Goal: Task Accomplishment & Management: Manage account settings

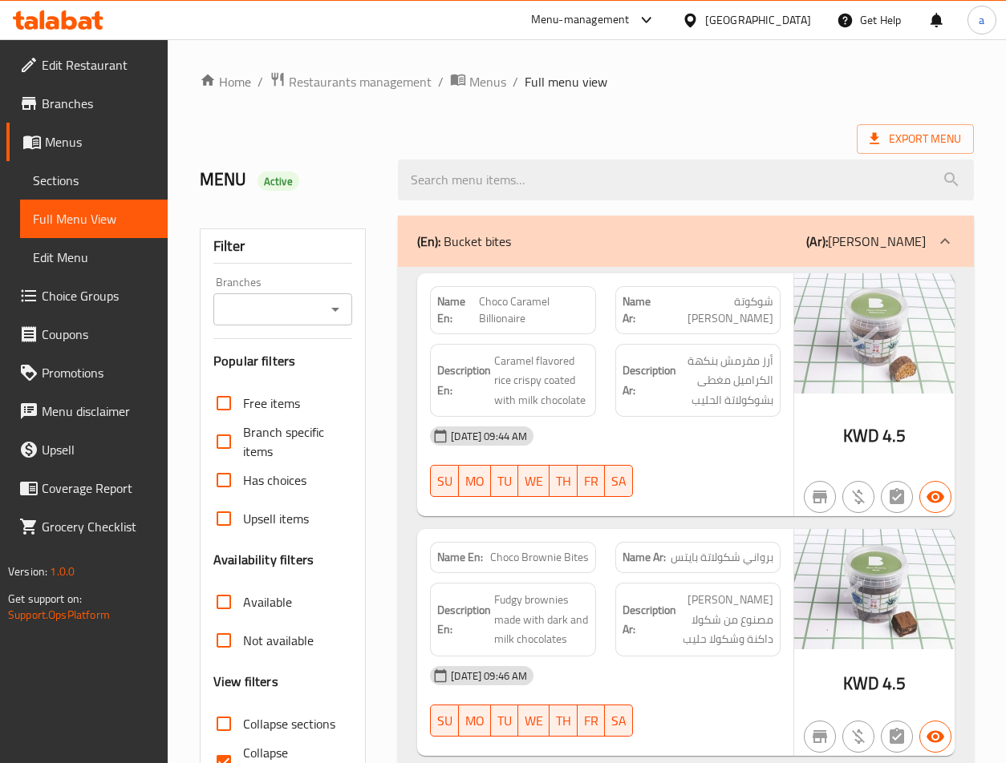
click at [755, 22] on div "Kuwait" at bounding box center [758, 20] width 106 height 18
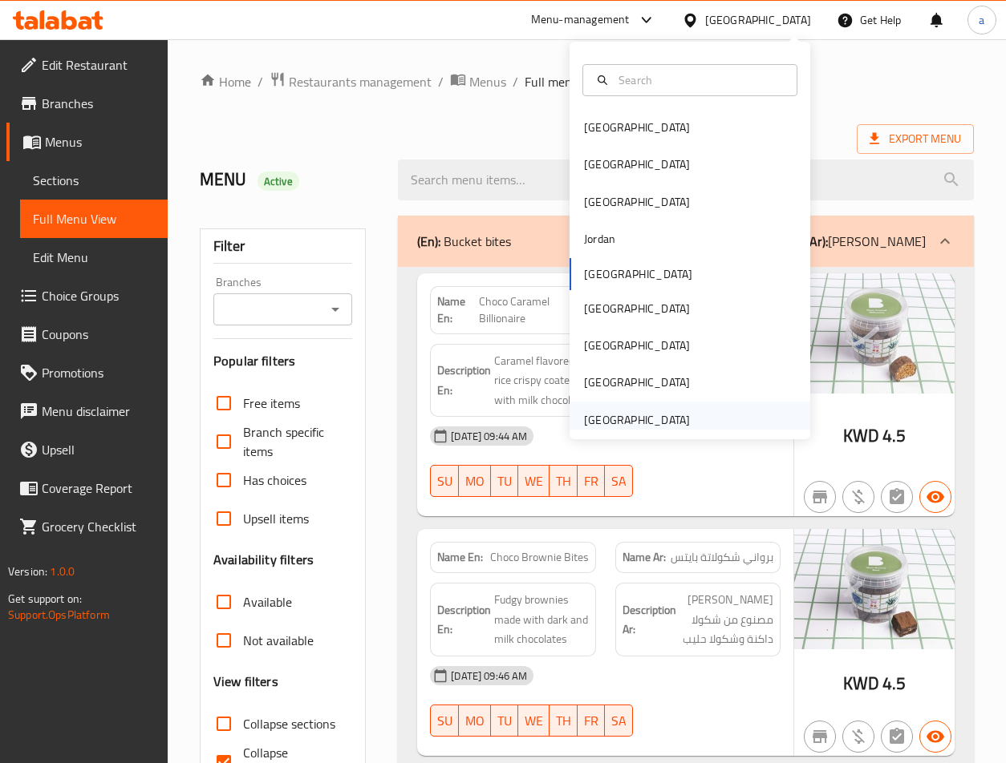
click at [677, 420] on div "[GEOGRAPHIC_DATA]" at bounding box center [637, 420] width 132 height 37
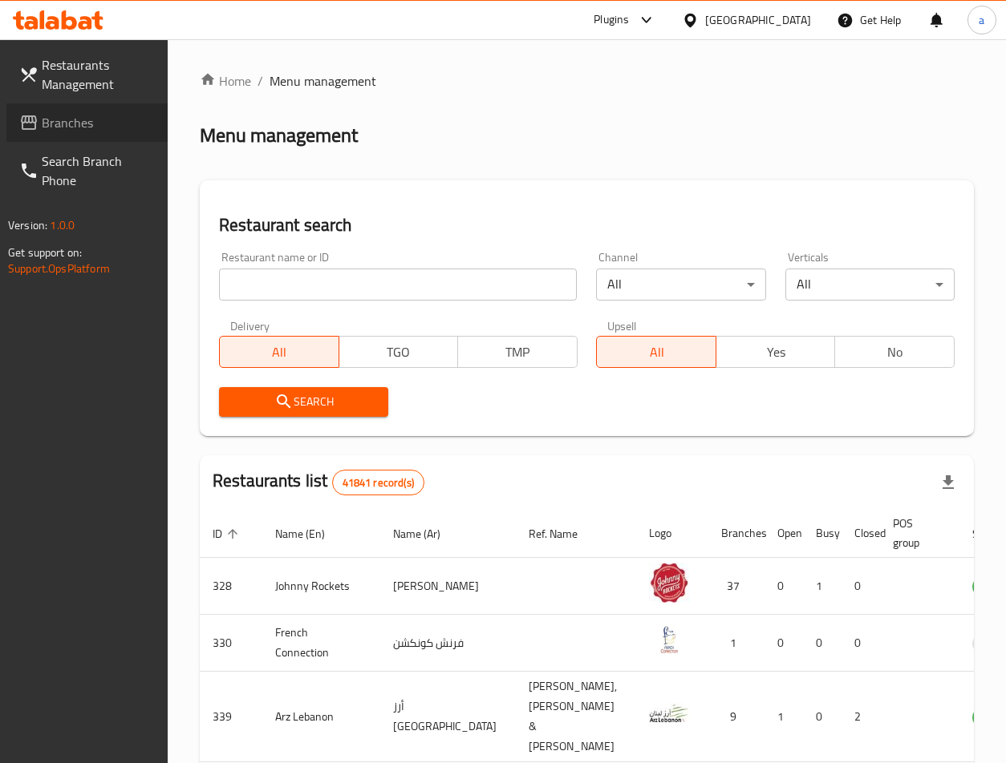
click at [74, 125] on span "Branches" at bounding box center [98, 122] width 113 height 19
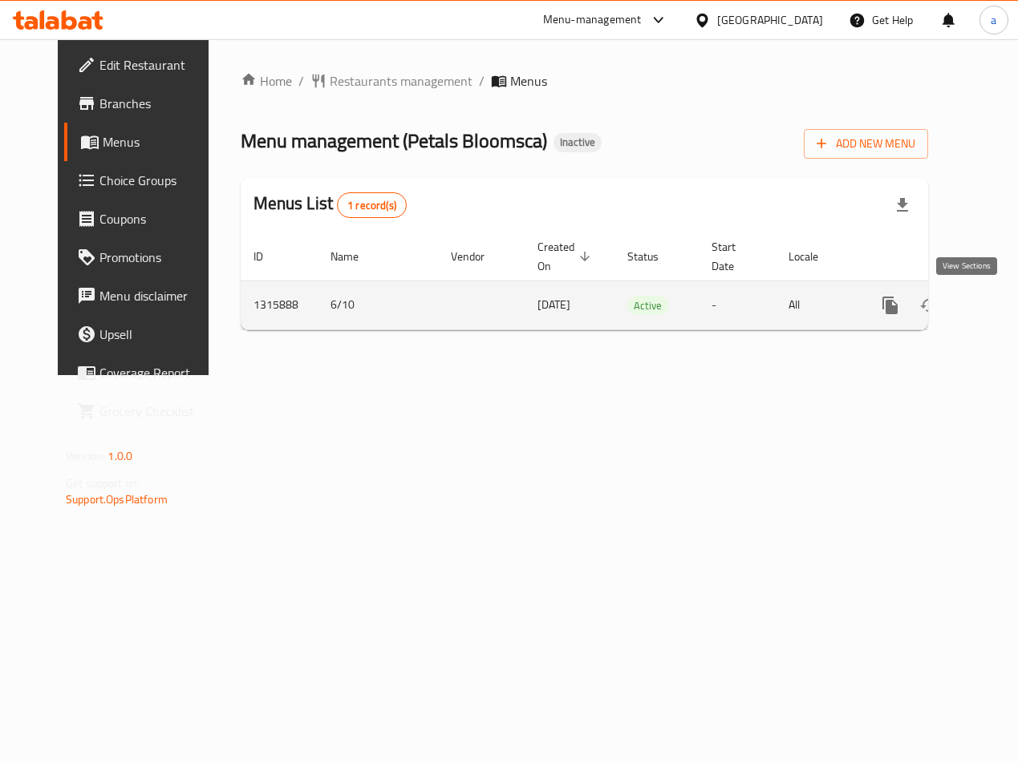
click at [996, 304] on icon "enhanced table" at bounding box center [1005, 305] width 19 height 19
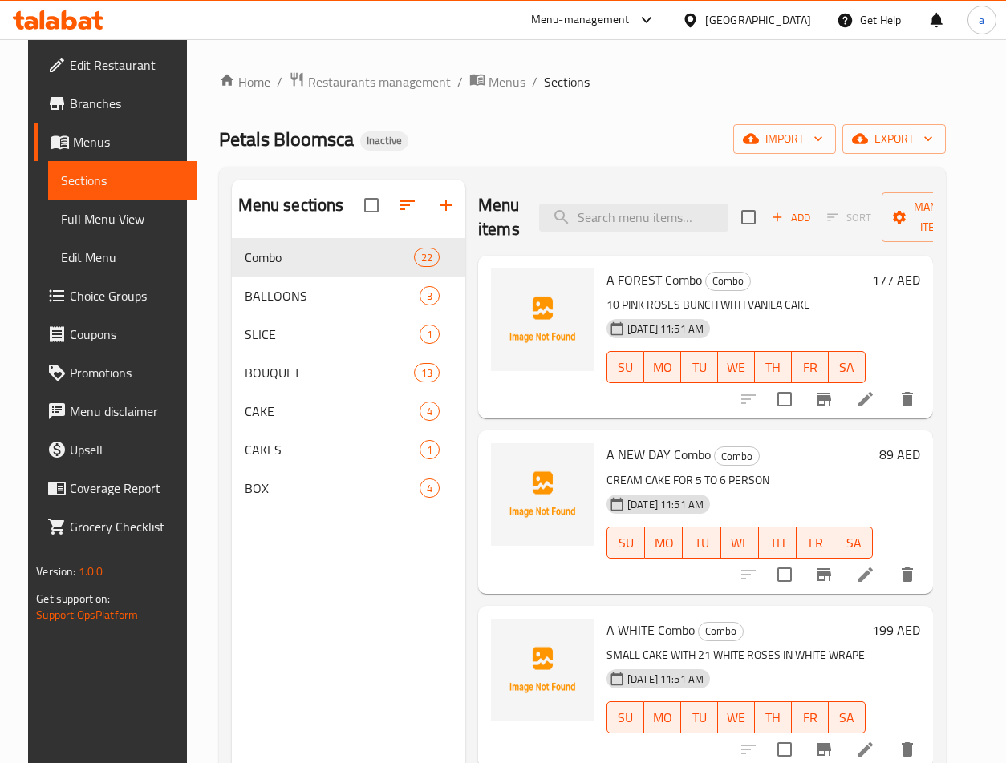
click at [614, 198] on div "Menu items Add Sort Manage items" at bounding box center [705, 218] width 455 height 76
click at [619, 206] on input "search" at bounding box center [633, 218] width 189 height 28
paste input "B&B Combo 7"
type input "B&B Combo 7"
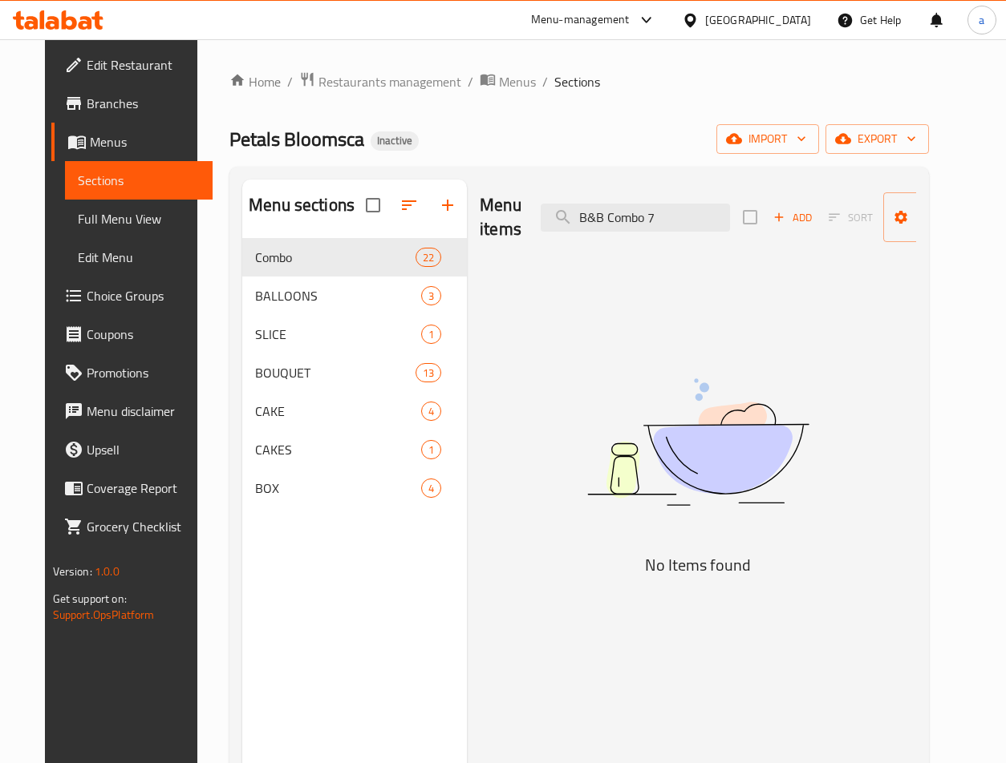
drag, startPoint x: 676, startPoint y: 223, endPoint x: 459, endPoint y: 237, distance: 217.7
click at [457, 234] on div "Menu sections Combo 22 BALLOONS 3 SLICE 1 BOUQUET 13 CAKE 4 CAKES 1 BOX 4 Menu …" at bounding box center [579, 561] width 674 height 763
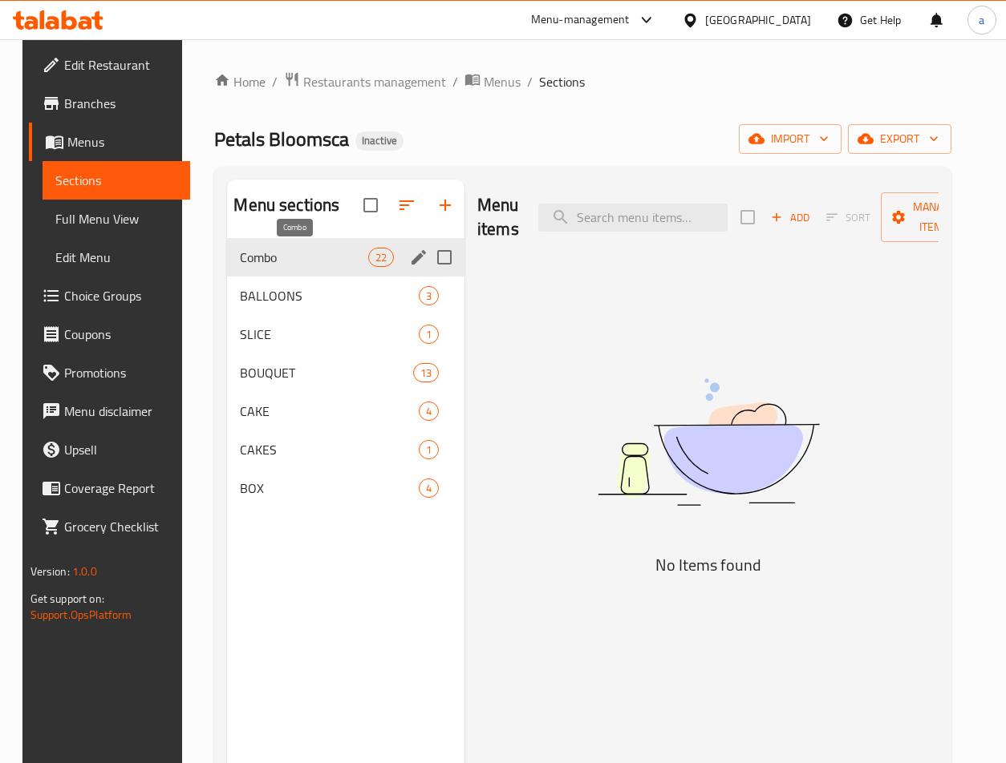
click at [294, 254] on span "Combo" at bounding box center [304, 257] width 128 height 19
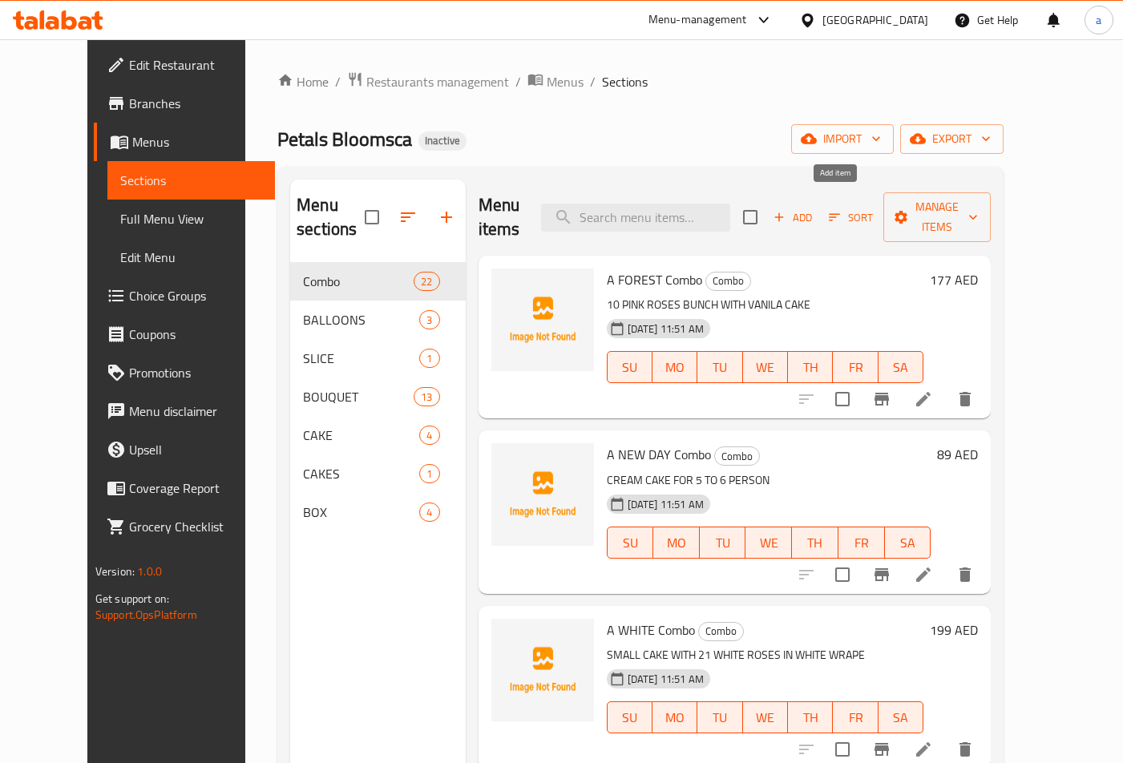
click at [815, 211] on span "Add" at bounding box center [792, 217] width 43 height 18
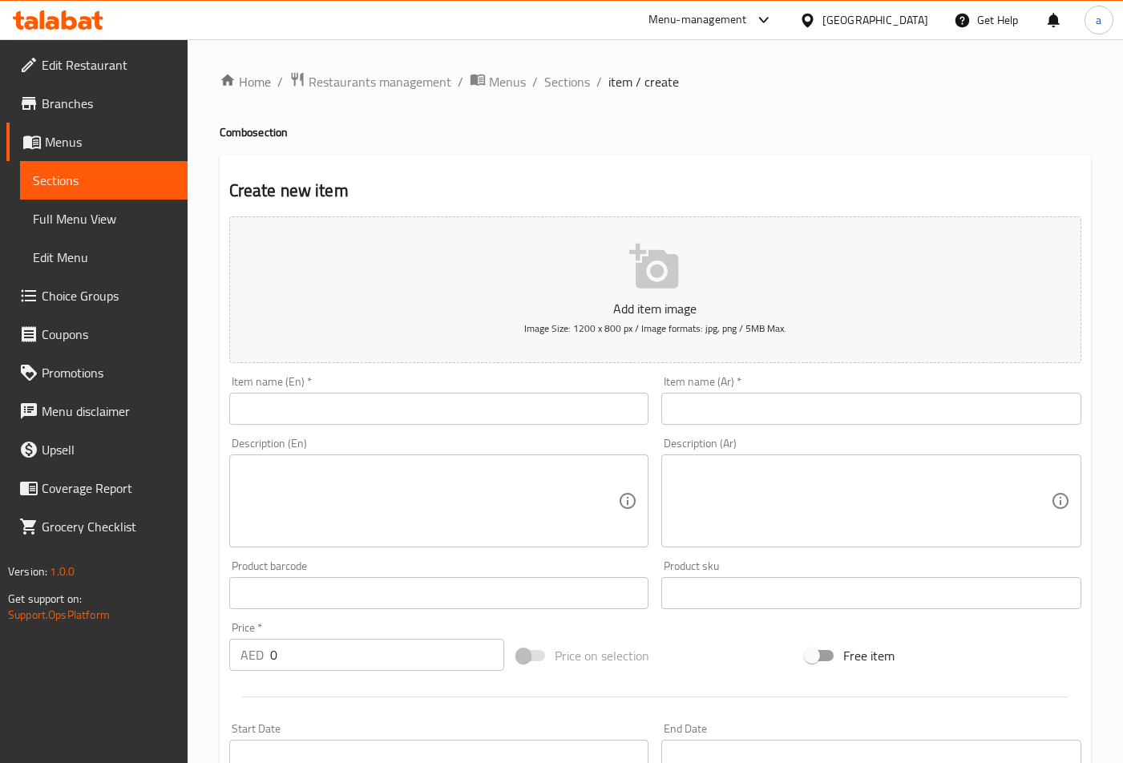
click at [294, 397] on input "text" at bounding box center [439, 409] width 420 height 32
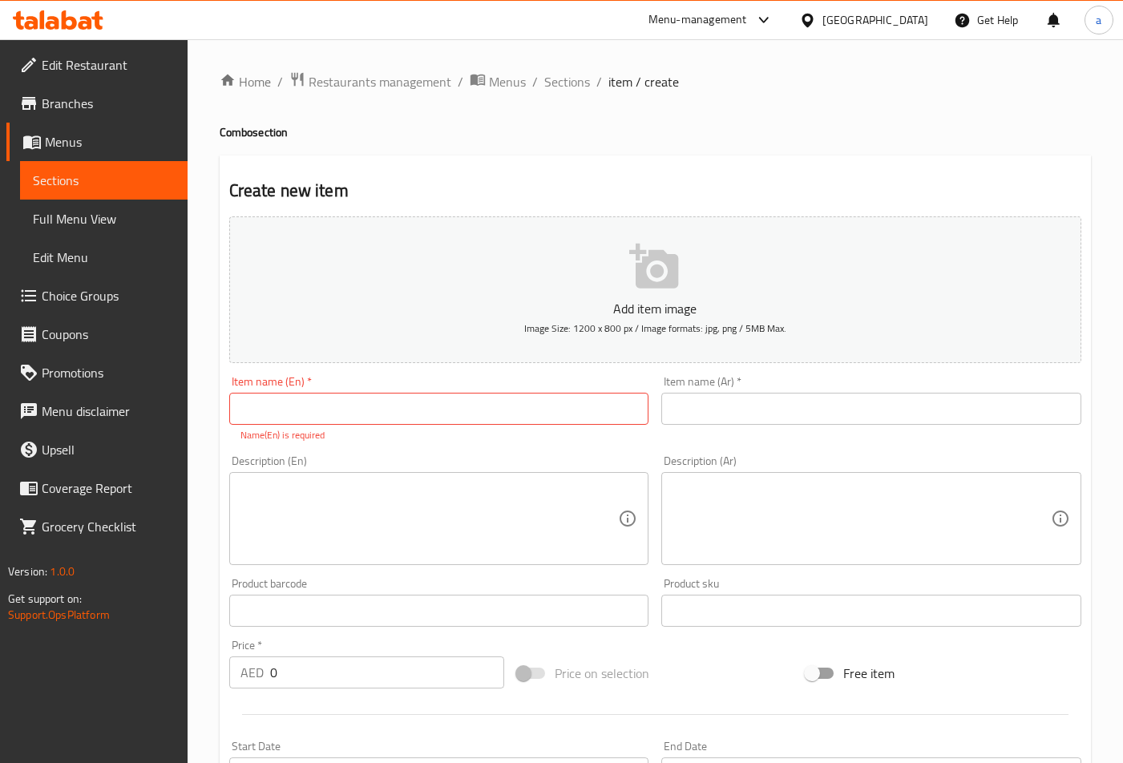
click at [415, 412] on input "text" at bounding box center [439, 409] width 420 height 32
paste input "B&B Combo 7"
type input "B&B Combo 7"
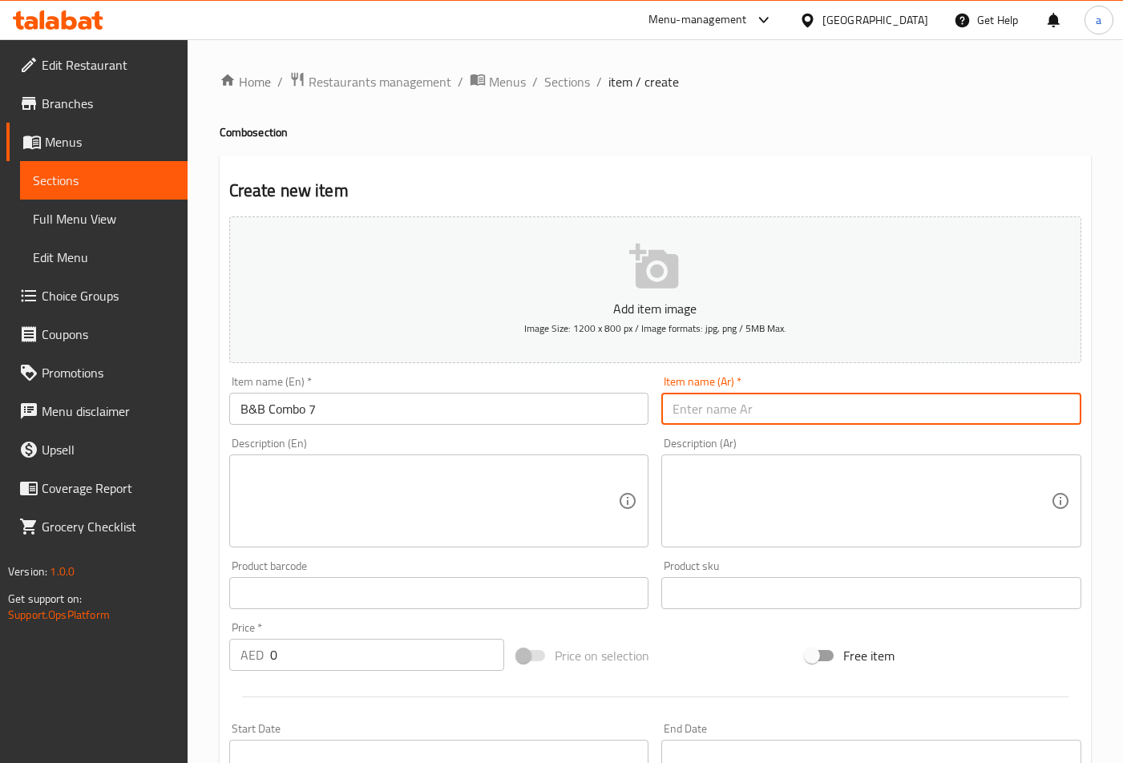
click at [748, 412] on input "text" at bounding box center [872, 409] width 420 height 32
type input "f"
type input "بي اند بي كومبو 7"
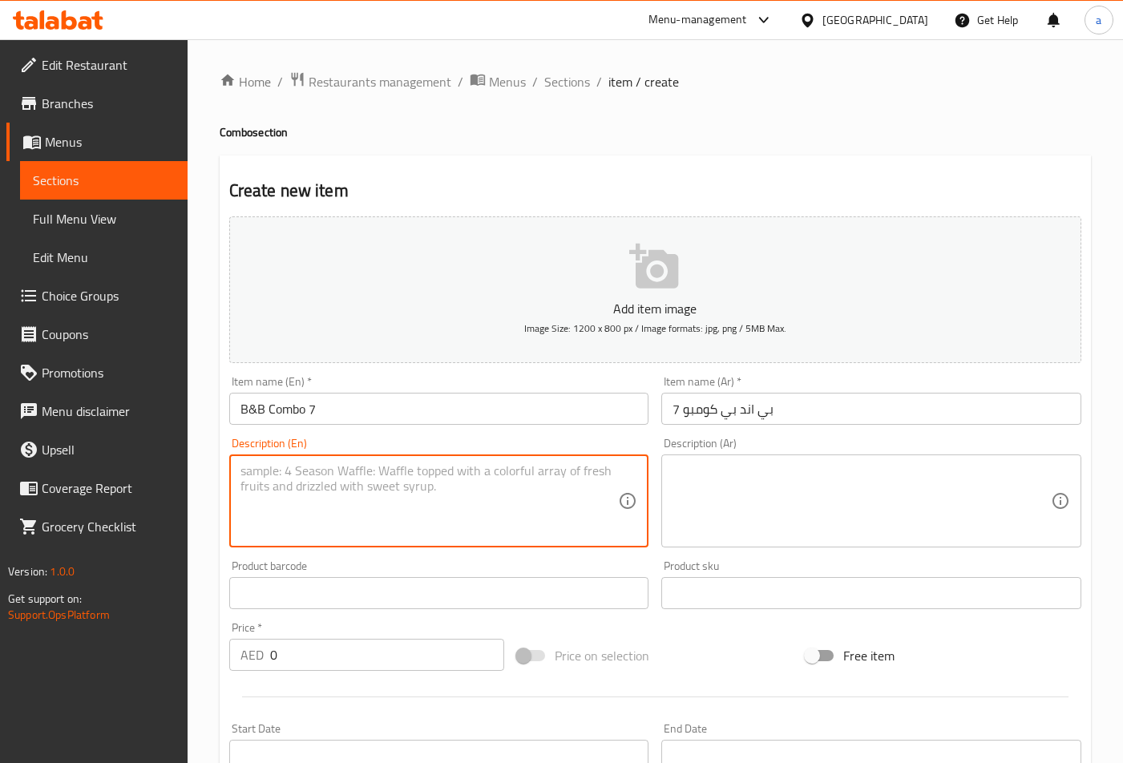
click at [514, 492] on textarea at bounding box center [430, 502] width 379 height 76
paste textarea "Name: Red Velvet Cake - Contents: - Layers: Three layers of moist red velvet ca…"
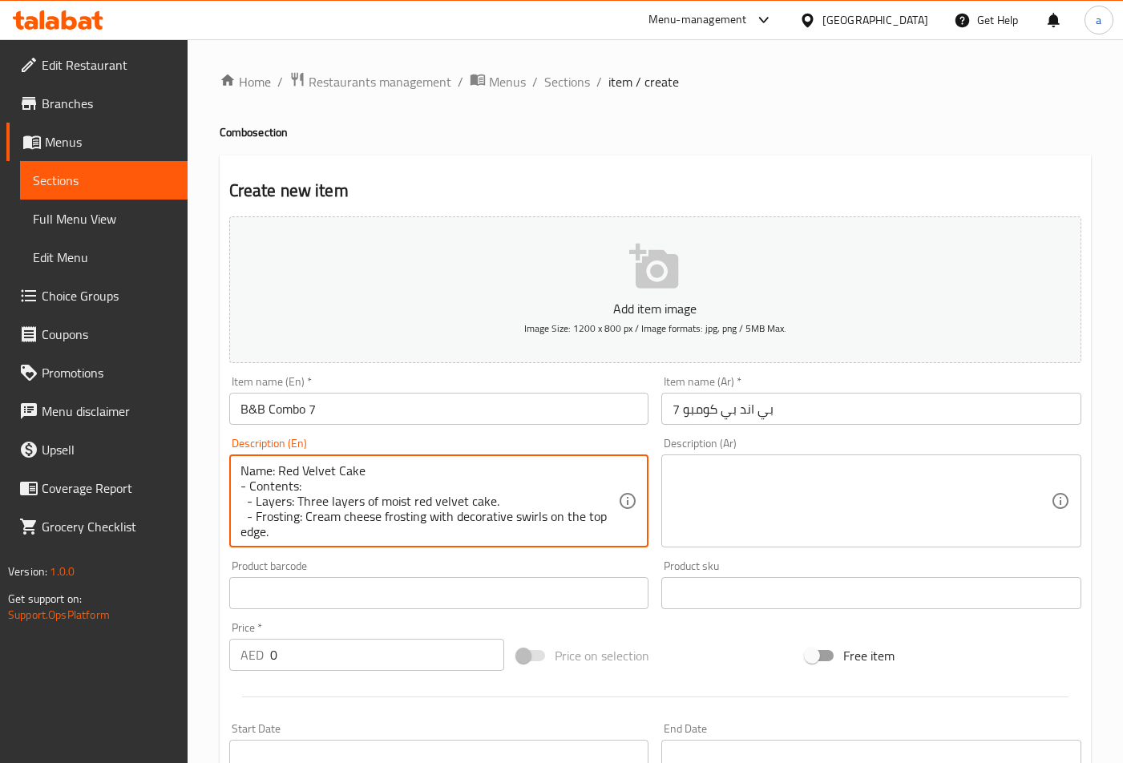
click at [239, 474] on div "Name: Red Velvet Cake - Contents: - Layers: Three layers of moist red velvet ca…" at bounding box center [439, 501] width 420 height 93
click at [237, 474] on div "Name: Red Velvet Cake - Contents: - Layers: Three layers of moist red velvet ca…" at bounding box center [439, 501] width 420 height 93
click at [261, 465] on textarea "Name: Red Velvet Cake - Contents: - Layers: Three layers of moist red velvet ca…" at bounding box center [430, 502] width 379 height 76
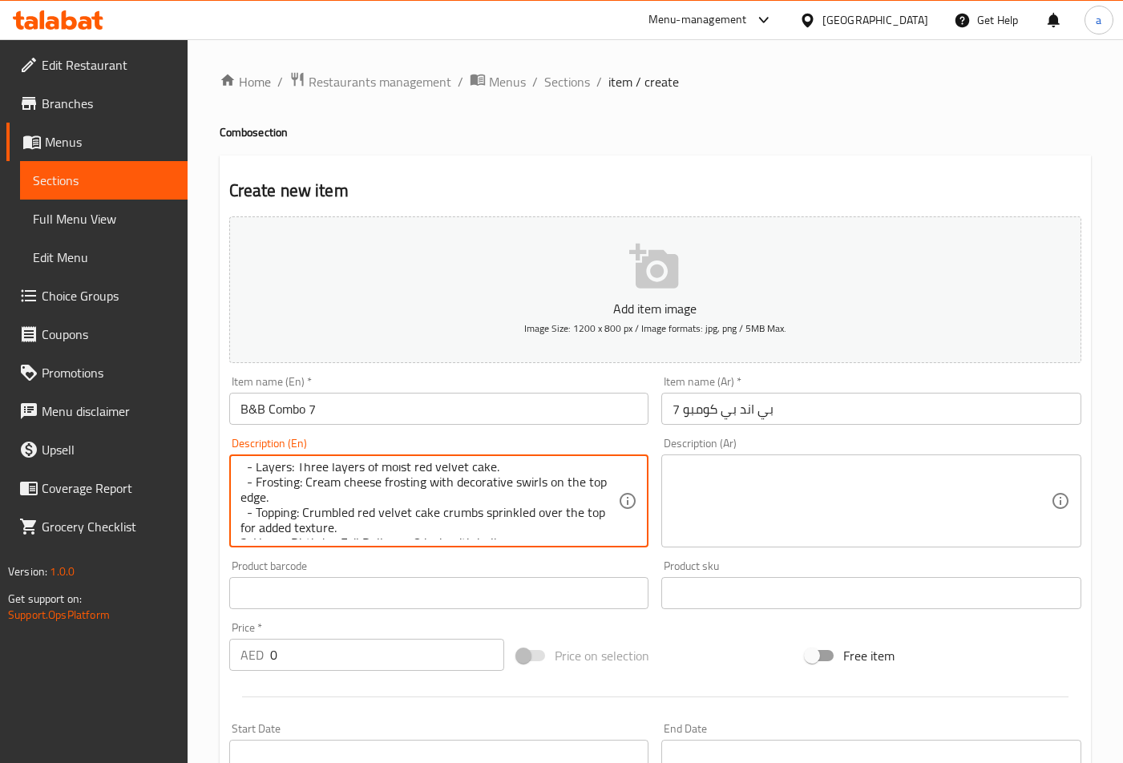
scroll to position [50, 0]
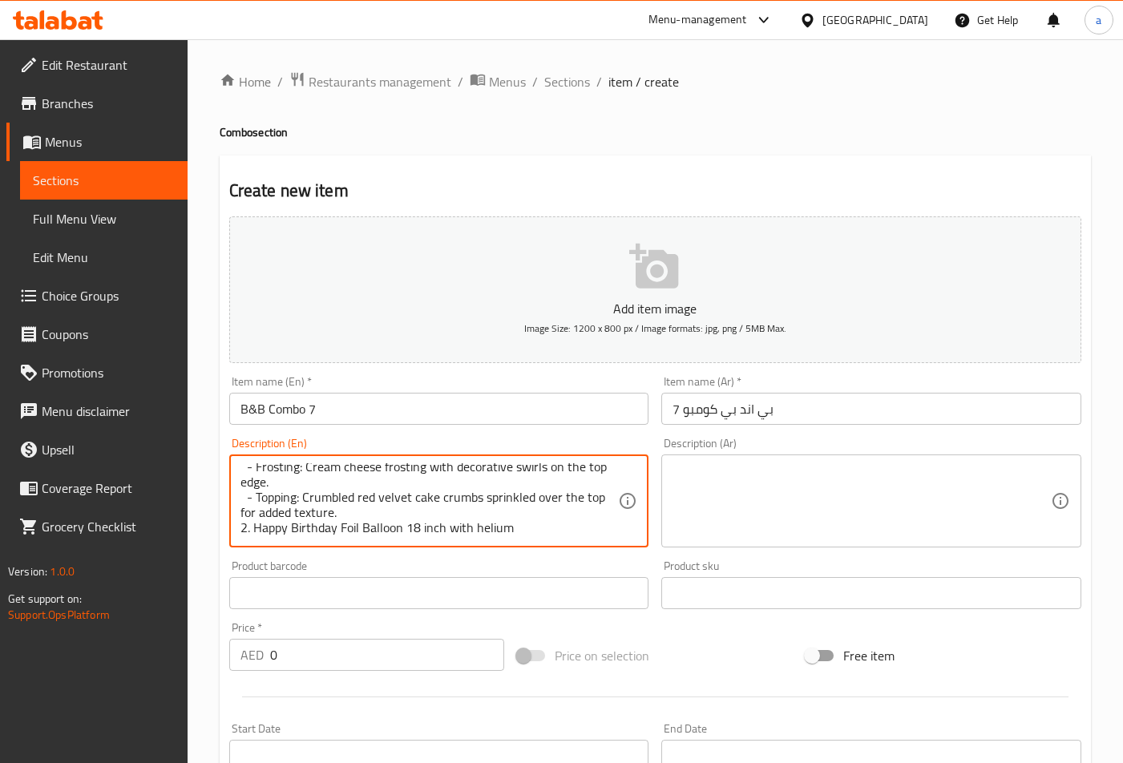
type textarea "1-Name: Red Velvet Cake - Contents: - Layers: Three layers of moist red velvet …"
click at [757, 464] on textarea at bounding box center [862, 502] width 379 height 76
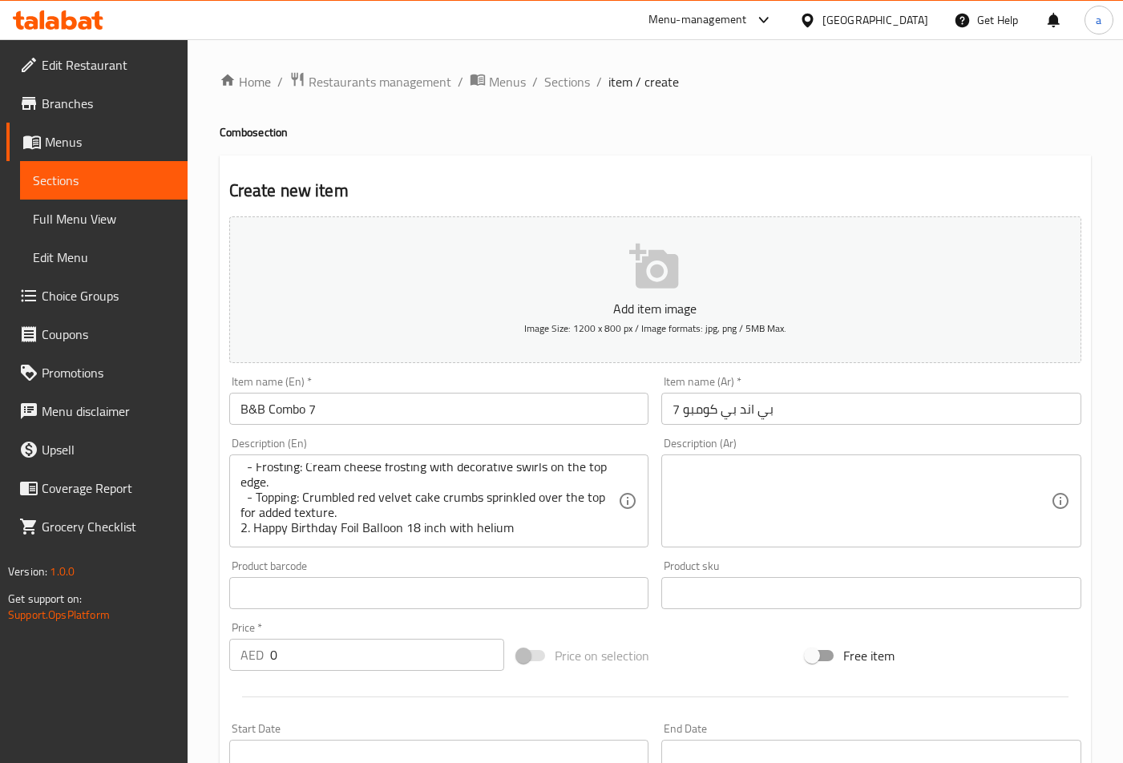
click at [855, 483] on textarea at bounding box center [862, 502] width 379 height 76
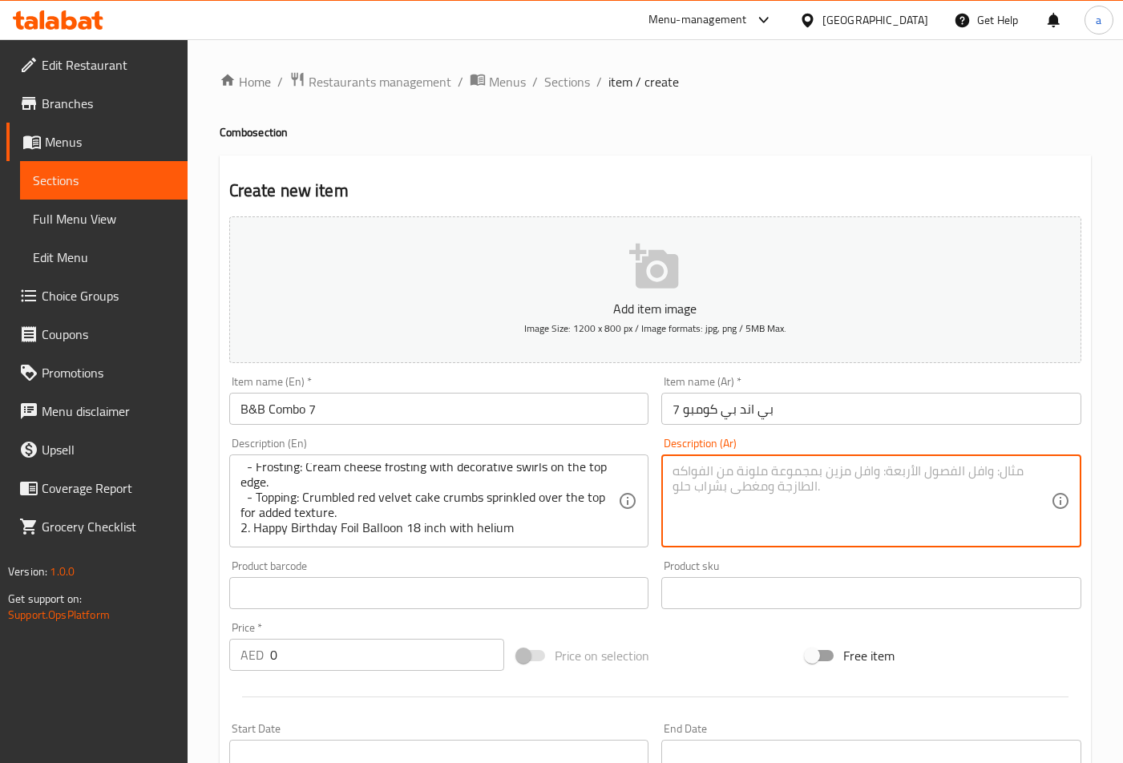
paste textarea "١- الاسم: كيكة ريد فيلفيت - المحتويات: - الطبقات: ثلاث طبقات من كيكة ريد فيلفيت…"
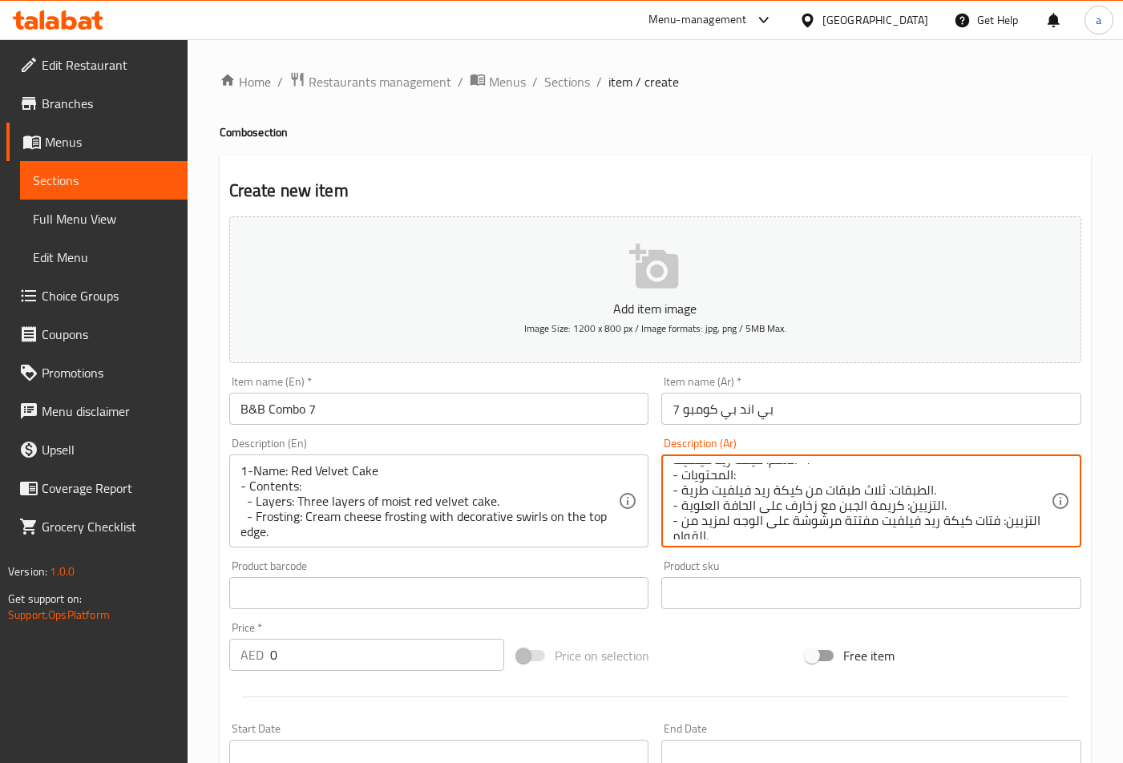
scroll to position [0, 0]
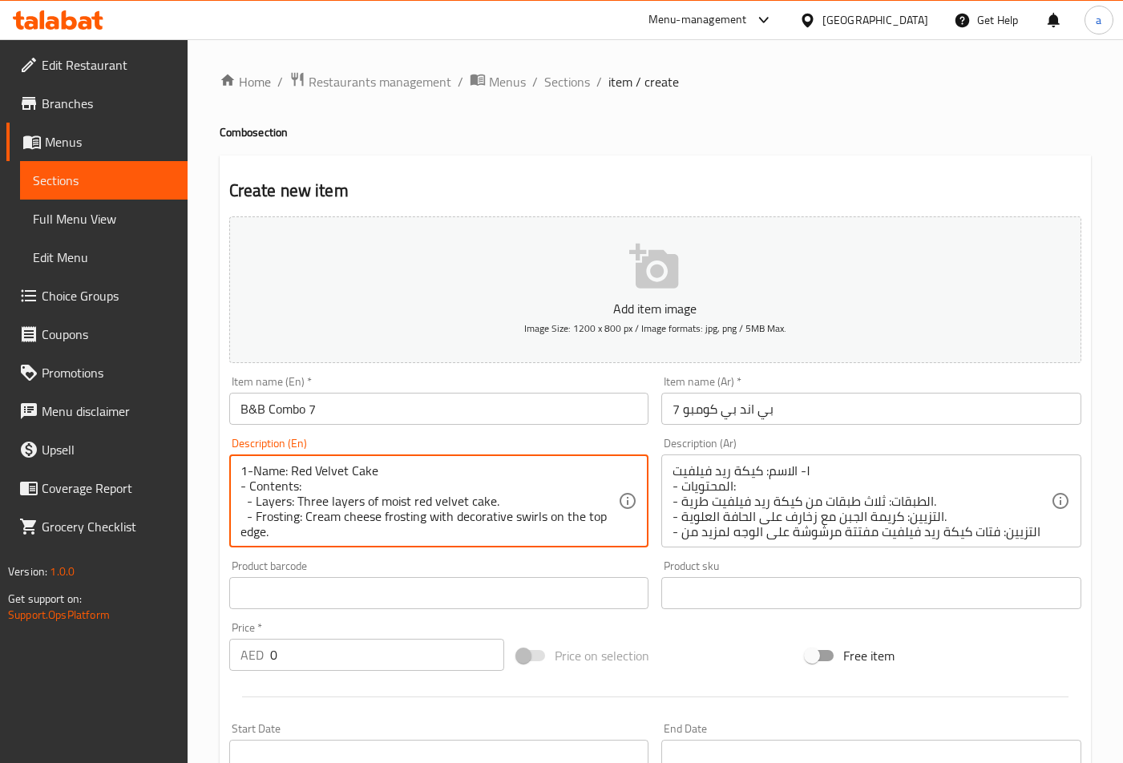
click at [389, 501] on textarea "1-Name: Red Velvet Cake - Contents: - Layers: Three layers of moist red velvet …" at bounding box center [430, 502] width 379 height 76
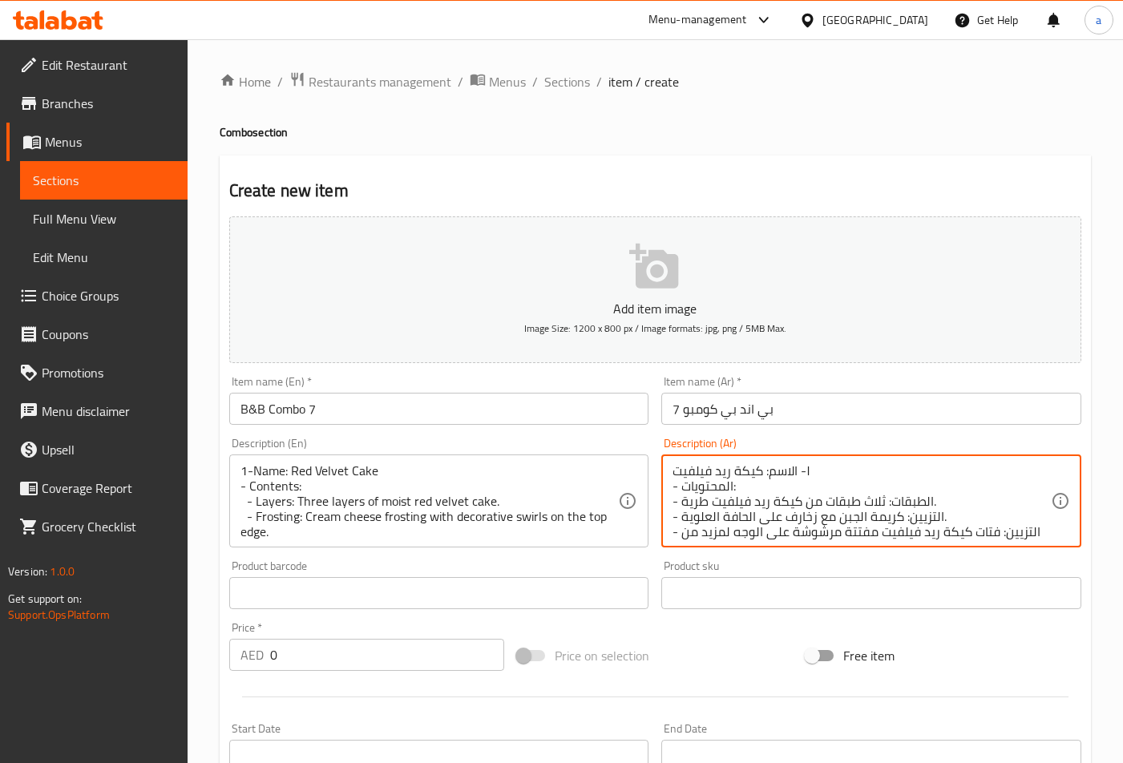
click at [697, 500] on textarea "١- الاسم: كيكة ريد فيلفيت - المحتويات: - الطبقات: ثلاث طبقات من كيكة ريد فيلفيت…" at bounding box center [862, 502] width 379 height 76
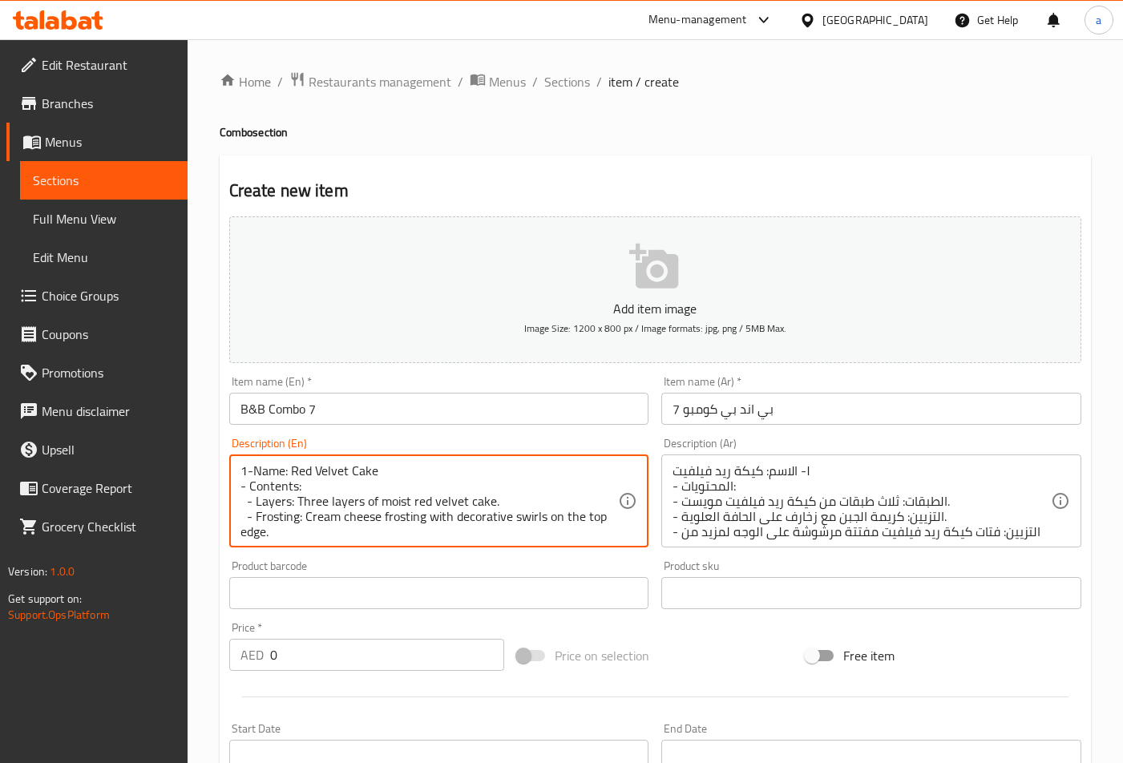
click at [274, 519] on textarea "1-Name: Red Velvet Cake - Contents: - Layers: Three layers of moist red velvet …" at bounding box center [430, 502] width 379 height 76
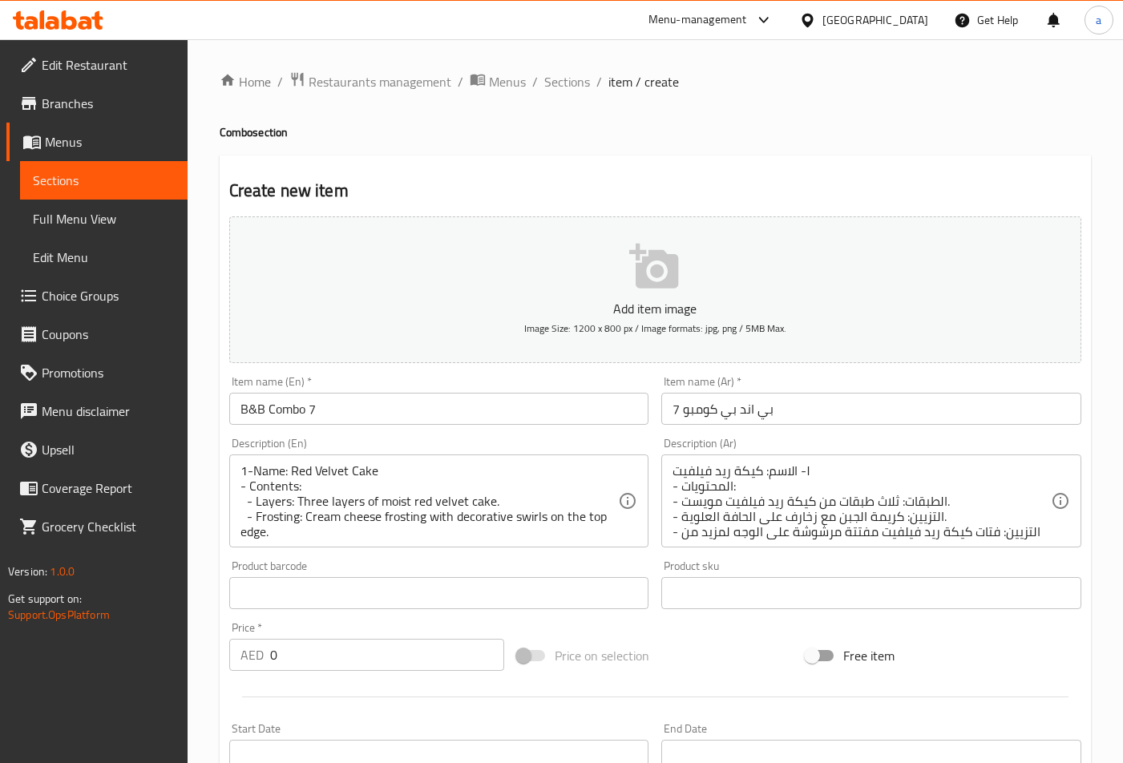
scroll to position [34, 0]
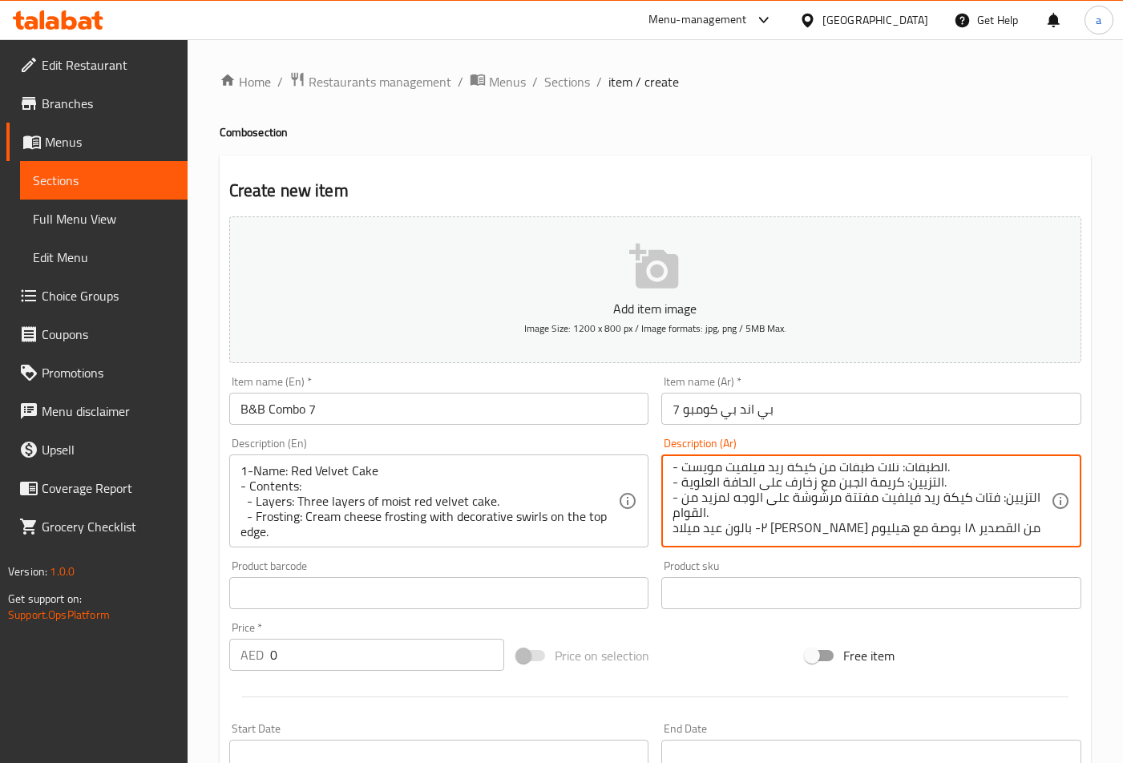
click at [928, 480] on textarea "١- الاسم: كيكة ريد فيلفيت - المحتويات: - الطبقات: ثلاث طبقات من كيكة ريد فيلفيت…" at bounding box center [862, 502] width 379 height 76
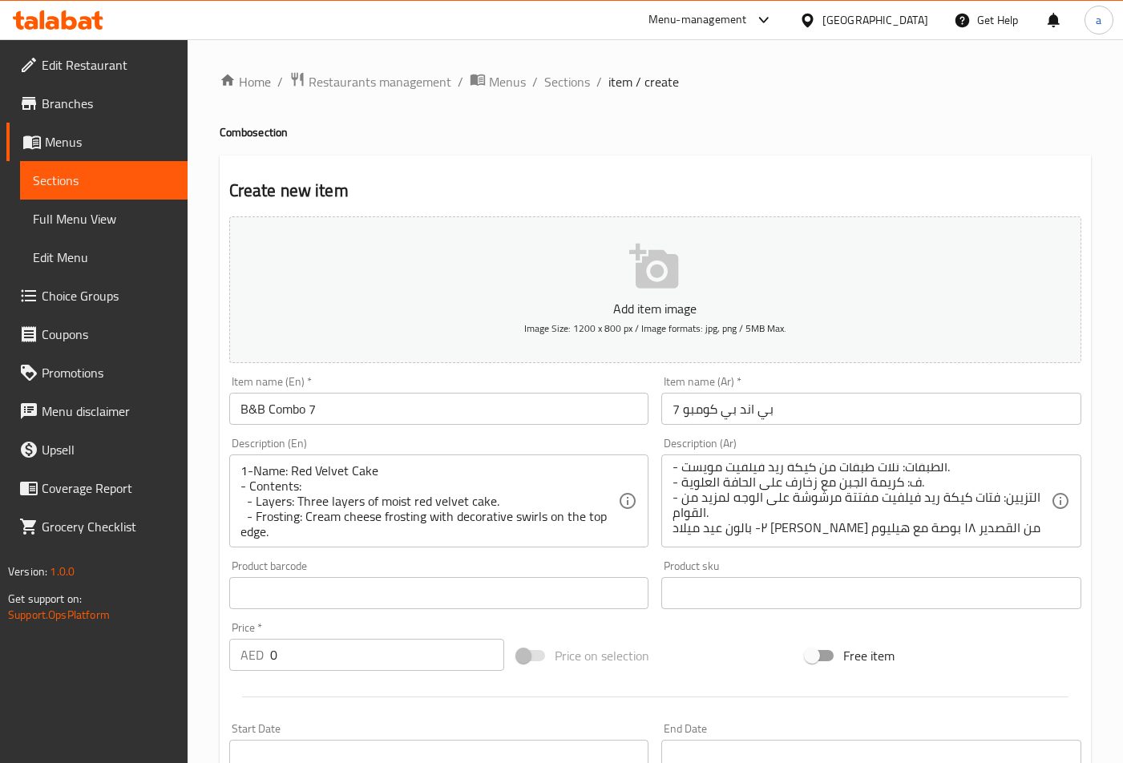
drag, startPoint x: 909, startPoint y: 485, endPoint x: 965, endPoint y: 545, distance: 81.1
click at [909, 485] on textarea "١- الاسم: كيكة ريد فيلفيت - المحتويات: - الطبقات: ثلاث طبقات من كيكة ريد فيلفيت…" at bounding box center [862, 502] width 379 height 76
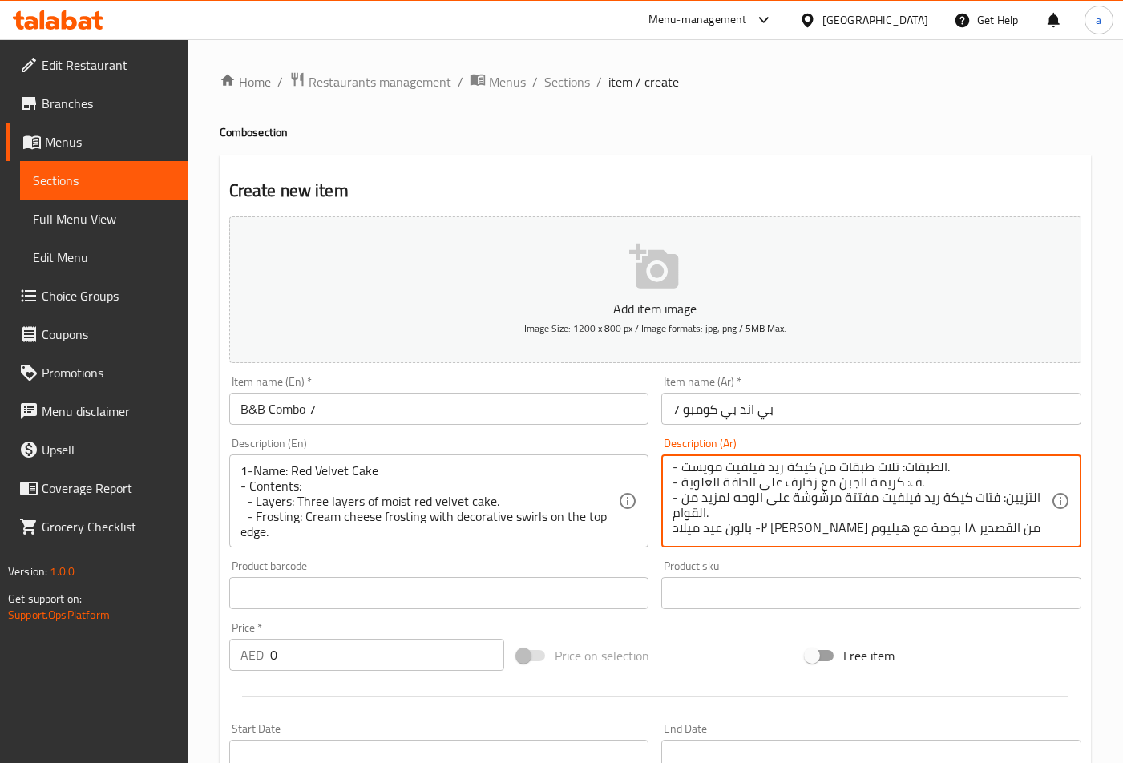
click at [906, 480] on textarea "١- الاسم: كيكة ريد فيلفيت - المحتويات: - الطبقات: ثلاث طبقات من كيكة ريد فيلفيت…" at bounding box center [862, 502] width 379 height 76
drag, startPoint x: 901, startPoint y: 484, endPoint x: 681, endPoint y: 481, distance: 219.7
click at [681, 481] on textarea "١- الاسم: كيكة ريد فيلفيت - المحتويات: - الطبقات: ثلاث طبقات من كيكة ريد فيلفيت…" at bounding box center [862, 502] width 379 height 76
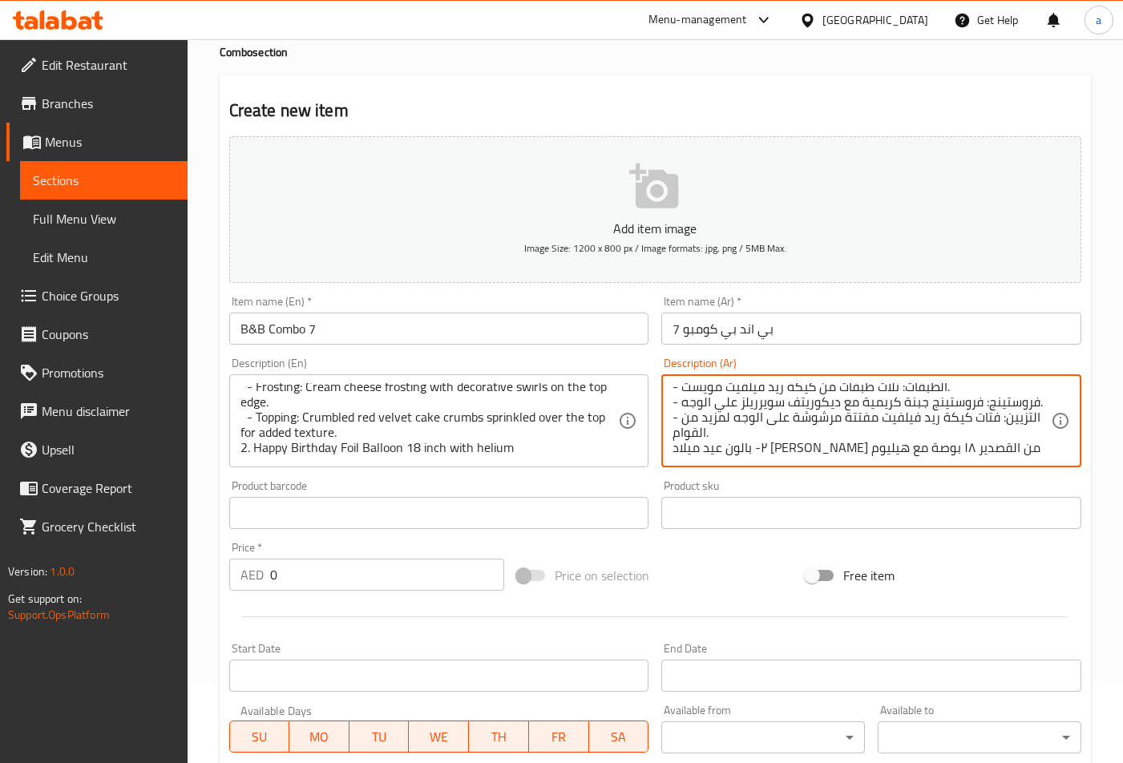
scroll to position [0, 0]
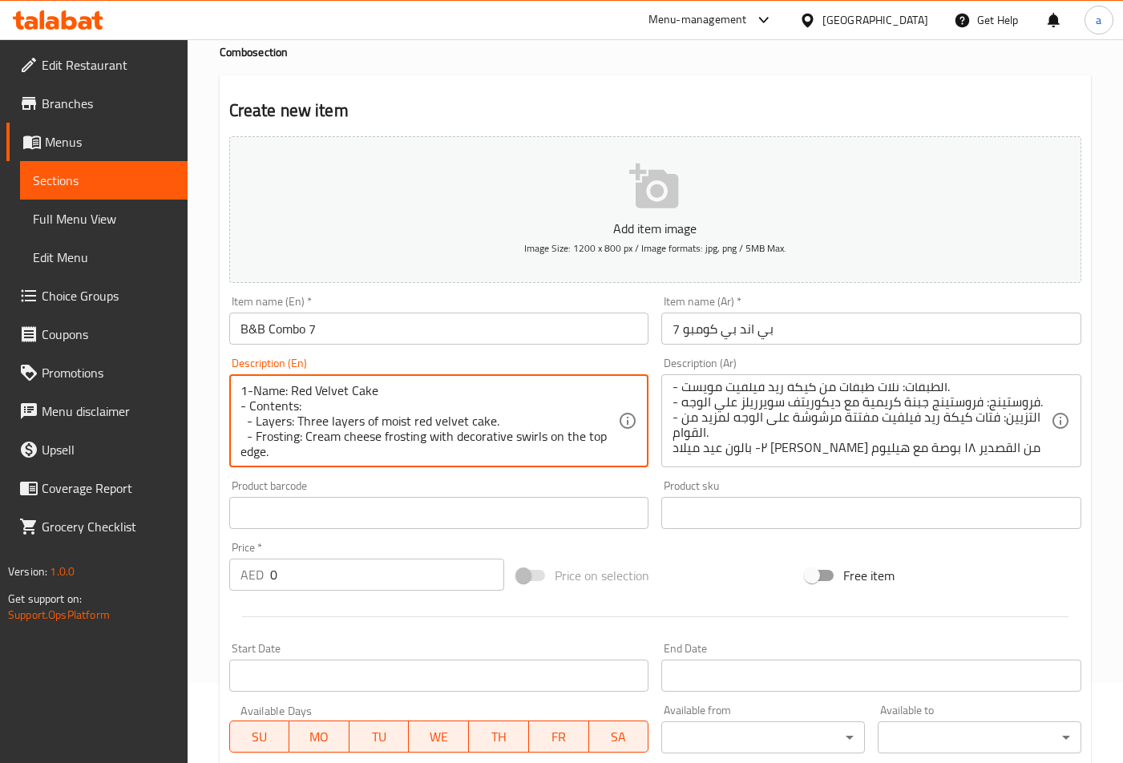
click at [256, 452] on textarea "1-Name: Red Velvet Cake - Contents: - Layers: Three layers of moist red velvet …" at bounding box center [430, 421] width 379 height 76
click at [589, 440] on textarea "1-Name: Red Velvet Cake - Contents: - Layers: Three layers of moist red velvet …" at bounding box center [430, 421] width 379 height 76
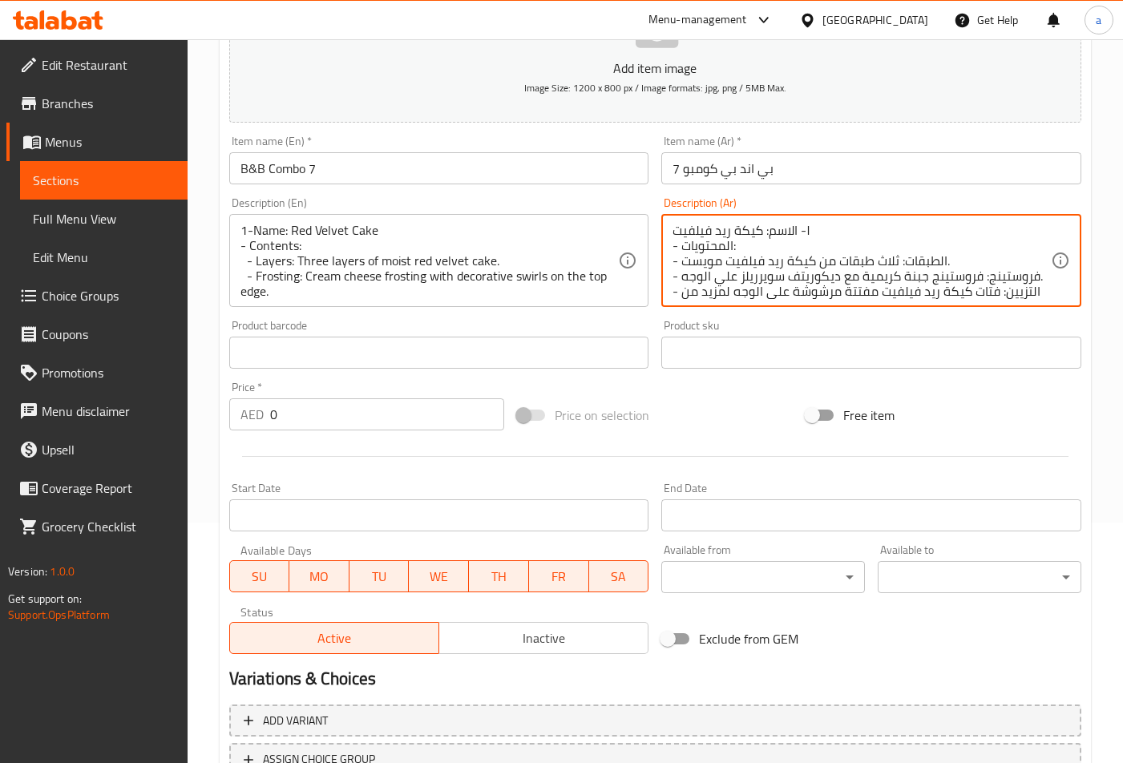
drag, startPoint x: 673, startPoint y: 292, endPoint x: 683, endPoint y: 297, distance: 11.5
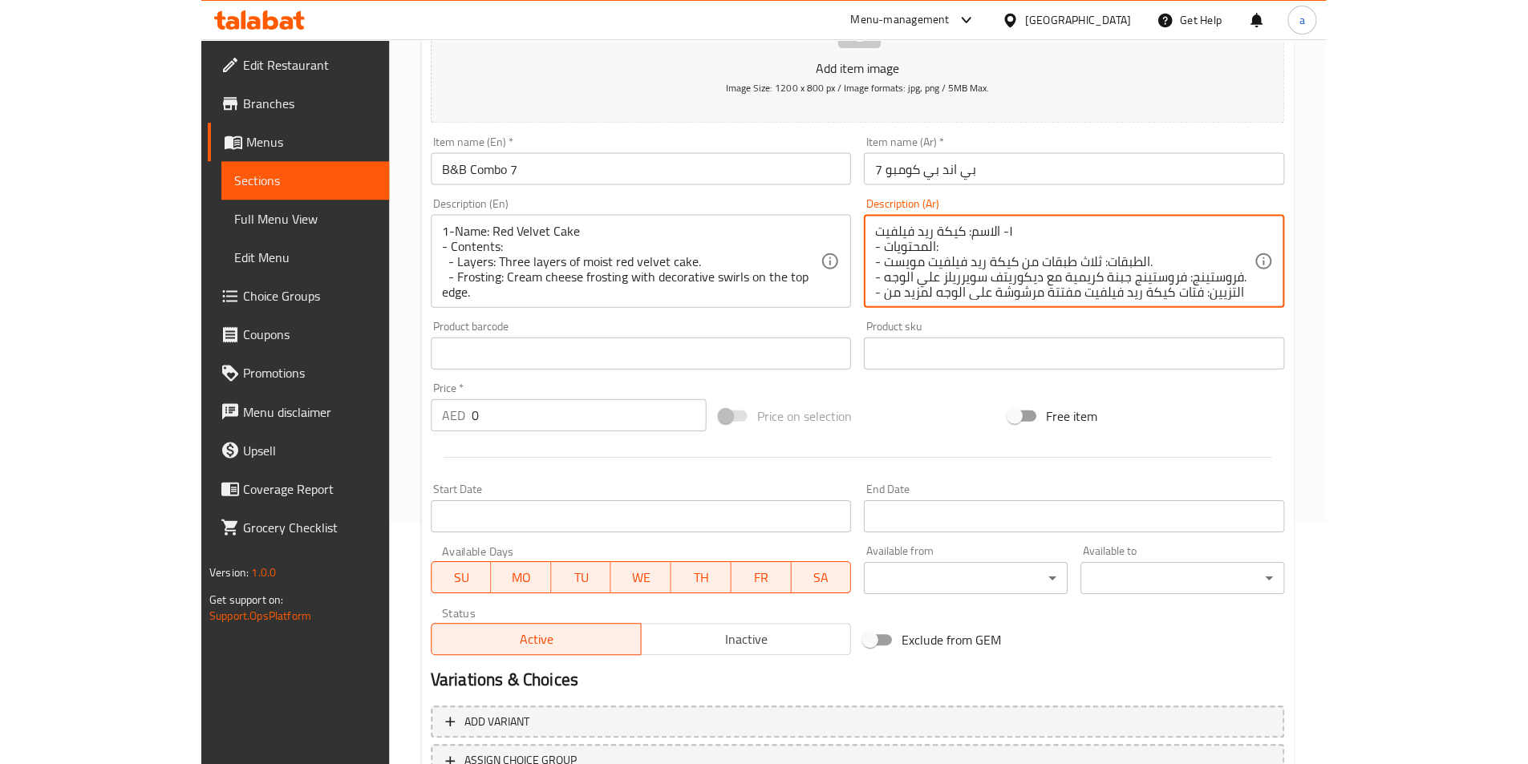
scroll to position [4, 0]
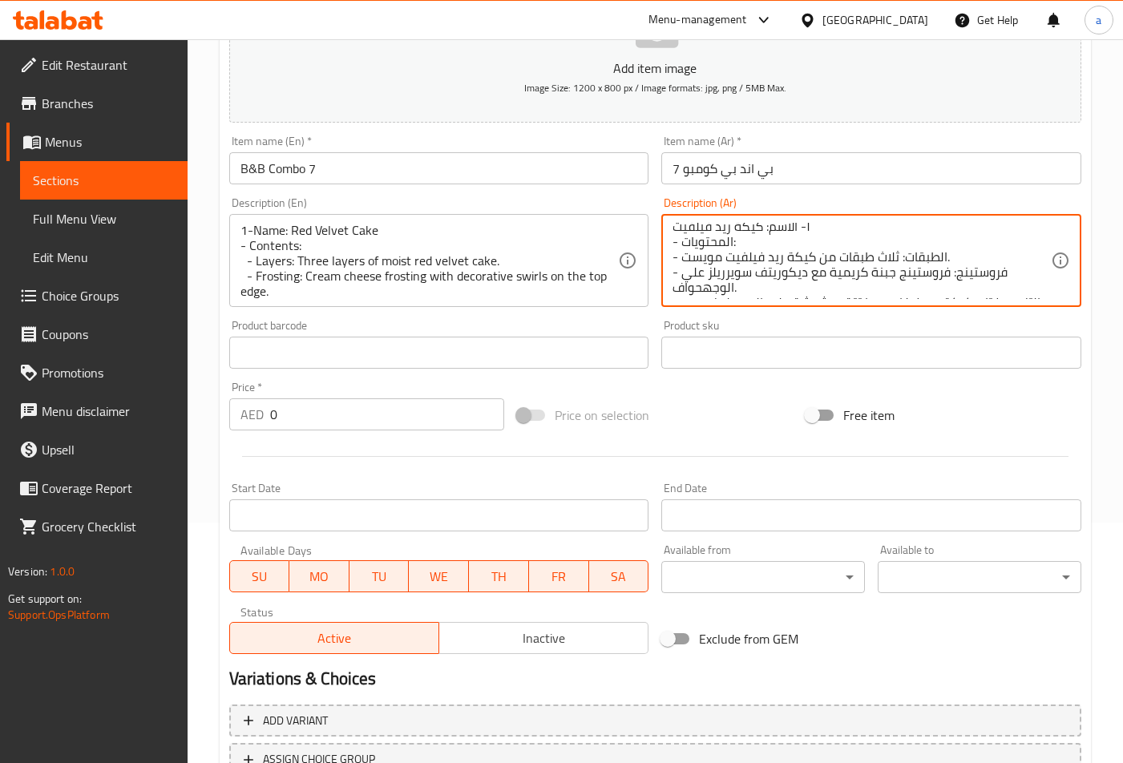
click at [699, 289] on textarea "١- الاسم: كيكة ريد فيلفيت - المحتويات: - الطبقات: ثلاث طبقات من كيكة ريد فيلفيت…" at bounding box center [862, 261] width 379 height 76
click at [706, 294] on textarea "١- الاسم: كيكة ريد فيلفيت - المحتويات: - الطبقات: ثلاث طبقات من كيكة ريد فيلفيت…" at bounding box center [862, 261] width 379 height 76
click at [703, 283] on textarea "١- الاسم: كيكة ريد فيلفيت - المحتويات: - الطبقات: ثلاث طبقات من كيكة ريد فيلفيت…" at bounding box center [862, 261] width 379 height 76
click at [702, 285] on textarea "١- الاسم: كيكة ريد فيلفيت - المحتويات: - الطبقات: ثلاث طبقات من كيكة ريد فيلفيت…" at bounding box center [862, 261] width 379 height 76
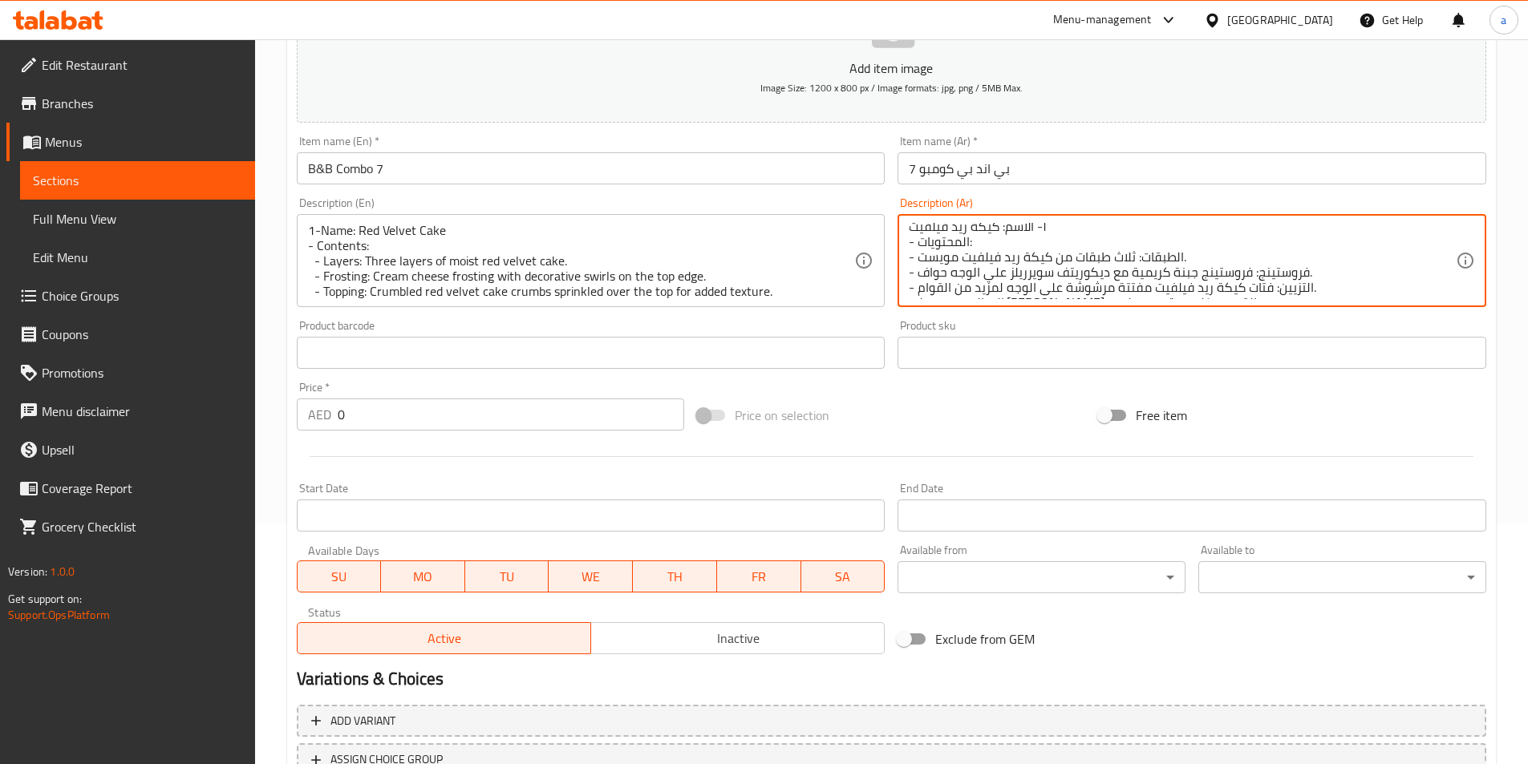
click at [933, 273] on textarea "١- الاسم: كيكة ريد فيلفيت - المحتويات: - الطبقات: ثلاث طبقات من كيكة ريد فيلفيت…" at bounding box center [1182, 261] width 547 height 76
click at [948, 277] on textarea "١- الاسم: كيكة ريد فيلفيت - المحتويات: - الطبقات: ثلاث طبقات من كيكة ريد فيلفيت…" at bounding box center [1182, 261] width 547 height 76
paste textarea "حواف"
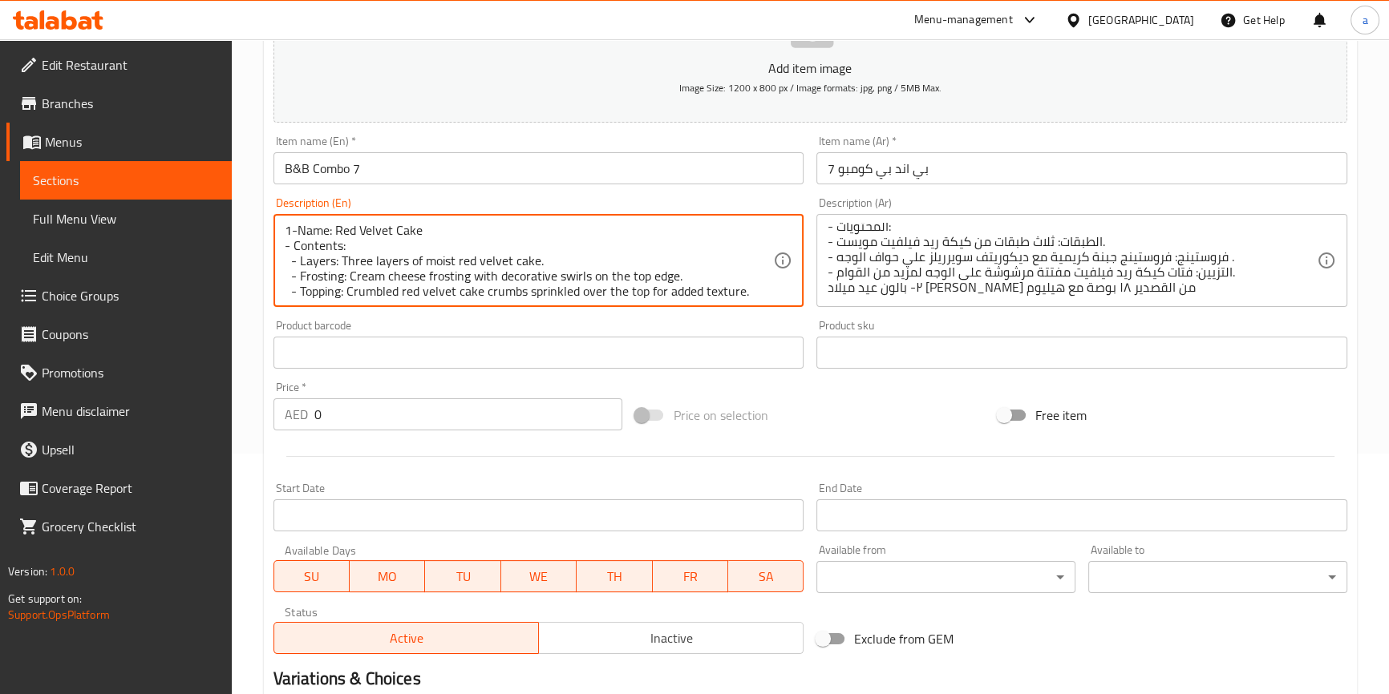
scroll to position [19, 0]
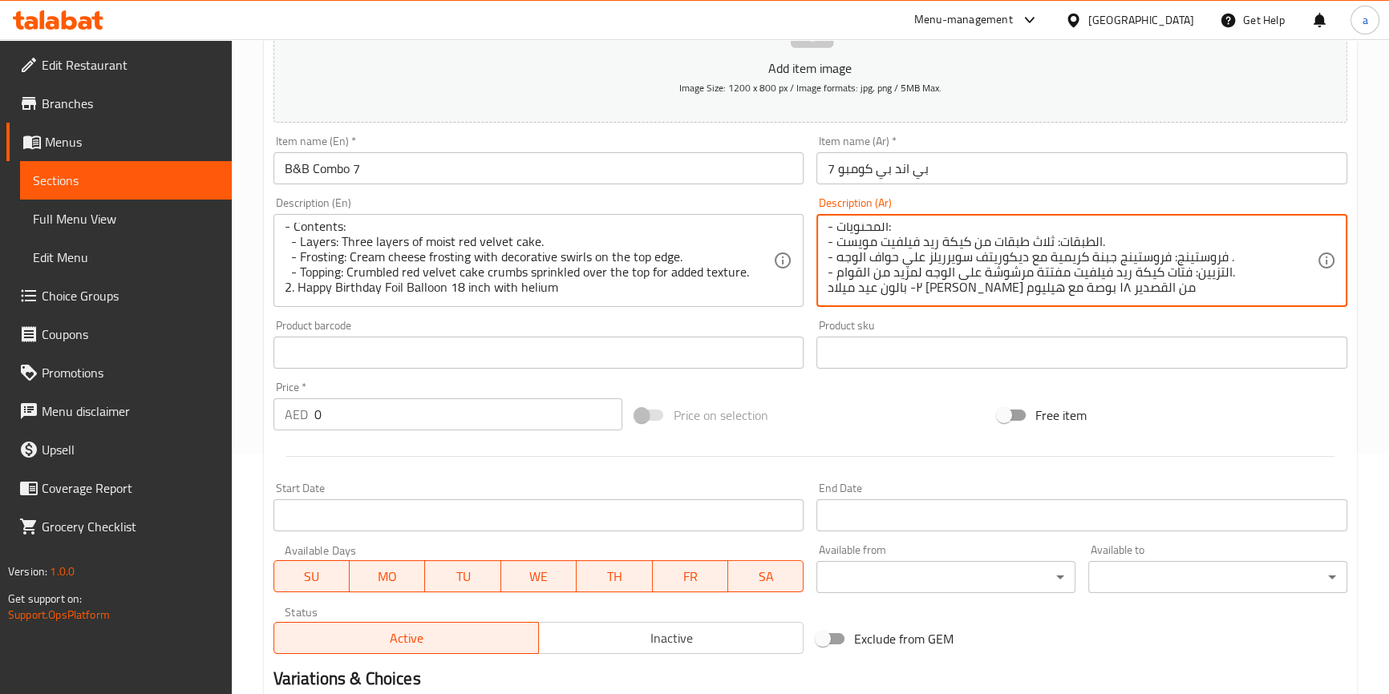
click at [1017, 273] on textarea "١- الاسم: كيكة ريد فيلفيت - المحتويات: - الطبقات: ثلاث طبقات من كيكة ريد فيلفيت…" at bounding box center [1072, 261] width 489 height 76
click at [1017, 271] on textarea "١- الاسم: كيكة ريد فيلفيت - المحتويات: - الطبقات: ثلاث طبقات من كيكة ريد فيلفيت…" at bounding box center [1072, 261] width 489 height 76
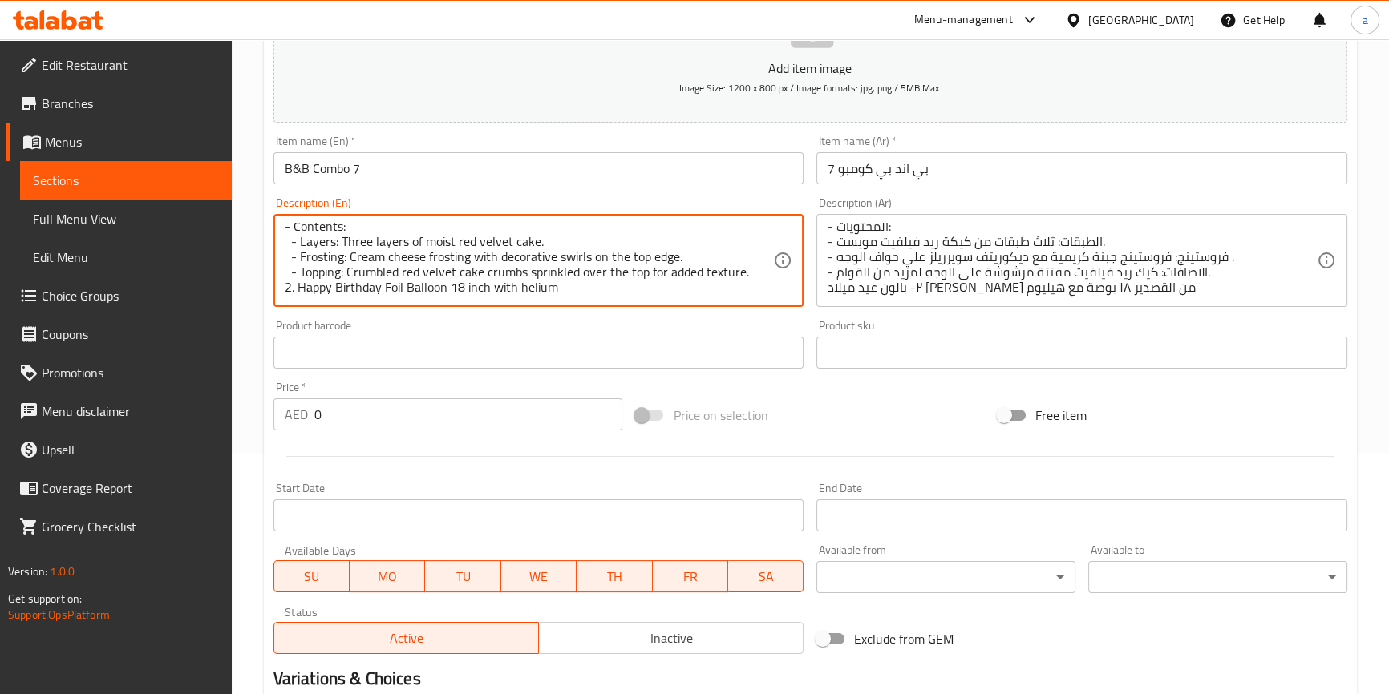
click at [370, 270] on textarea "1-Name: Red Velvet Cake - Contents: - Layers: Three layers of moist red velvet …" at bounding box center [529, 261] width 489 height 76
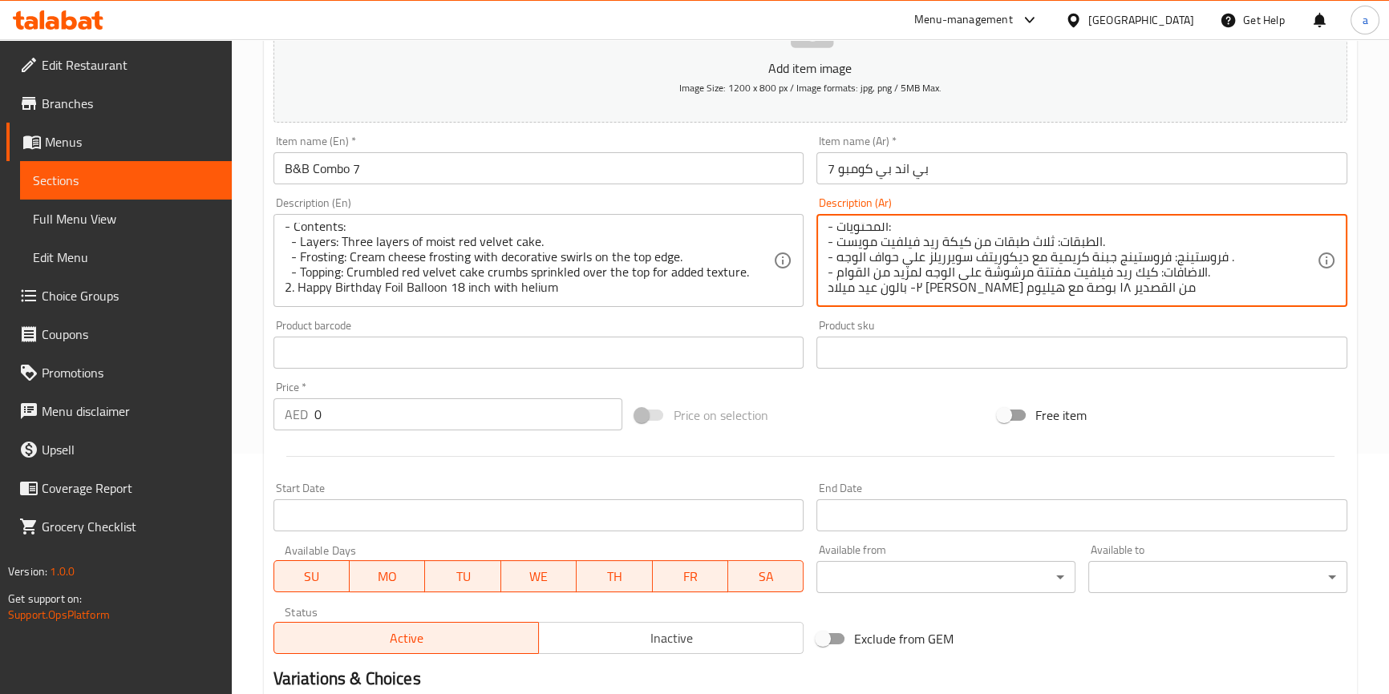
click at [1017, 275] on textarea "١- الاسم: كيكة ريد فيلفيت - المحتويات: - الطبقات: ثلاث طبقات من كيكة ريد فيلفيت…" at bounding box center [1072, 261] width 489 height 76
click at [1017, 262] on textarea "١- الاسم: كيكة ريد فيلفيت - المحتويات: - الطبقات: ثلاث طبقات من كيكة ريد فيلفيت…" at bounding box center [1072, 261] width 489 height 76
click at [865, 274] on textarea "١- الاسم: كيكة ريد فيلفيت - المحتويات: - الطبقات: ثلاث طبقات من كيكة ريد فيلفيت…" at bounding box center [1072, 261] width 489 height 76
drag, startPoint x: 861, startPoint y: 267, endPoint x: 919, endPoint y: 267, distance: 57.7
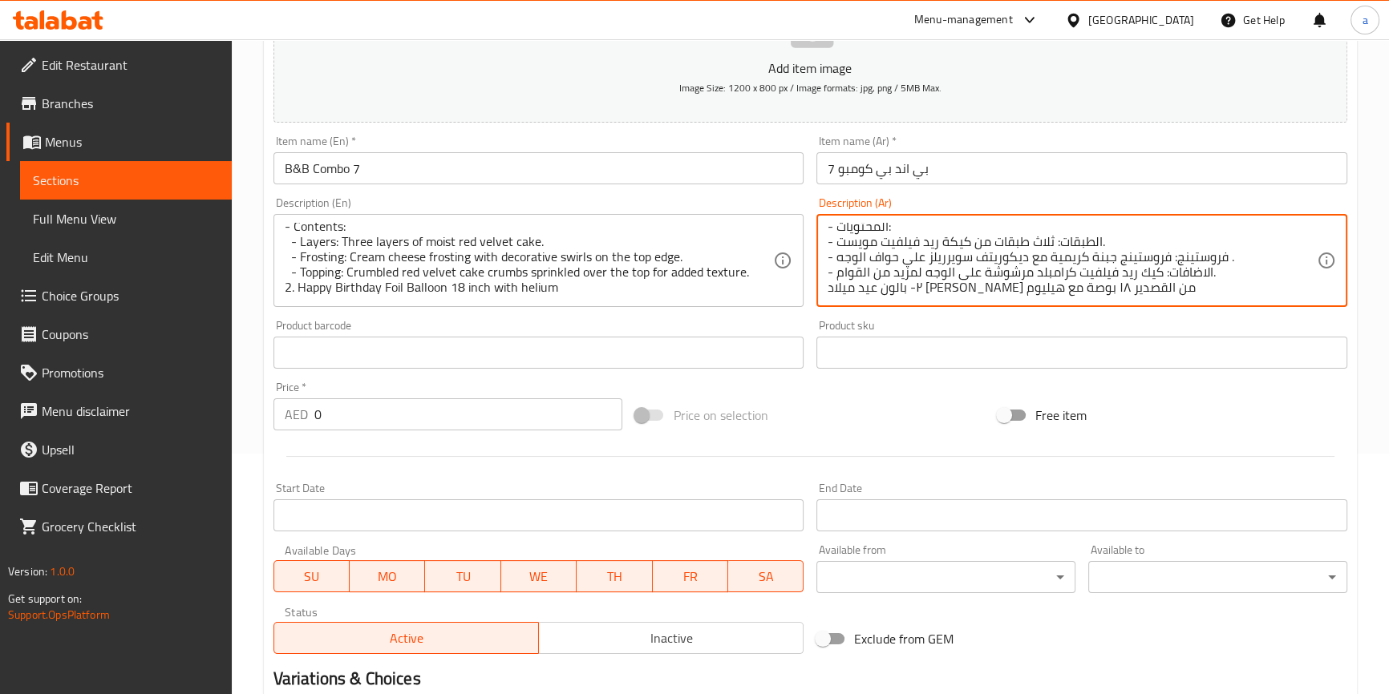
click at [919, 267] on textarea "١- الاسم: كيكة ريد فيلفيت - المحتويات: - الطبقات: ثلاث طبقات من كيكة ريد فيلفيت…" at bounding box center [1072, 261] width 489 height 76
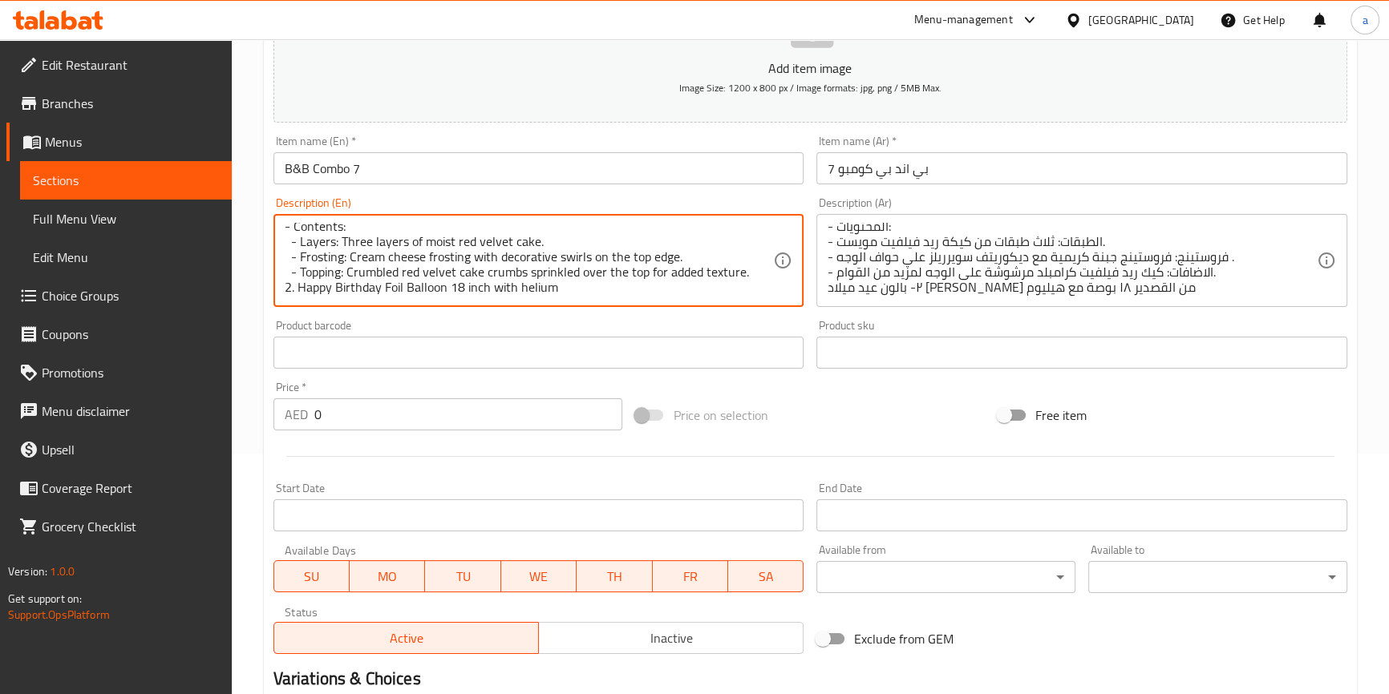
click at [656, 271] on textarea "1-Name: Red Velvet Cake - Contents: - Layers: Three layers of moist red velvet …" at bounding box center [529, 261] width 489 height 76
click at [721, 273] on textarea "1-Name: Red Velvet Cake - Contents: - Layers: Three layers of moist red velvet …" at bounding box center [529, 261] width 489 height 76
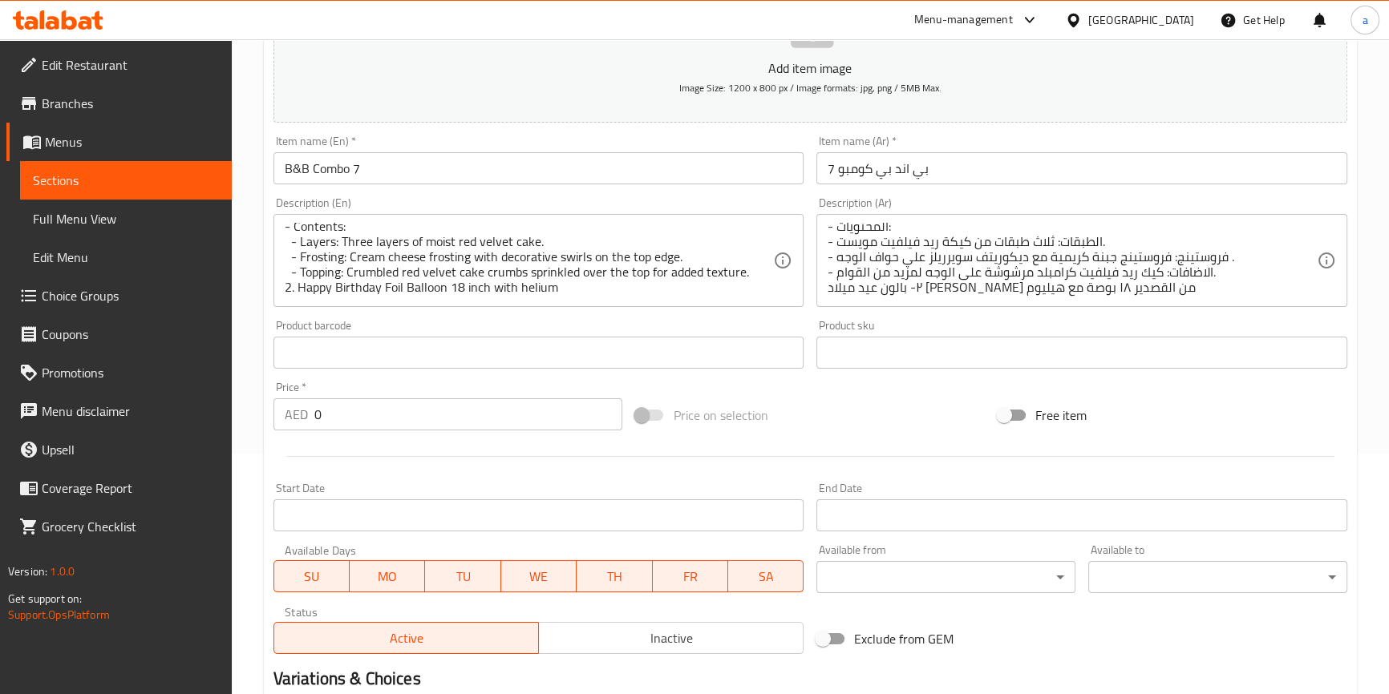
click at [727, 269] on textarea "1-Name: Red Velvet Cake - Contents: - Layers: Three layers of moist red velvet …" at bounding box center [529, 261] width 489 height 76
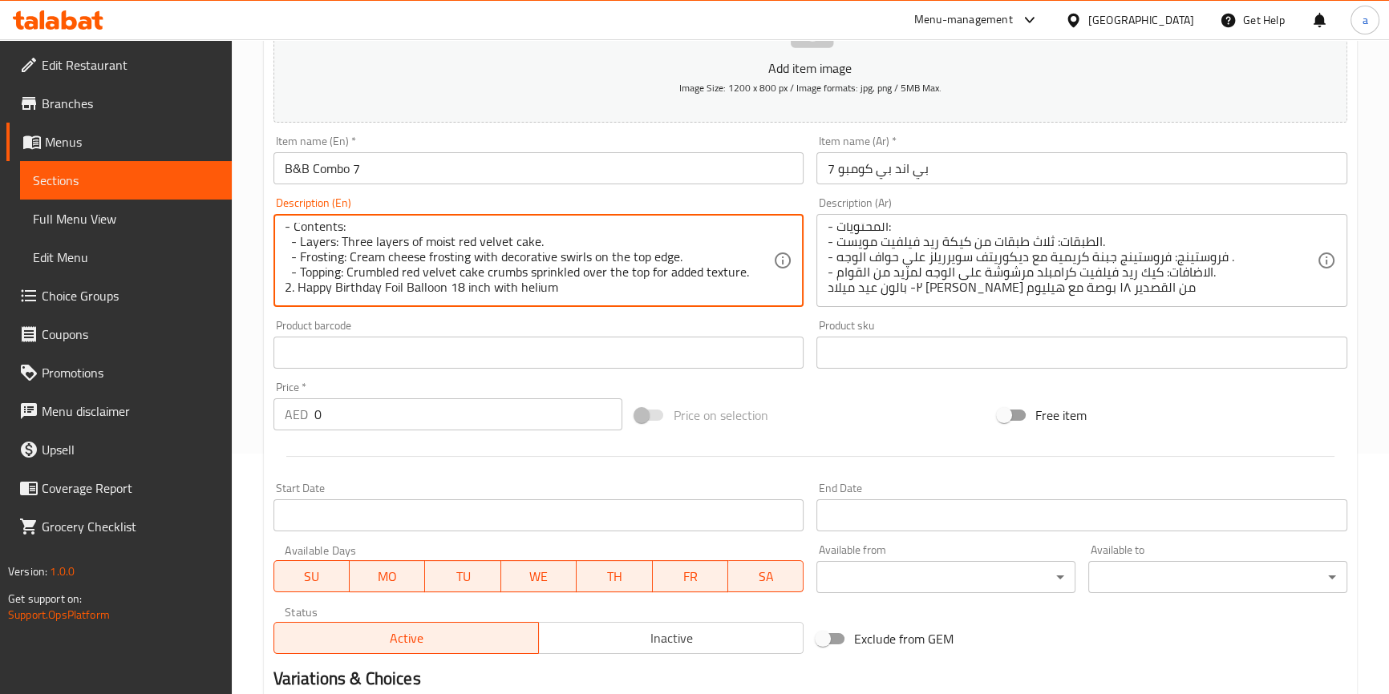
click at [727, 269] on textarea "1-Name: Red Velvet Cake - Contents: - Layers: Three layers of moist red velvet …" at bounding box center [529, 261] width 489 height 76
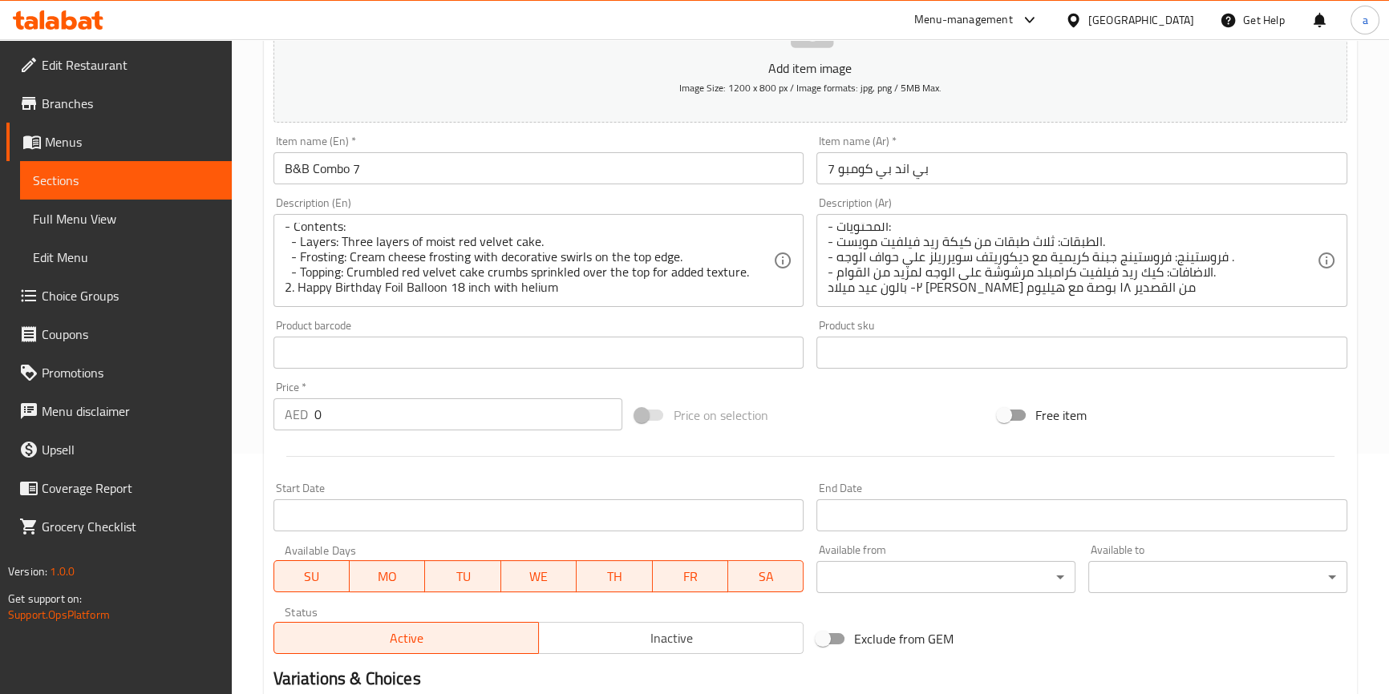
click at [392, 291] on textarea "1-Name: Red Velvet Cake - Contents: - Layers: Three layers of moist red velvet …" at bounding box center [529, 261] width 489 height 76
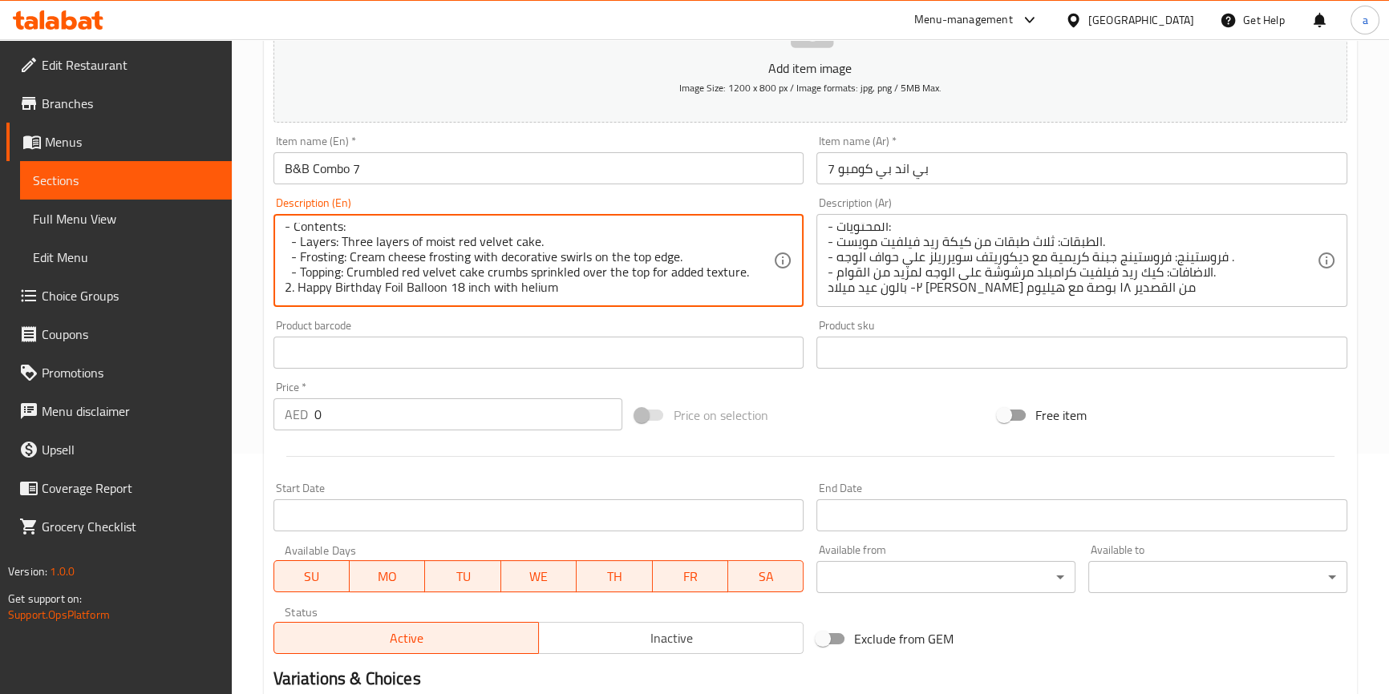
click at [392, 291] on textarea "1-Name: Red Velvet Cake - Contents: - Layers: Three layers of moist red velvet …" at bounding box center [529, 261] width 489 height 76
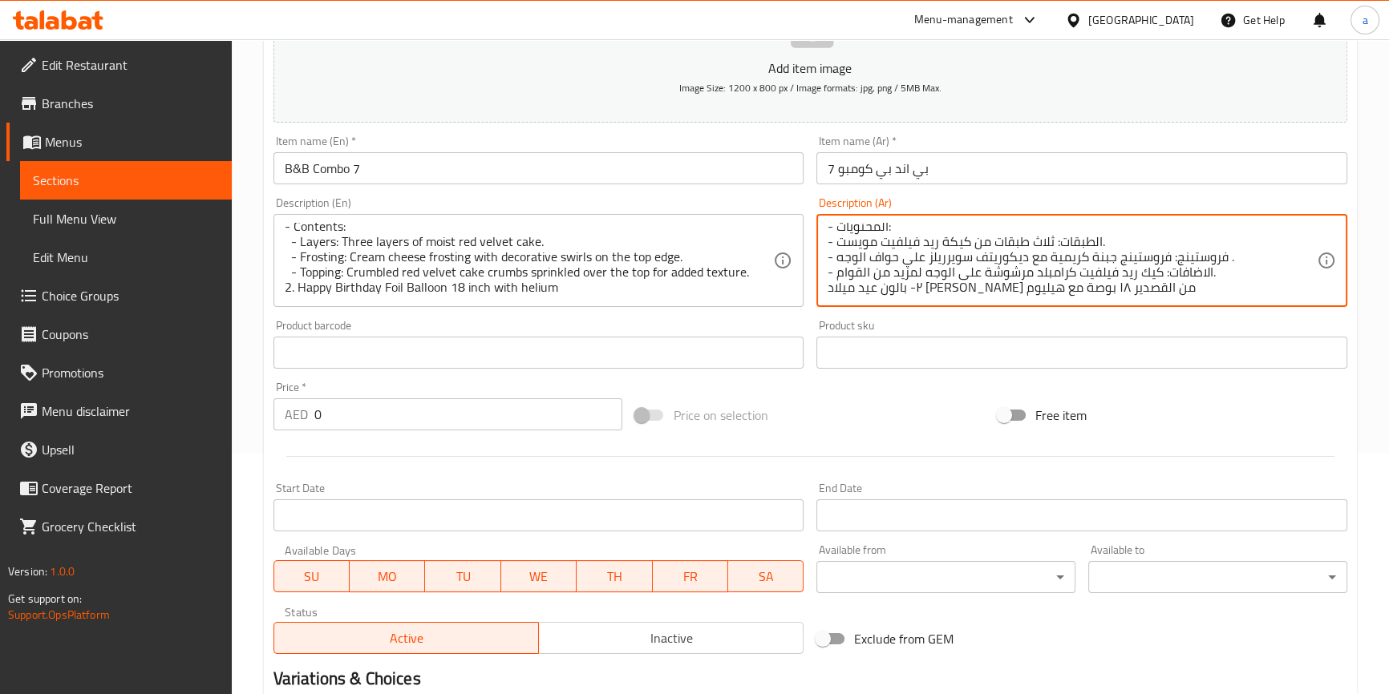
click at [962, 287] on textarea "١- الاسم: كيكة ريد فيلفيت - المحتويات: - الطبقات: ثلاث طبقات من كيكة ريد فيلفيت…" at bounding box center [1072, 261] width 489 height 76
click at [983, 293] on textarea "١- الاسم: كيكة ريد فيلفيت - المحتويات: - الطبقات: ثلاث طبقات من كيكة ريد فيلفيت…" at bounding box center [1072, 261] width 489 height 76
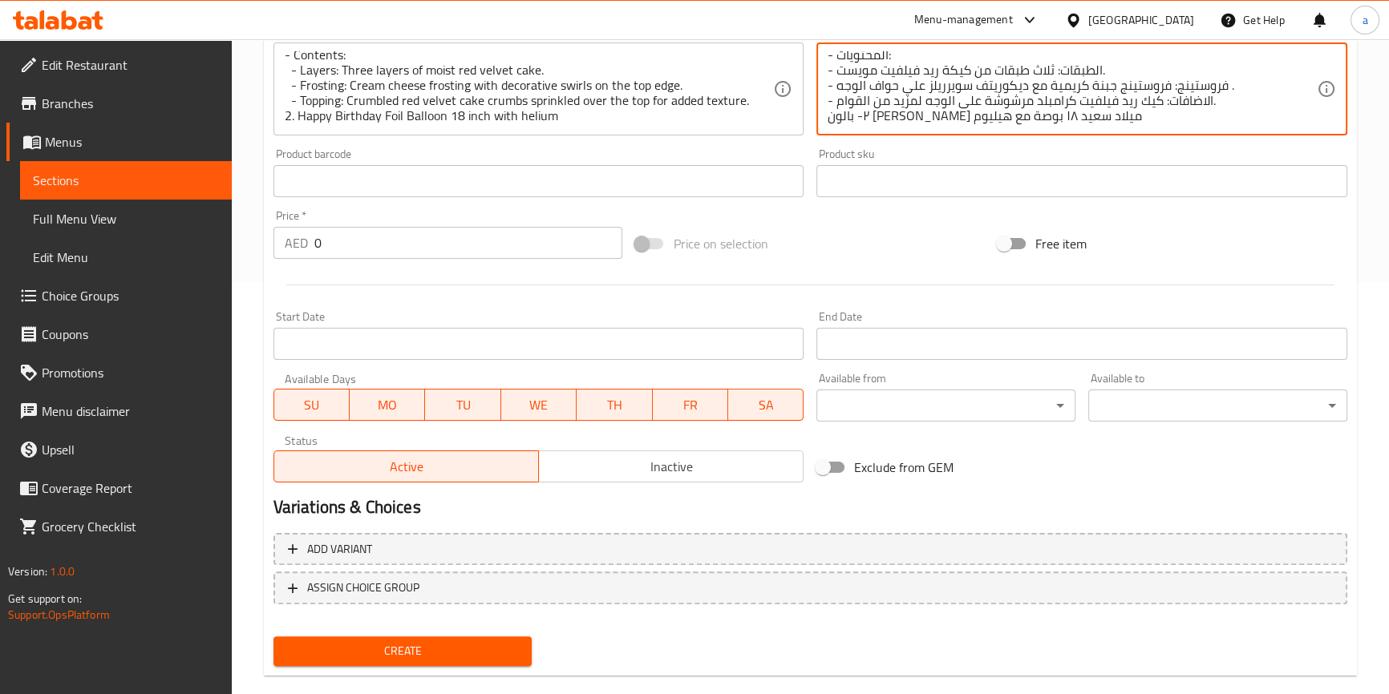
scroll to position [437, 0]
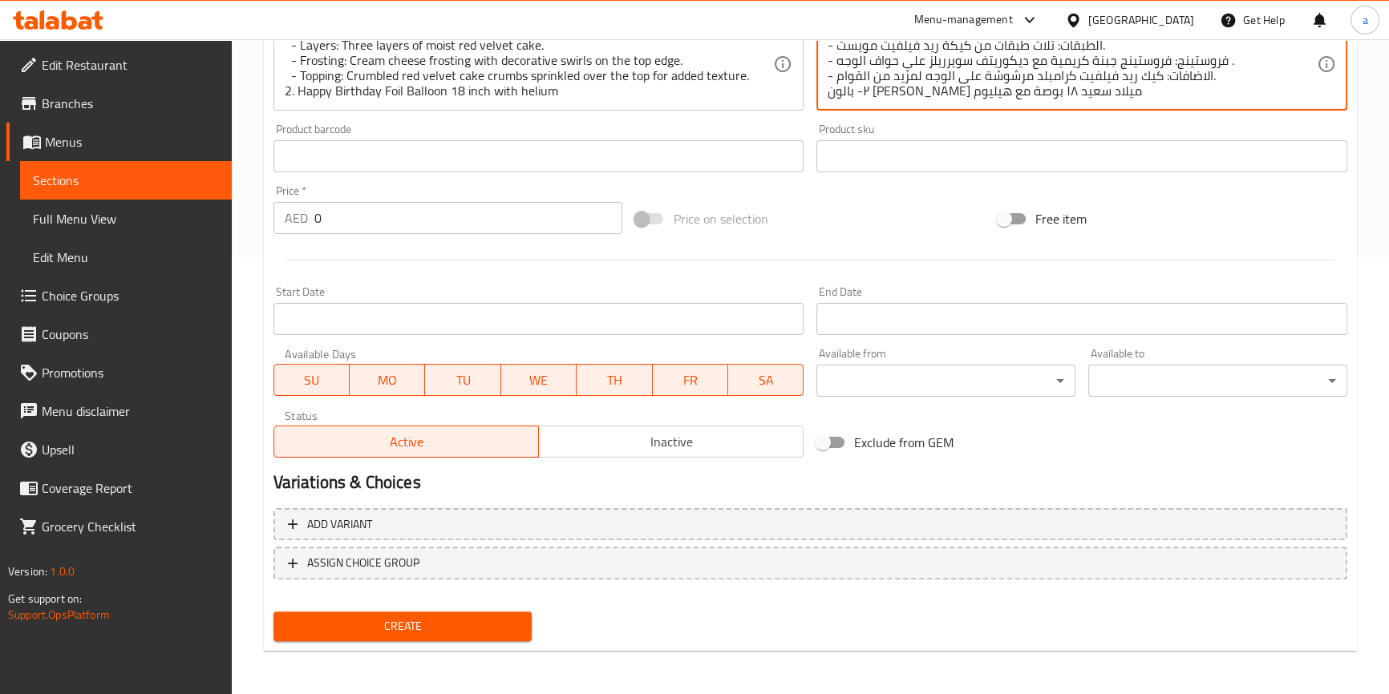
type textarea "١- الاسم: كيكة ريد فيلفيت - المحتويات: - الطبقات: ثلاث طبقات من كيكة ريد فيلفيت…"
click at [398, 219] on input "0" at bounding box center [468, 218] width 309 height 32
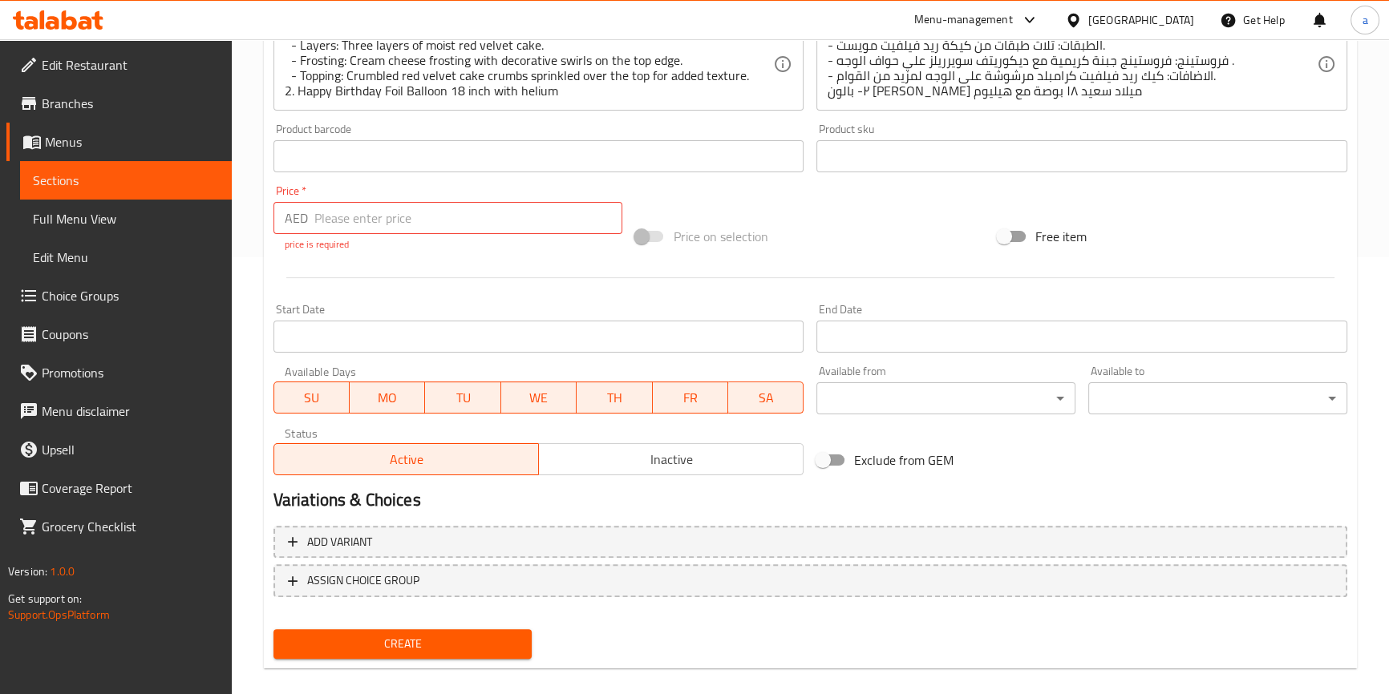
scroll to position [364, 0]
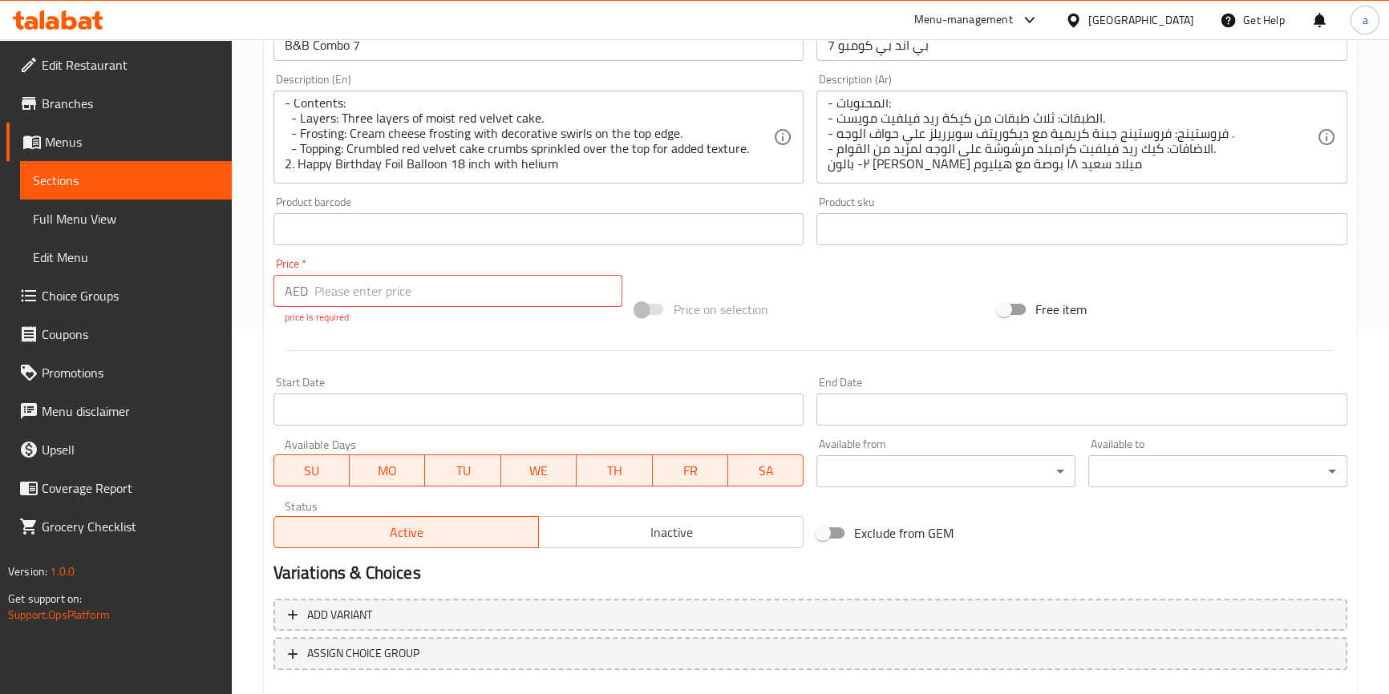
click at [403, 296] on input "number" at bounding box center [468, 291] width 309 height 32
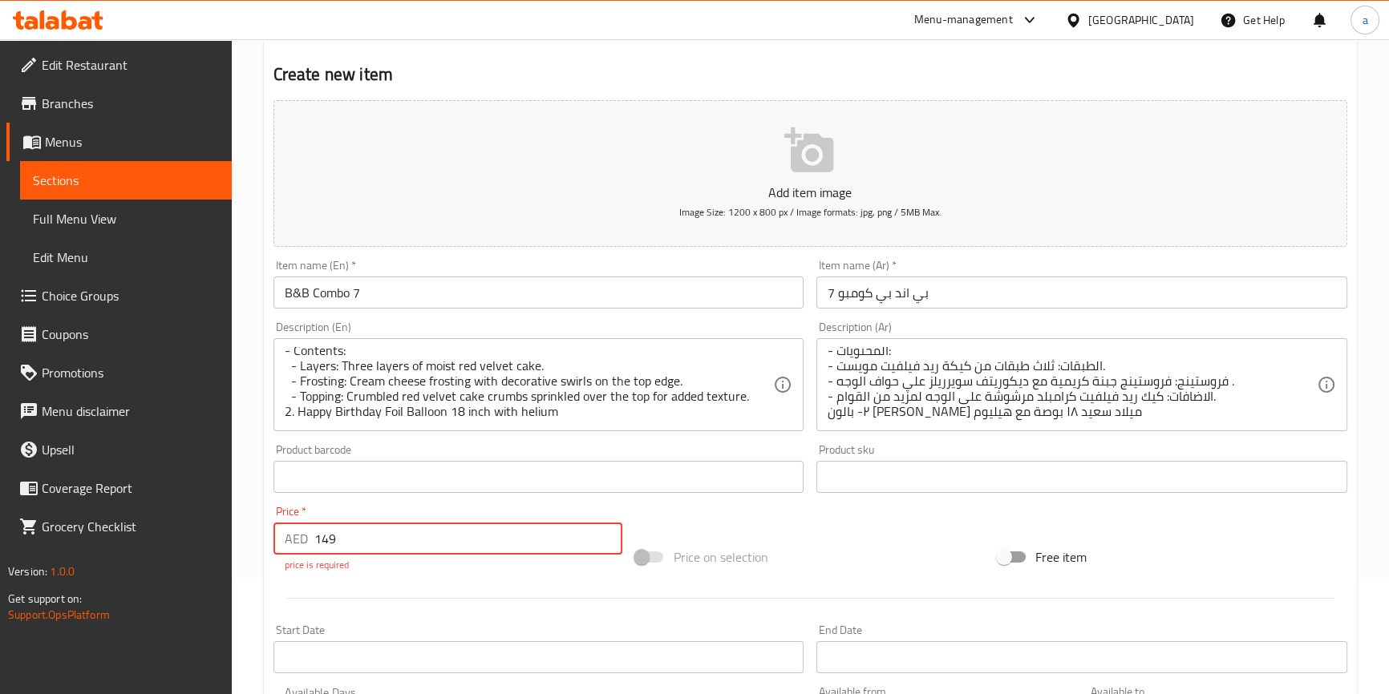
scroll to position [90, 0]
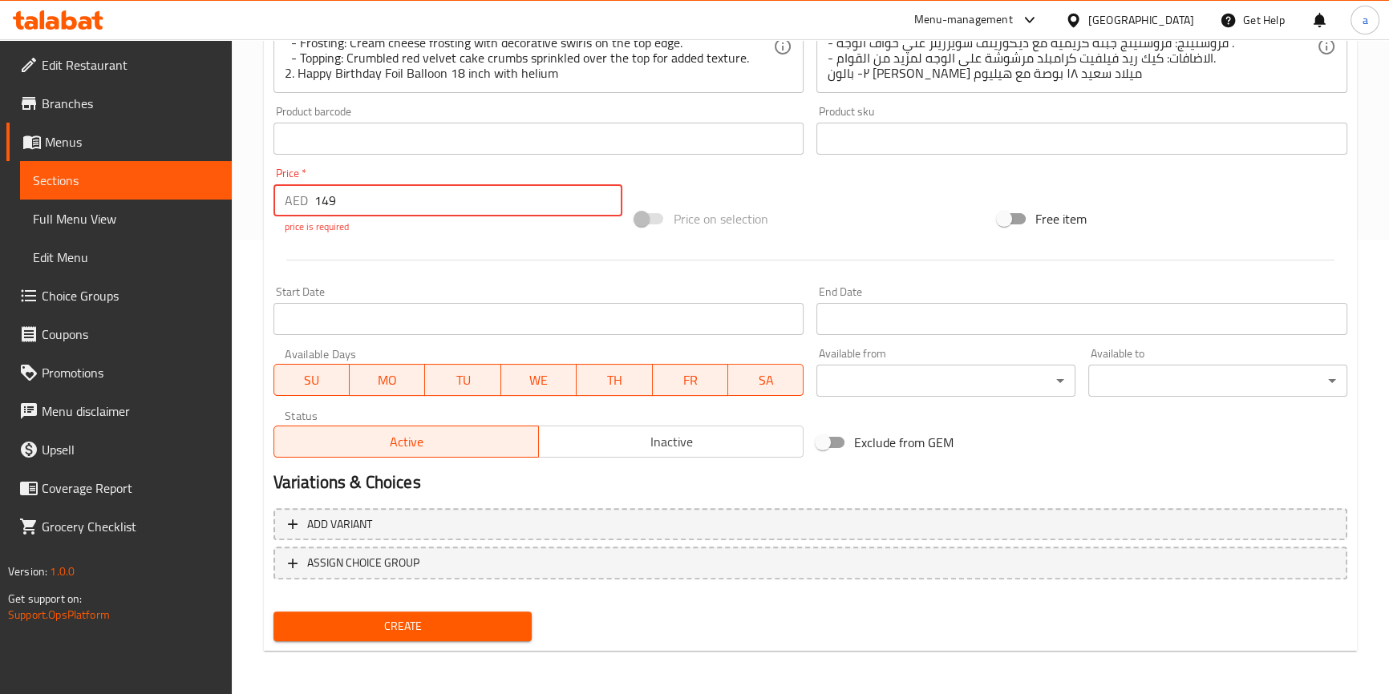
type input "149"
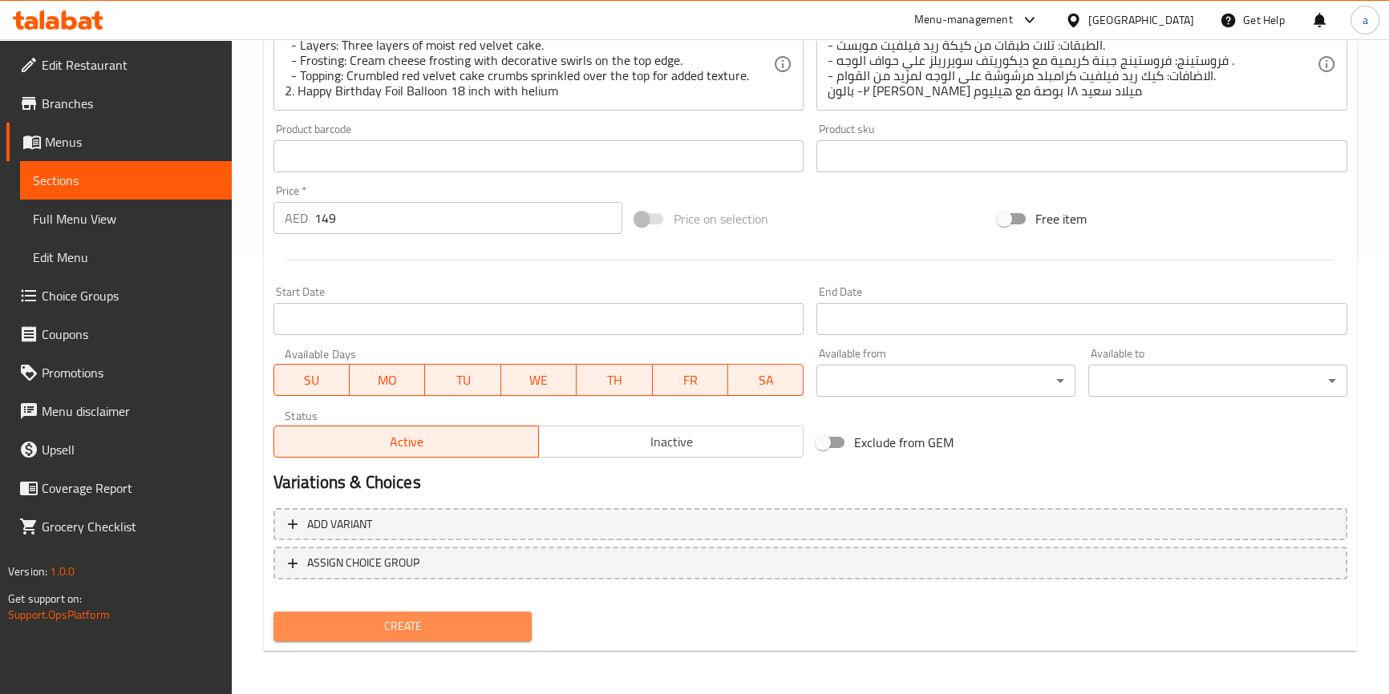
click at [433, 619] on span "Create" at bounding box center [402, 627] width 233 height 20
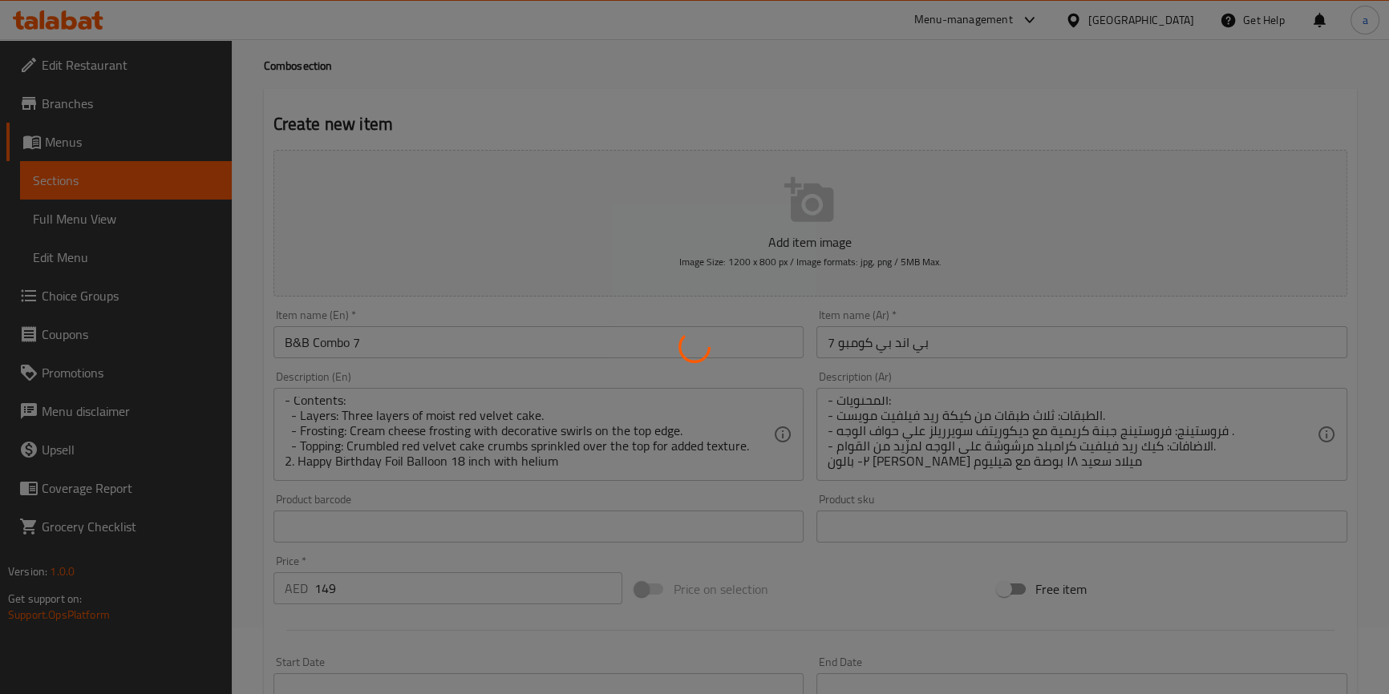
scroll to position [0, 0]
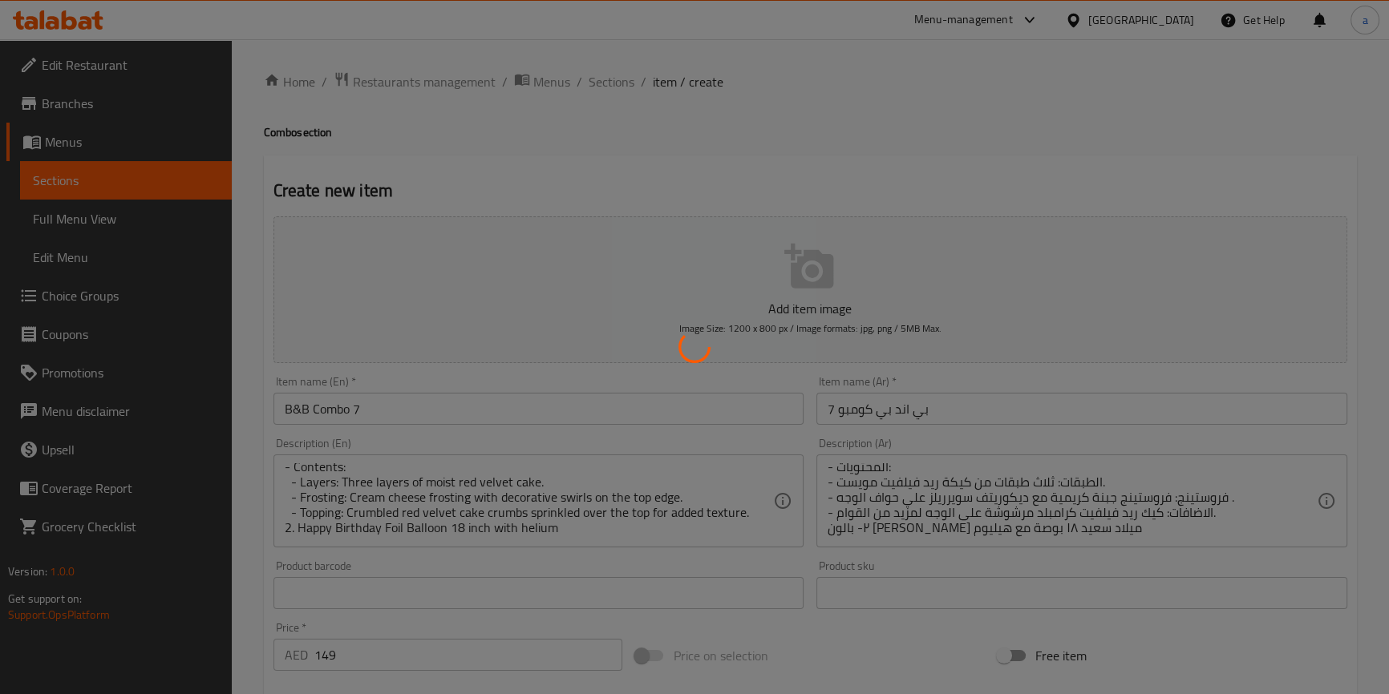
type input "0"
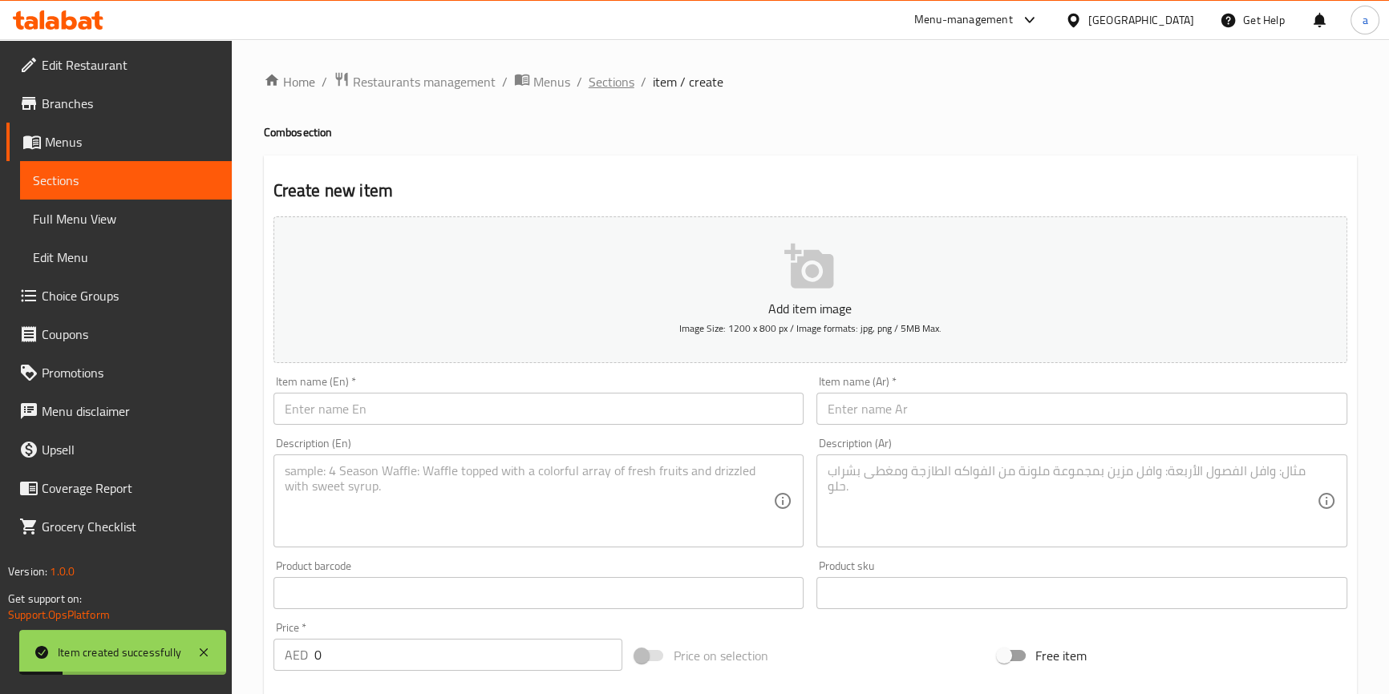
click at [623, 79] on span "Sections" at bounding box center [612, 81] width 46 height 19
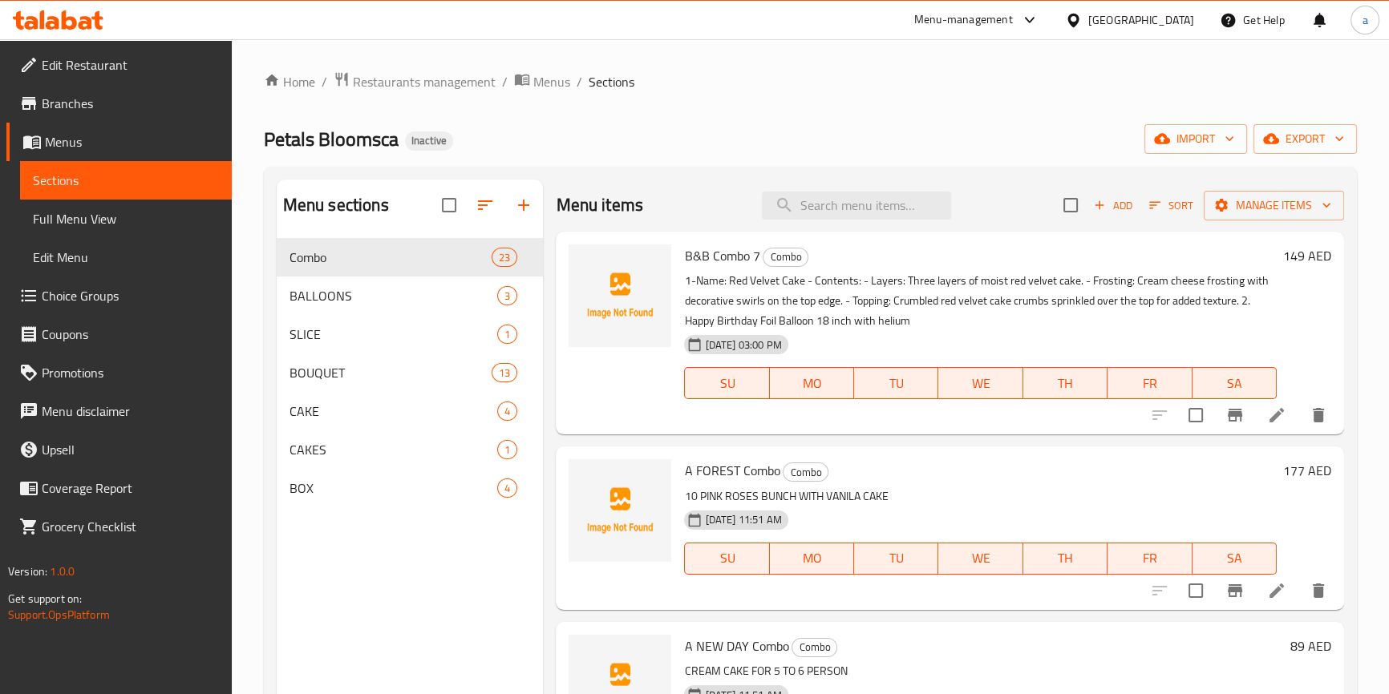
drag, startPoint x: 158, startPoint y: -27, endPoint x: 97, endPoint y: -29, distance: 61.0
click at [1017, 430] on li at bounding box center [1276, 415] width 45 height 29
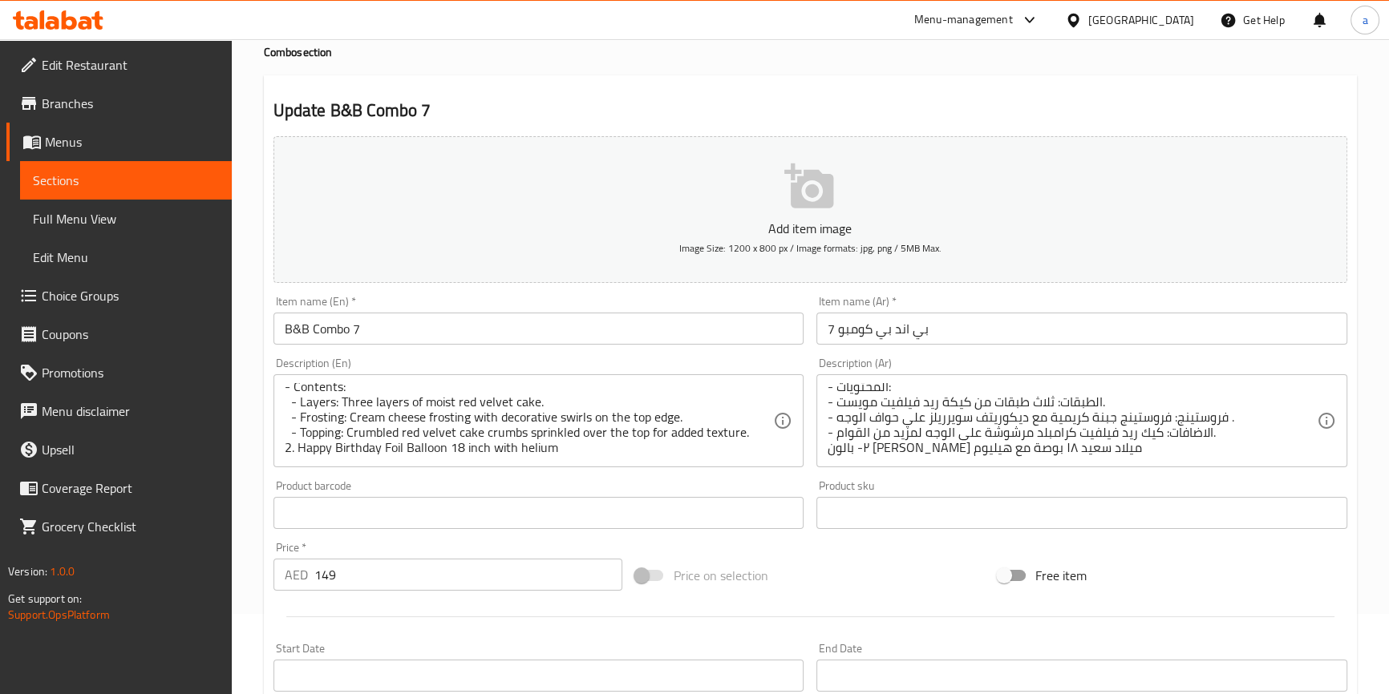
scroll to position [72, 0]
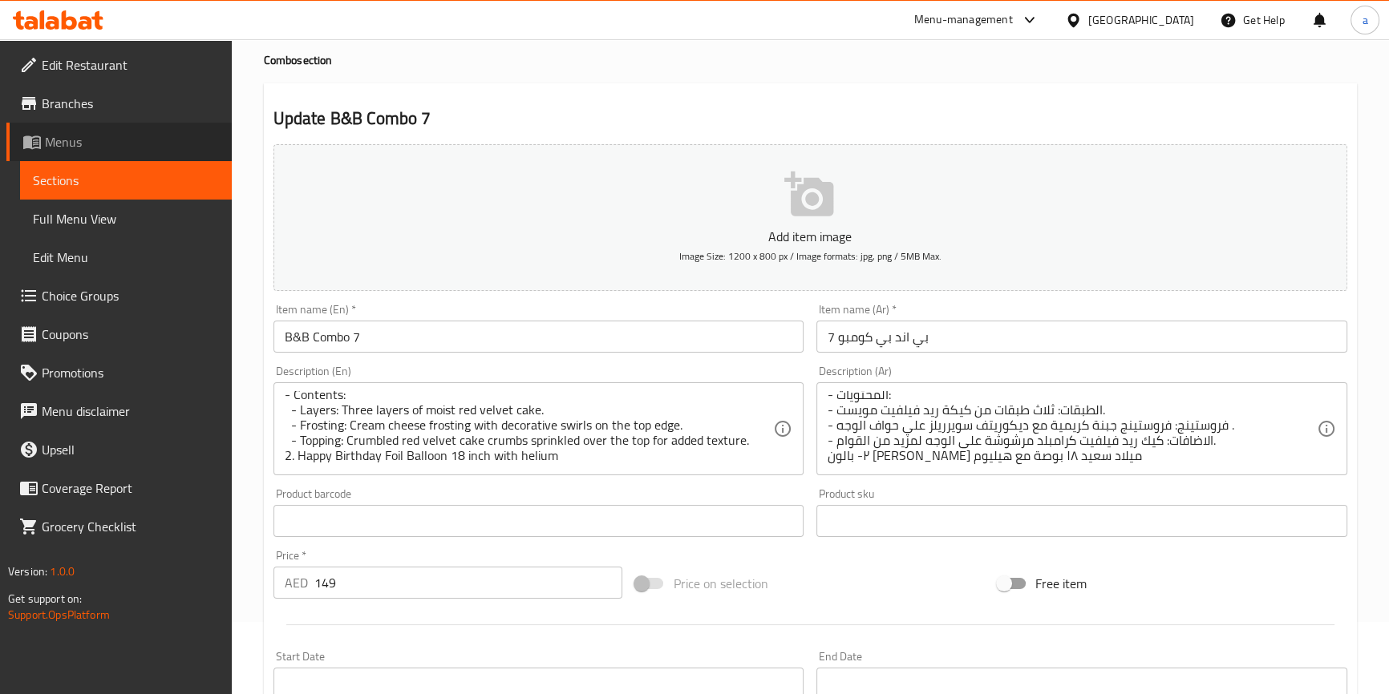
click at [90, 150] on span "Menus" at bounding box center [132, 141] width 174 height 19
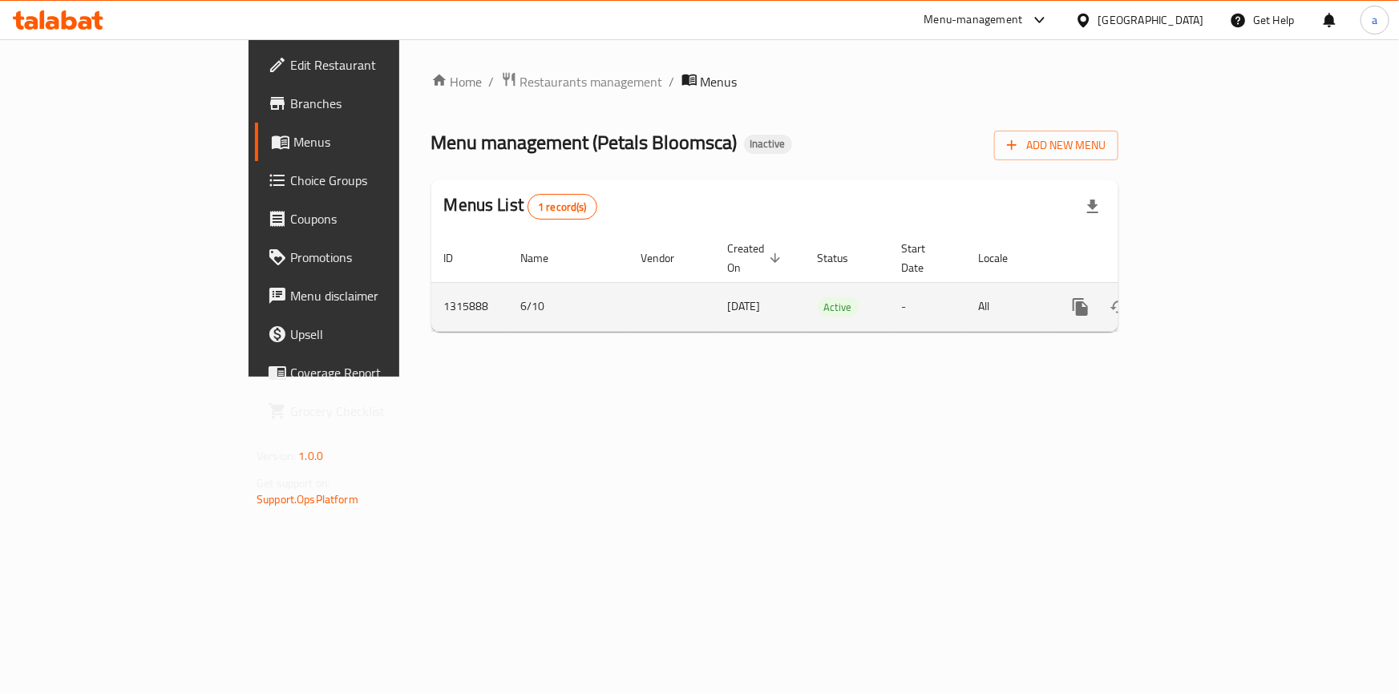
click at [1017, 298] on icon "enhanced table" at bounding box center [1196, 307] width 19 height 19
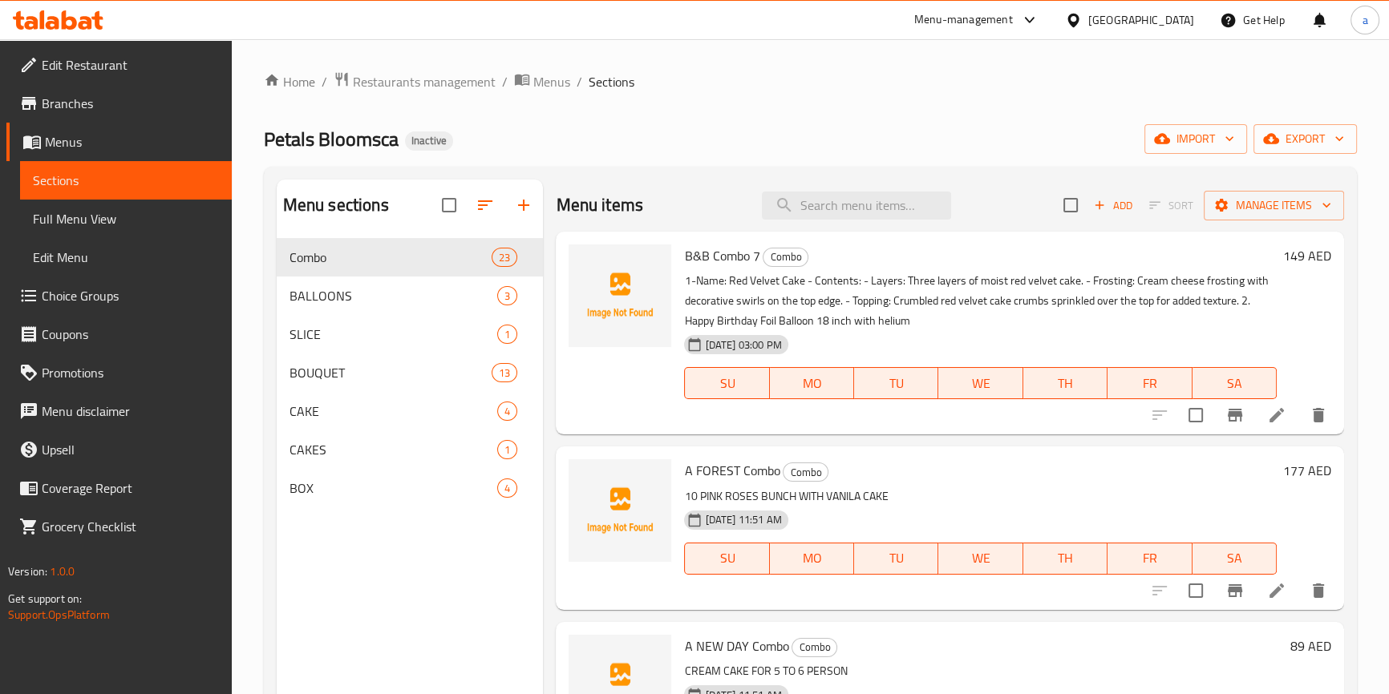
drag, startPoint x: 894, startPoint y: 292, endPoint x: 837, endPoint y: 292, distance: 56.9
click at [893, 292] on p "1-Name: Red Velvet Cake - Contents: - Layers: Three layers of moist red velvet …" at bounding box center [980, 301] width 592 height 60
click at [1017, 215] on span "Add" at bounding box center [1112, 205] width 43 height 18
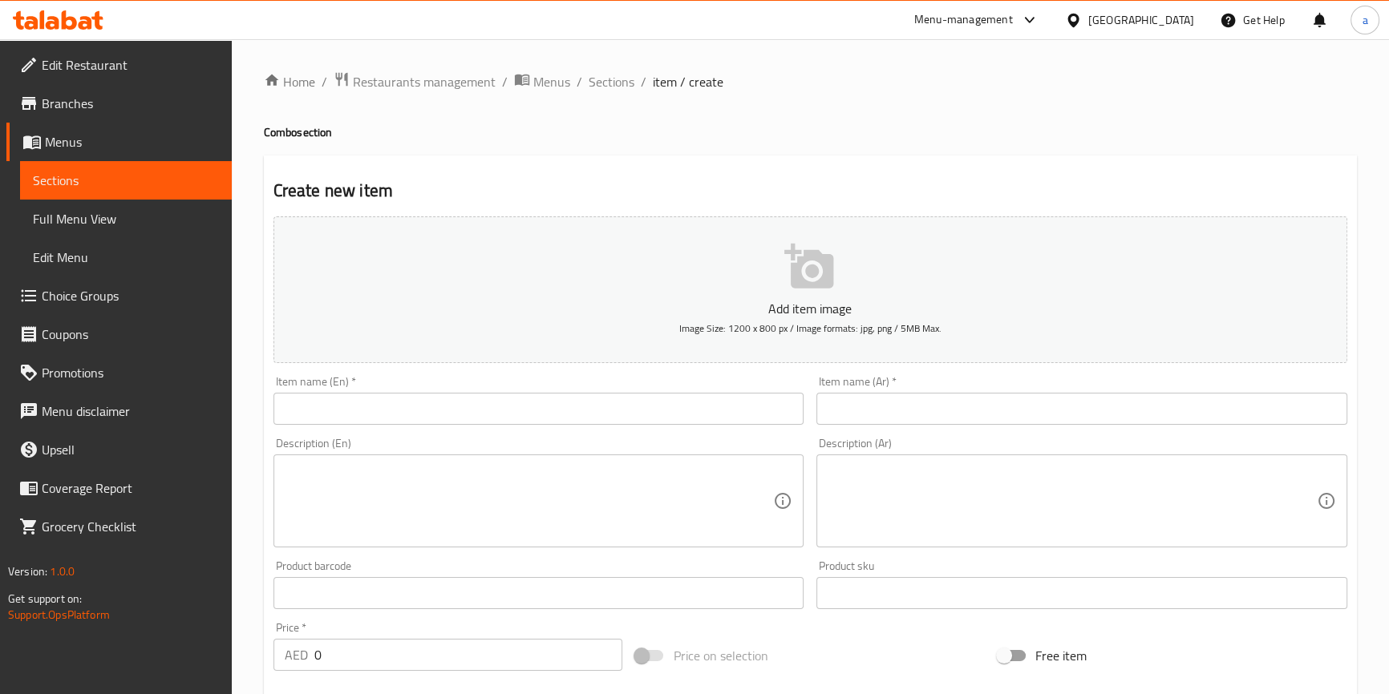
click at [448, 407] on input "text" at bounding box center [538, 409] width 531 height 32
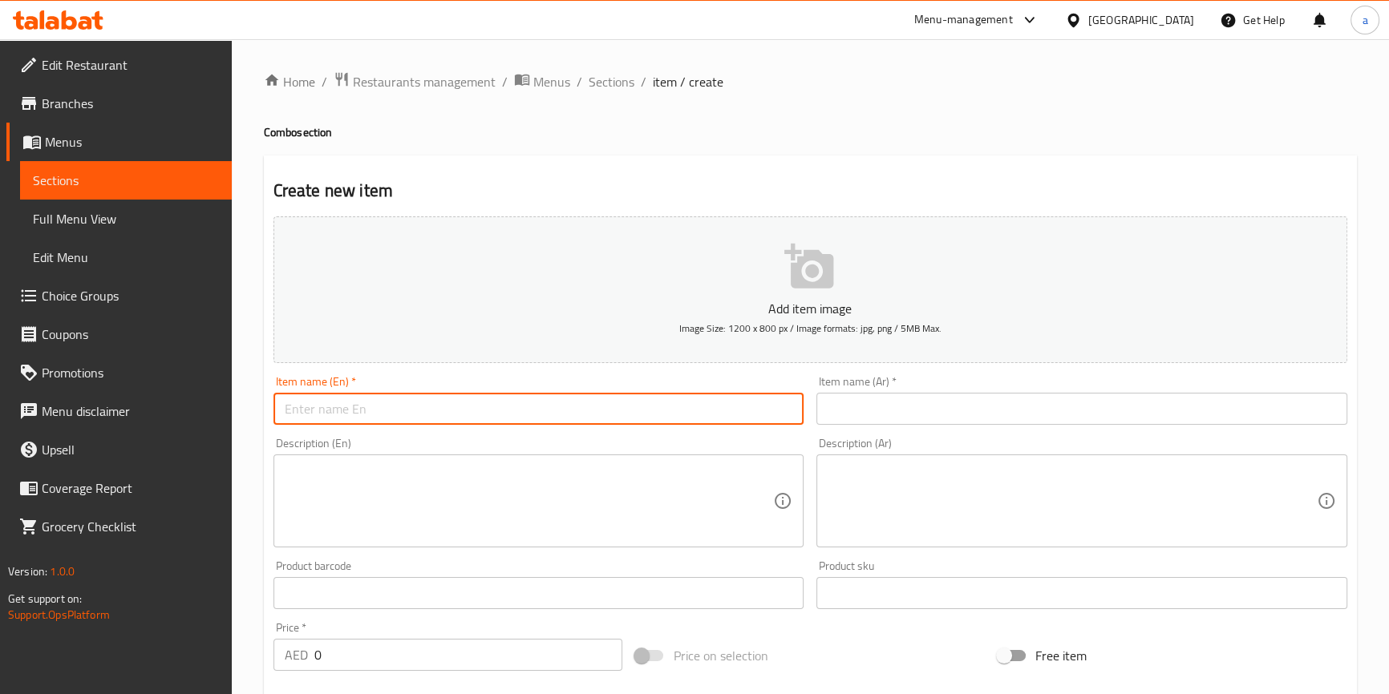
paste input "B&B Combo 8"
type input "B&B Combo 8"
click at [602, 80] on span "Sections" at bounding box center [612, 81] width 46 height 19
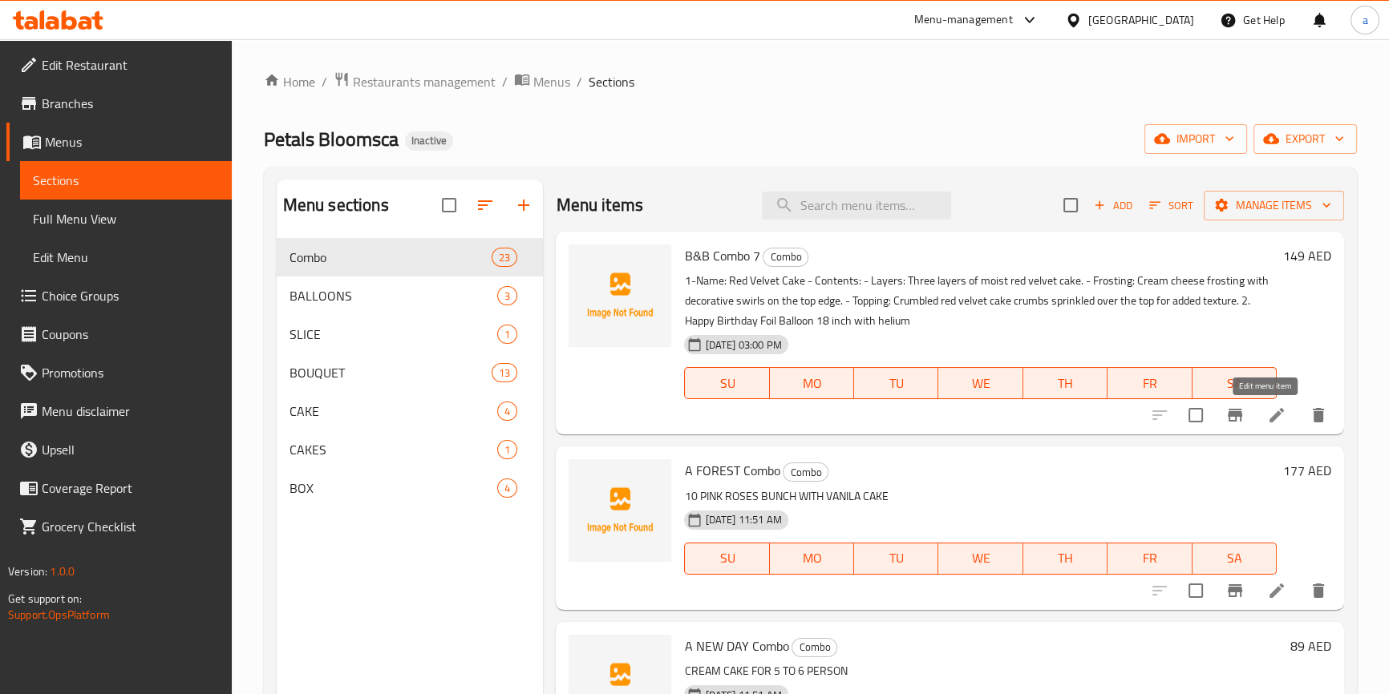
click at [1017, 419] on icon at bounding box center [1276, 415] width 14 height 14
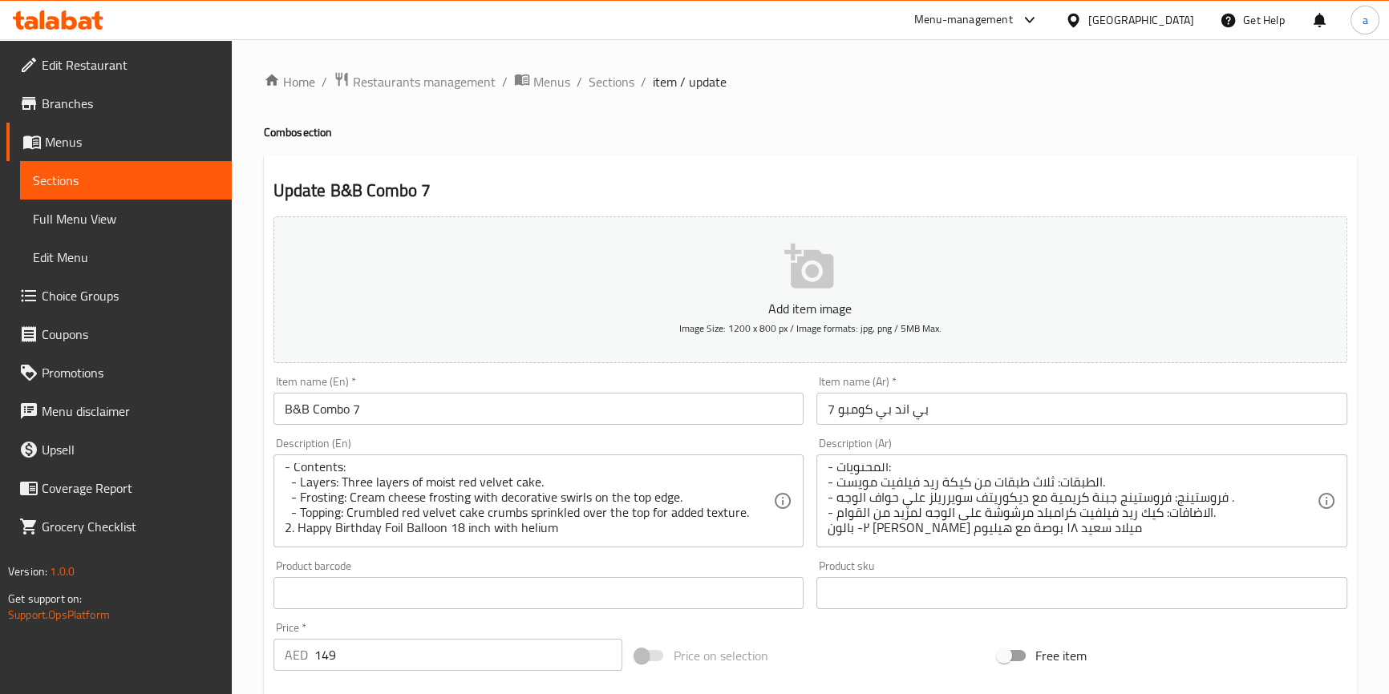
click at [402, 415] on input "B&B Combo 7" at bounding box center [538, 409] width 531 height 32
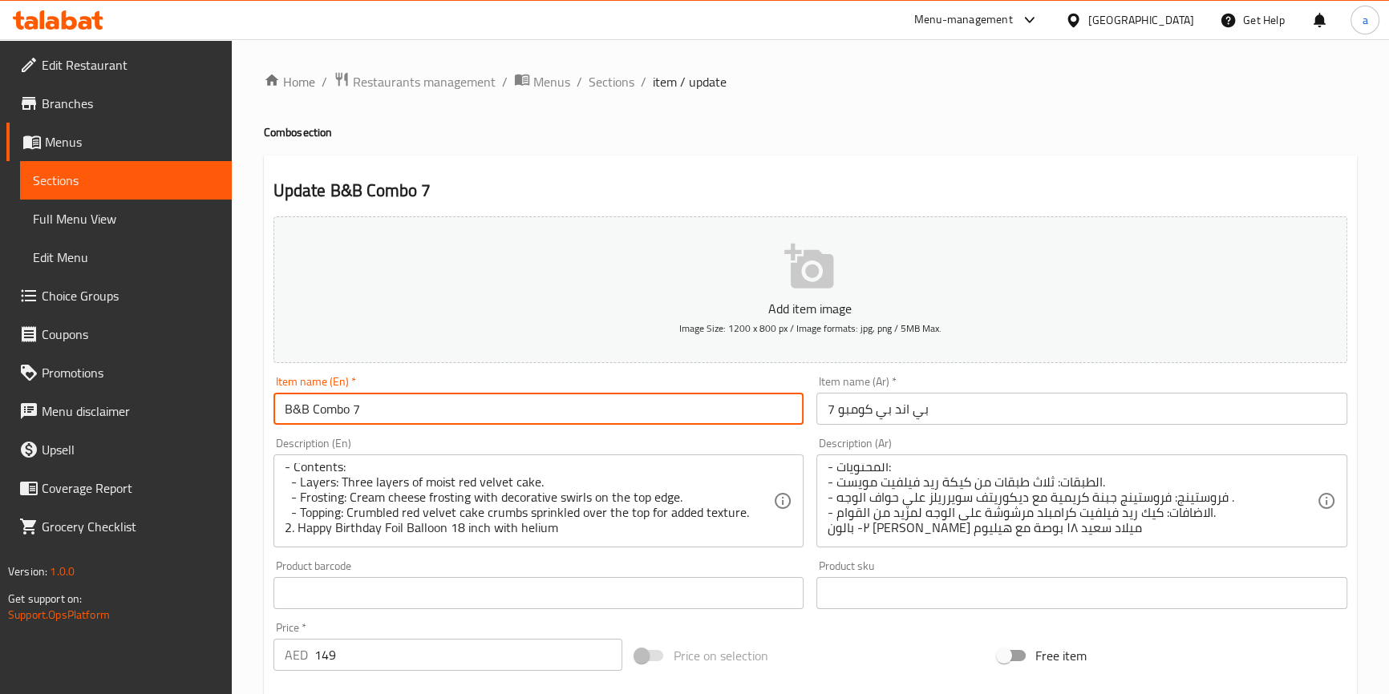
click at [402, 415] on input "B&B Combo 7" at bounding box center [538, 409] width 531 height 32
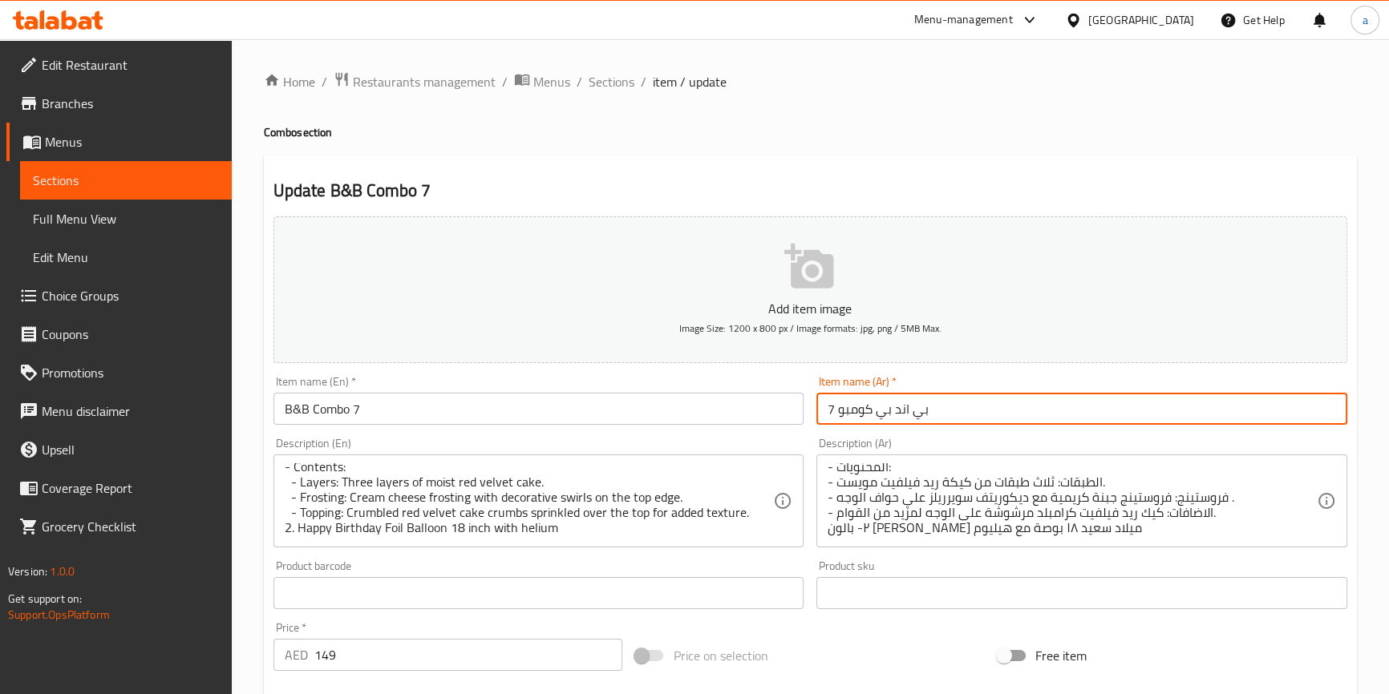
click at [927, 405] on input "بي اند بي كومبو 7" at bounding box center [1081, 409] width 531 height 32
click at [933, 406] on input "بي اند بي كومبو 7" at bounding box center [1081, 409] width 531 height 32
click at [851, 413] on input "بي اند بي كومبو 7" at bounding box center [1081, 409] width 531 height 32
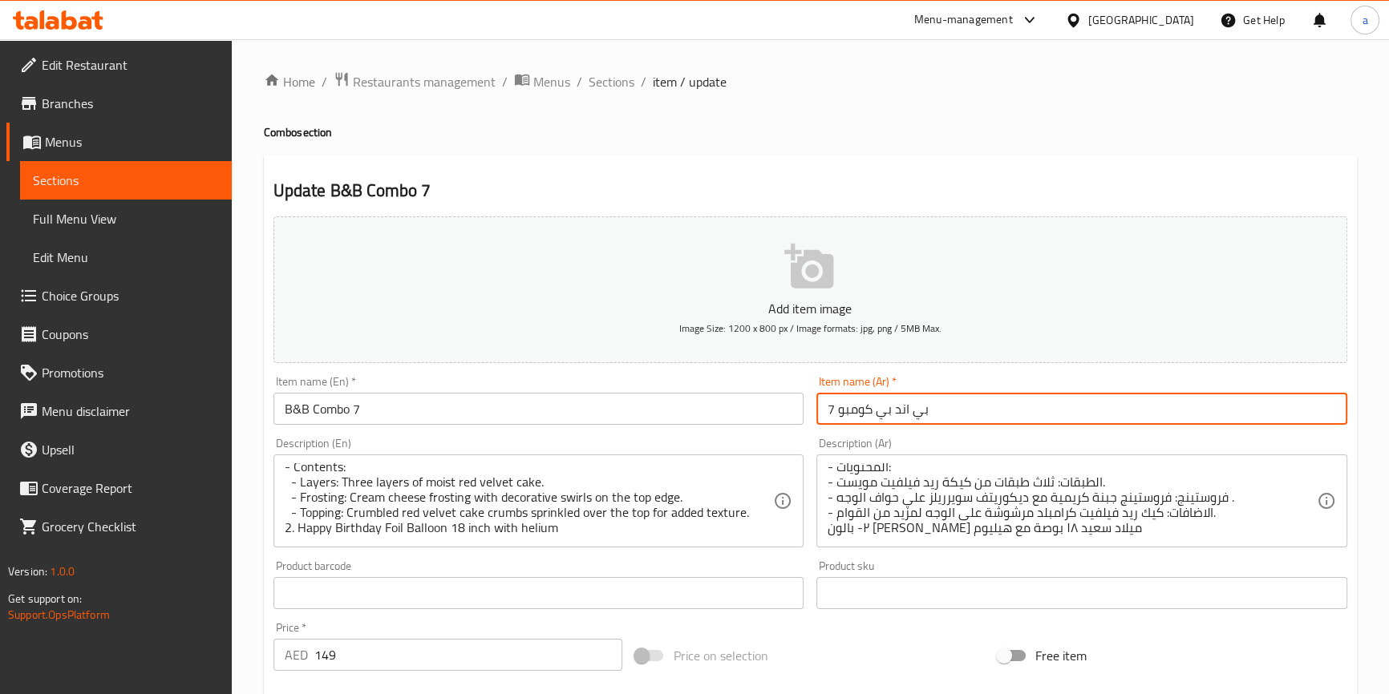
click at [851, 413] on input "بي اند بي كومبو 7" at bounding box center [1081, 409] width 531 height 32
click at [913, 413] on input "بي اند بي كومبو 7" at bounding box center [1081, 409] width 531 height 32
click at [921, 411] on input "بي اند بي كومبو 7" at bounding box center [1081, 409] width 531 height 32
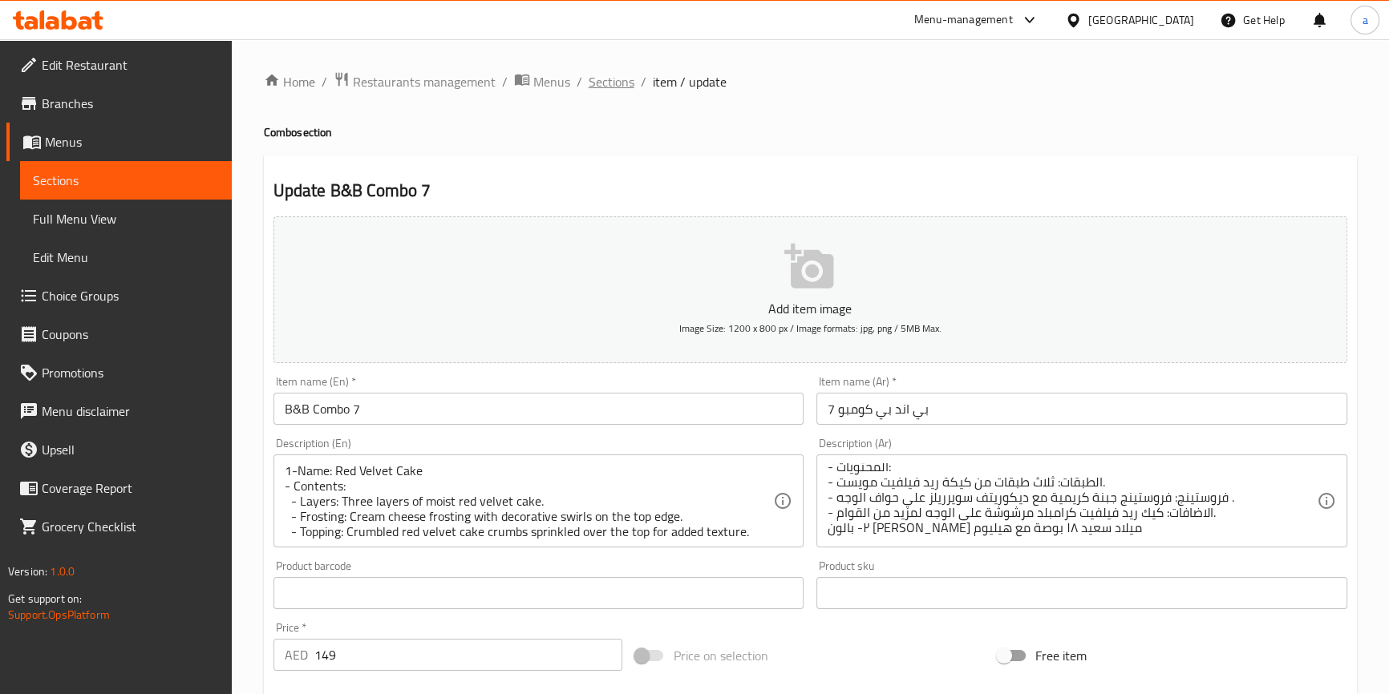
click at [617, 90] on span "Sections" at bounding box center [612, 81] width 46 height 19
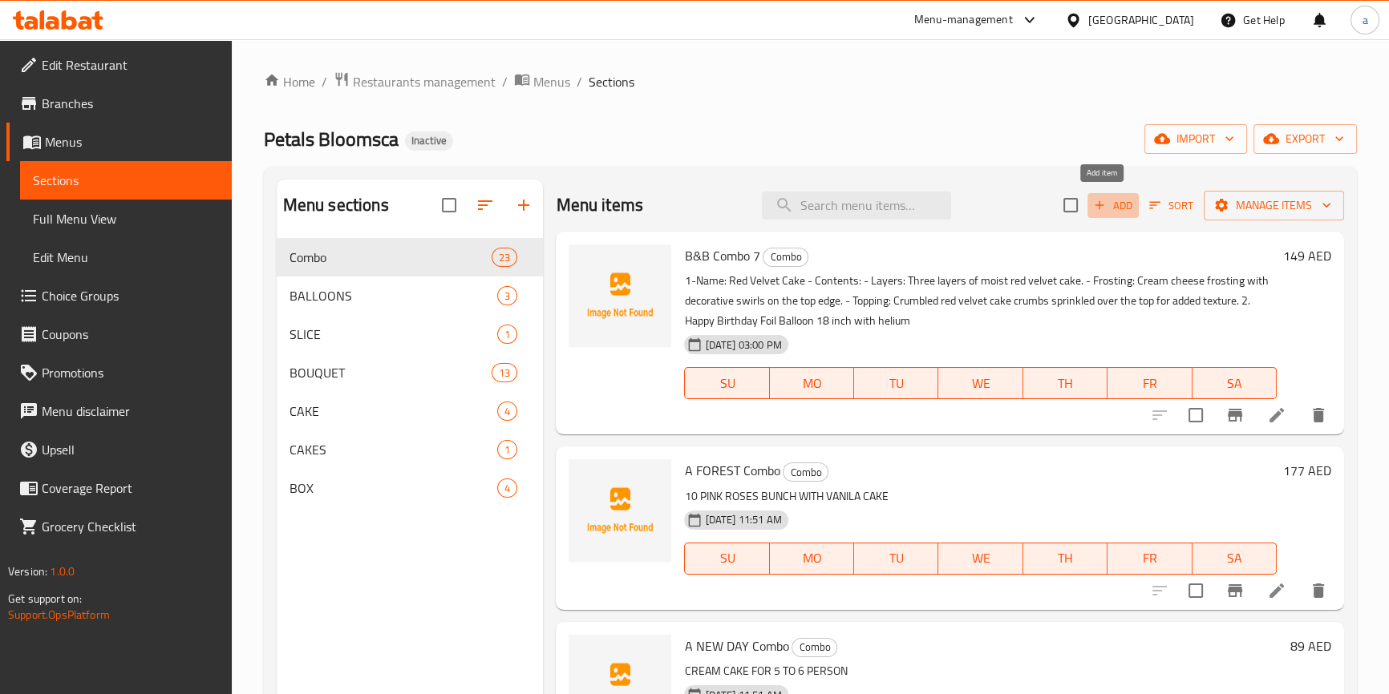
click at [1017, 204] on icon "button" at bounding box center [1099, 205] width 14 height 14
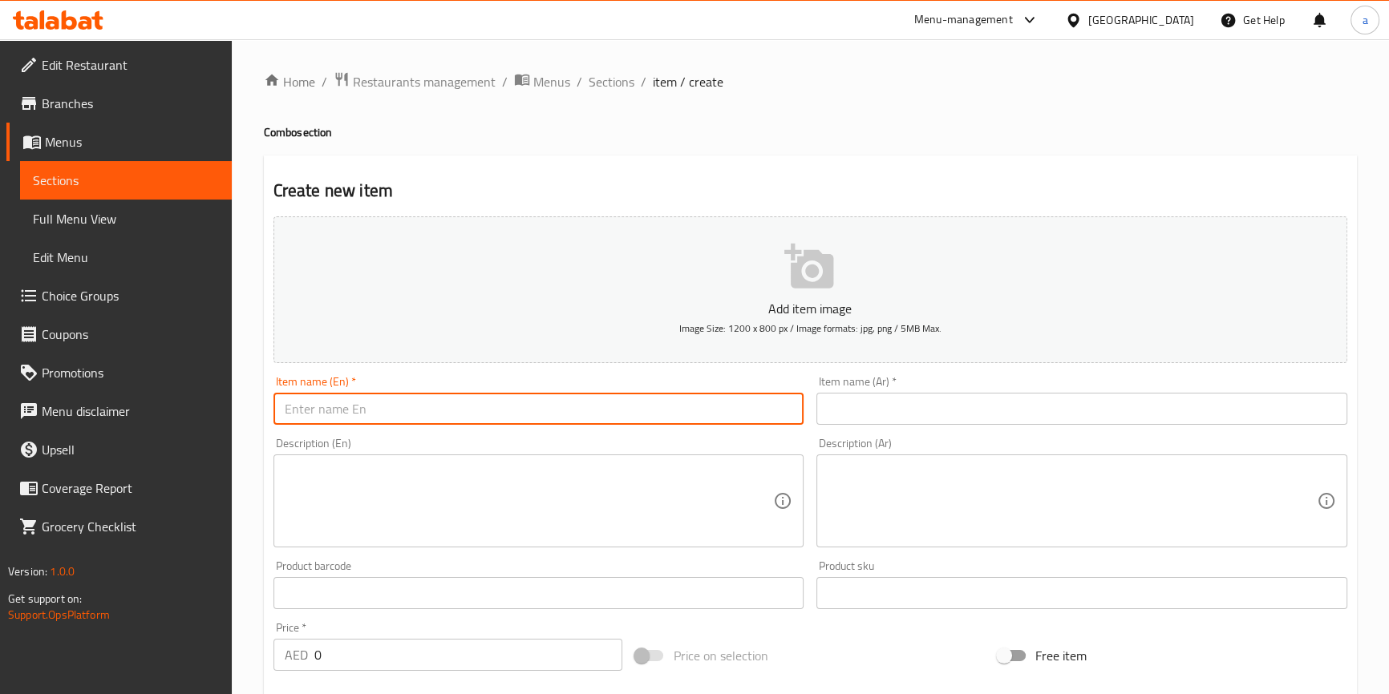
click at [630, 418] on input "text" at bounding box center [538, 409] width 531 height 32
paste input "B&B Combo 8"
type input "B&B Combo 8"
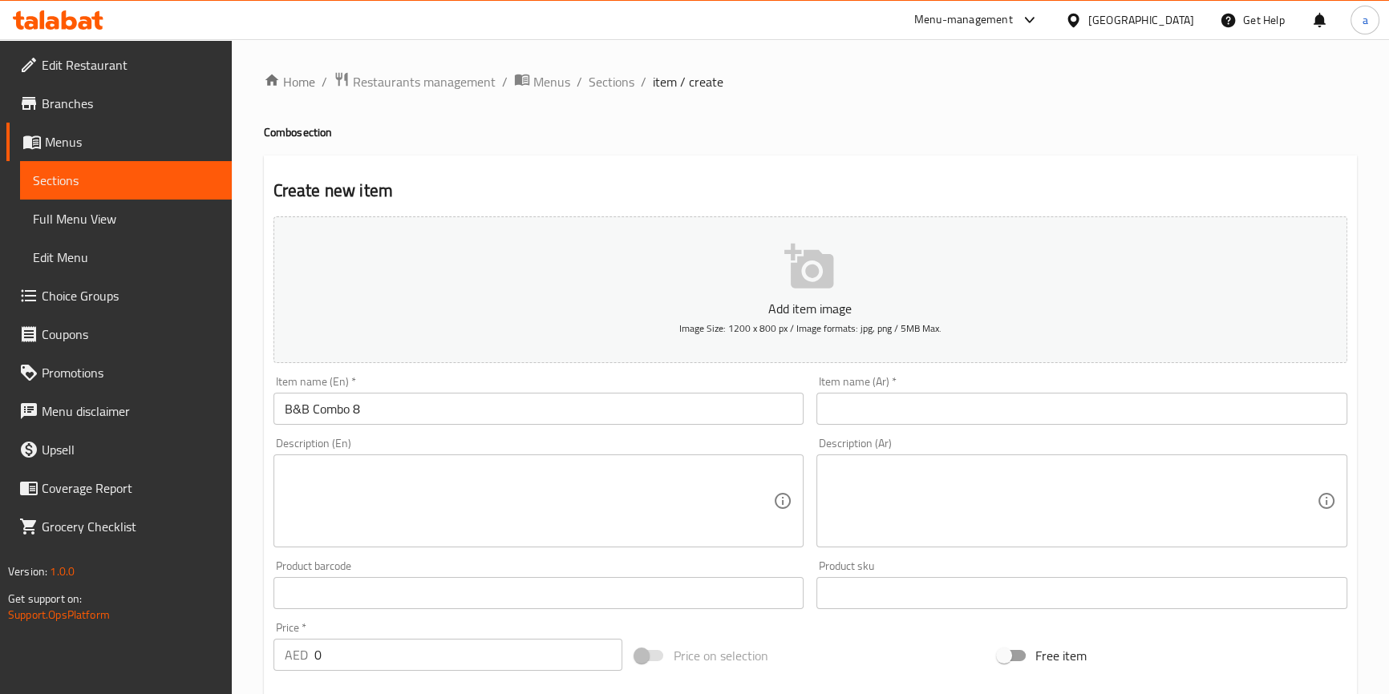
click at [913, 403] on input "text" at bounding box center [1081, 409] width 531 height 32
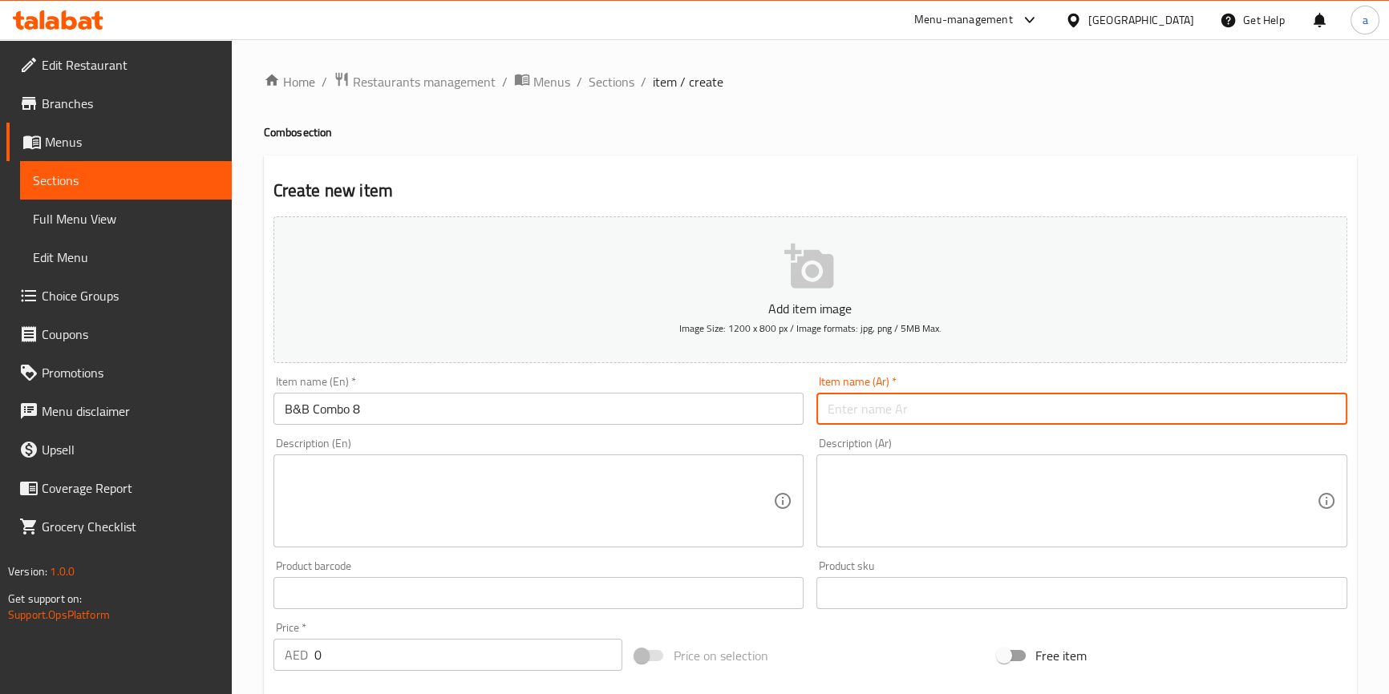
paste input "بي اند بي كومبو 8"
type input "بي اند بي كومبو 8"
click at [700, 497] on textarea at bounding box center [529, 502] width 489 height 76
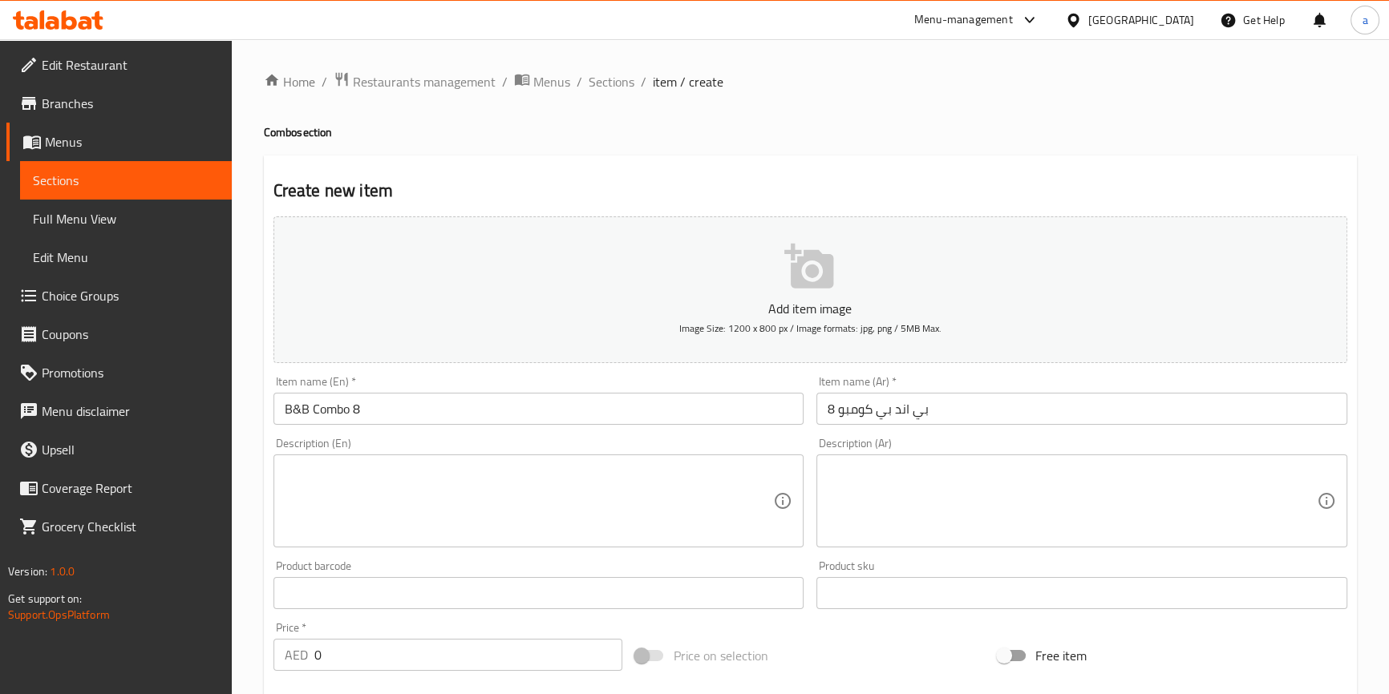
click at [530, 508] on textarea at bounding box center [529, 502] width 489 height 76
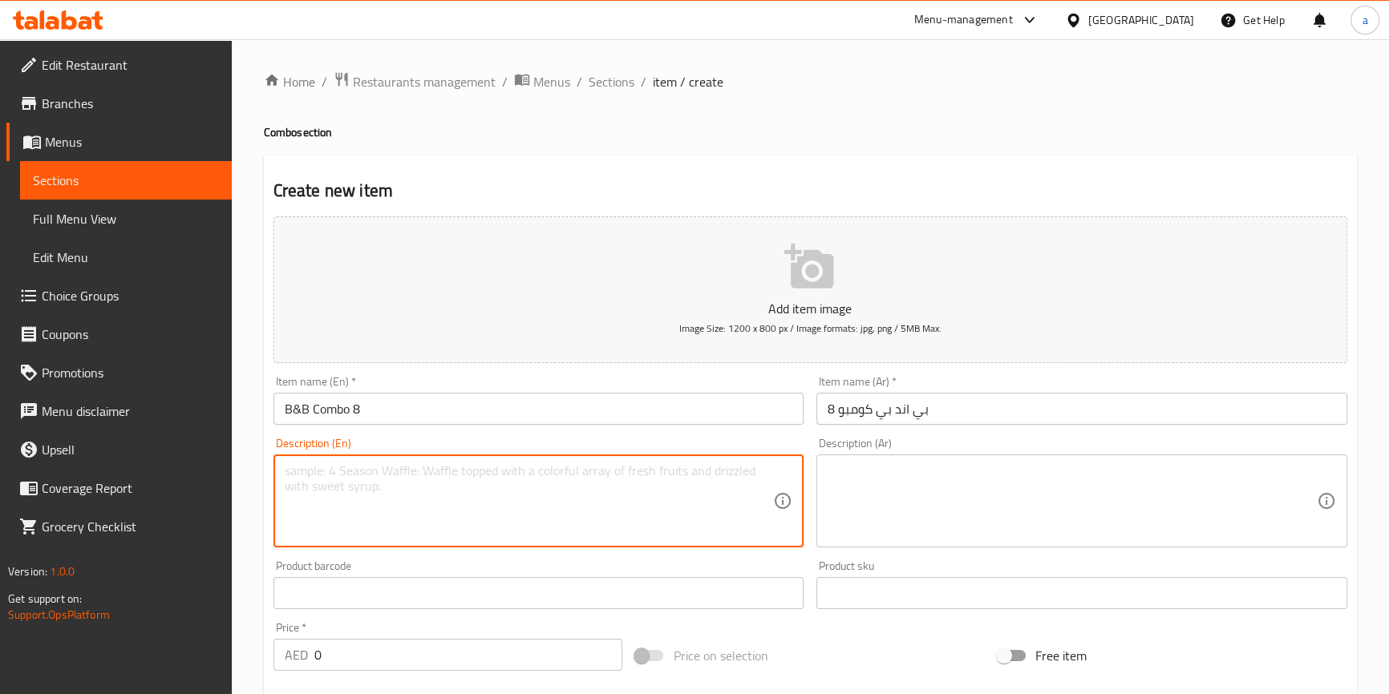
paste textarea "Cake Description: - Appearance: The cake features a smooth, white frosting deco…"
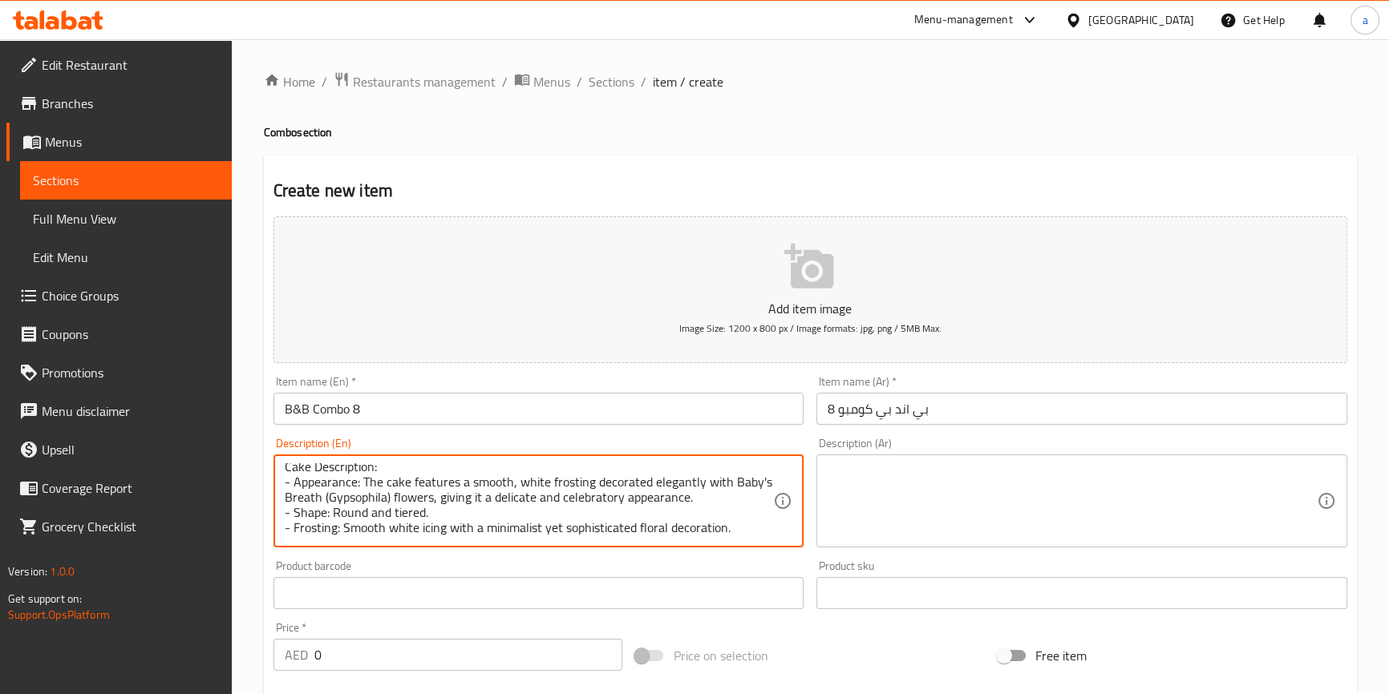
click at [358, 481] on textarea "Cake Description: - Appearance: The cake features a smooth, white frosting deco…" at bounding box center [529, 502] width 489 height 76
type textarea "Cake Description: - Appearance: The cake features a smooth, white frosting deco…"
click at [706, 521] on textarea "Cake Description: - Appearance: The cake features a smooth, white frosting deco…" at bounding box center [529, 502] width 489 height 76
click at [913, 485] on textarea at bounding box center [1072, 502] width 489 height 76
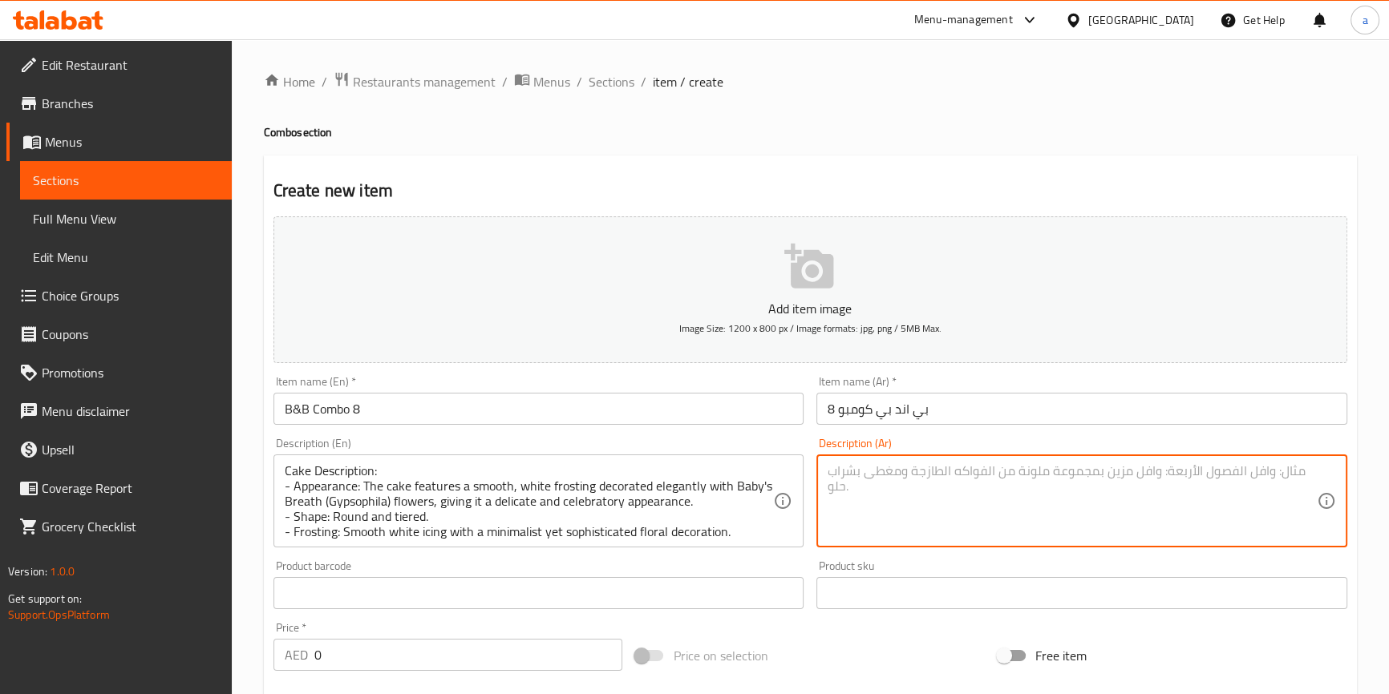
paste textarea "وصف الكعكة: - المظهر: تتميز الكعكة بكريمة تزيين بيضاء ناعمة مزينة بأناقة بأزهار…"
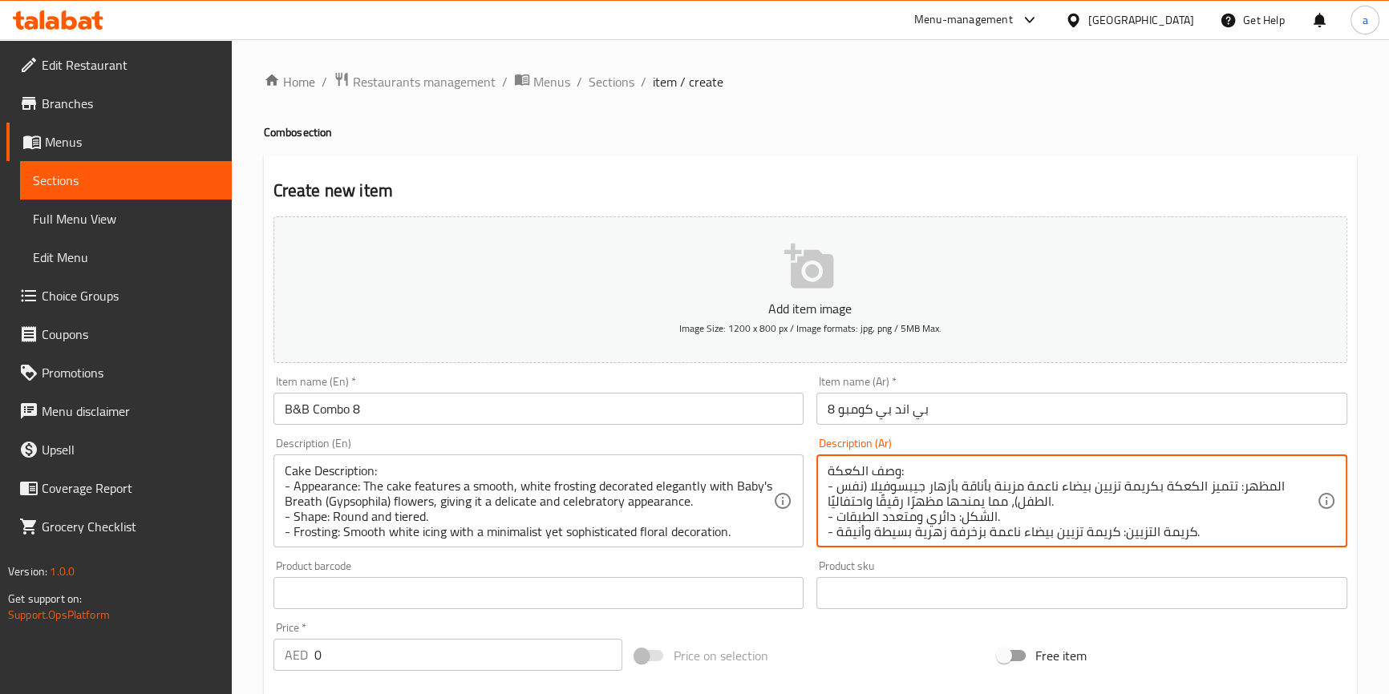
type textarea "وصف الكعكة: - المظهر: تتميز الكعكة بكريمة تزيين بيضاء ناعمة مزينة بأناقة بأزهار…"
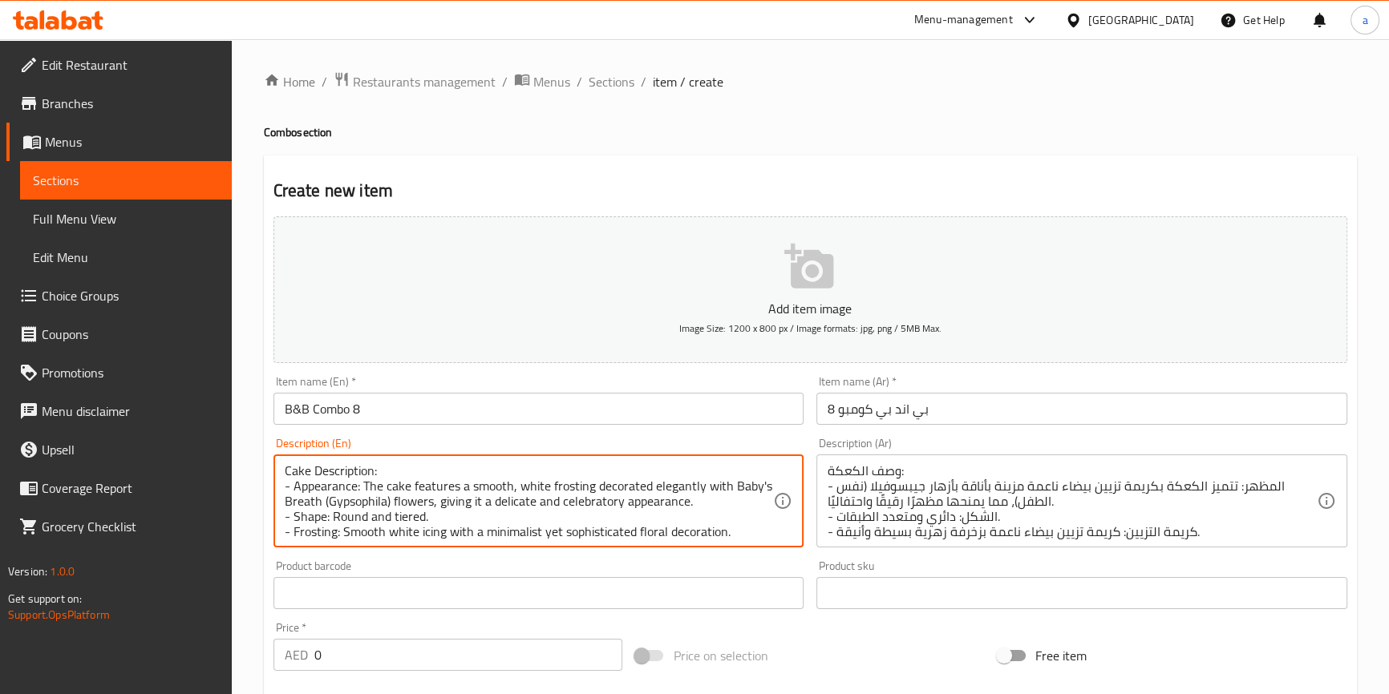
click at [427, 490] on textarea "Cake Description: - Appearance: The cake features a smooth, white frosting deco…" at bounding box center [529, 502] width 489 height 76
click at [723, 495] on textarea "Cake Description: - Appearance: The cake features a smooth, white frosting deco…" at bounding box center [529, 502] width 489 height 76
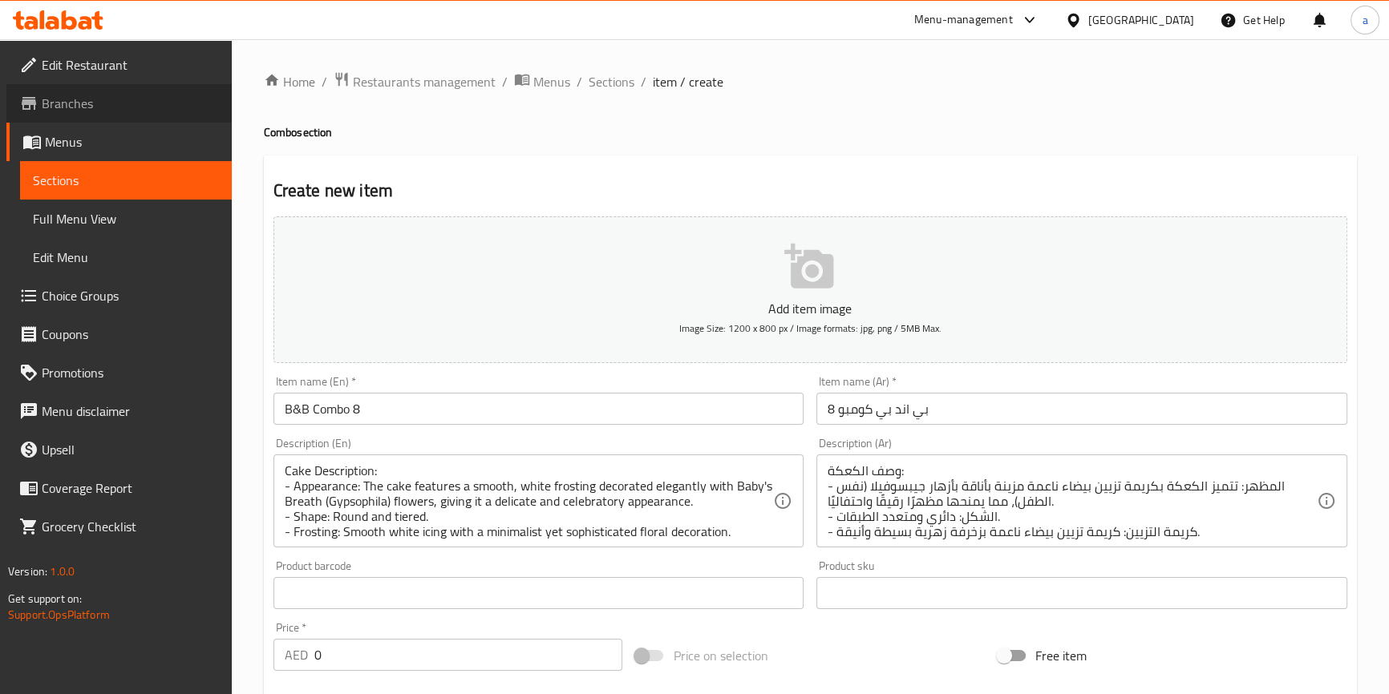
click at [94, 103] on span "Branches" at bounding box center [130, 103] width 177 height 19
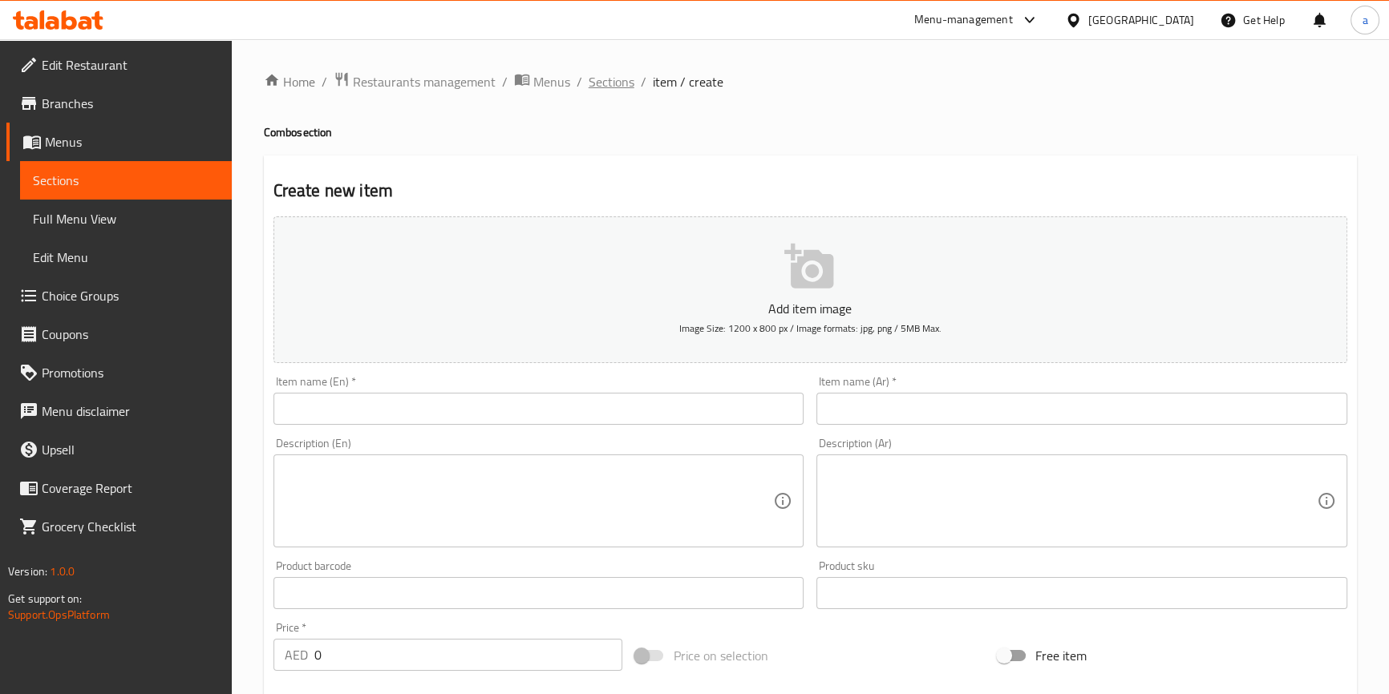
click at [604, 81] on span "Sections" at bounding box center [612, 81] width 46 height 19
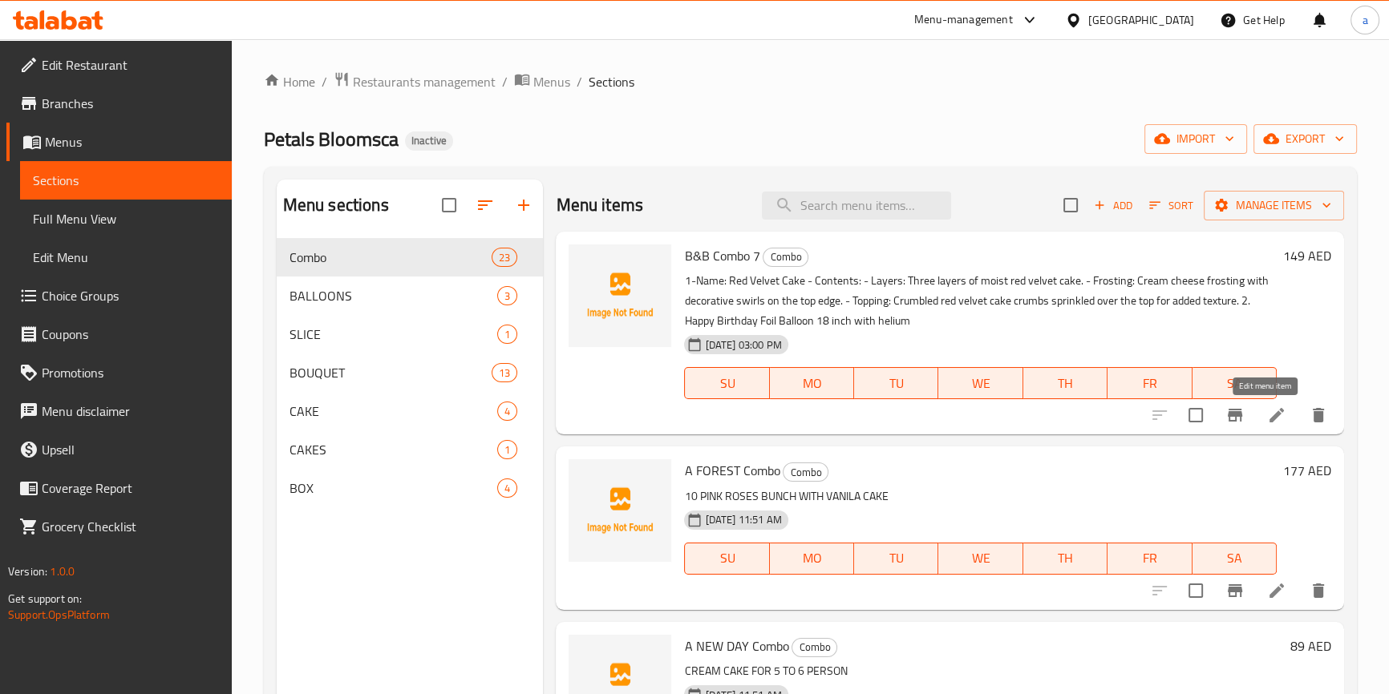
click at [1267, 415] on icon at bounding box center [1276, 415] width 19 height 19
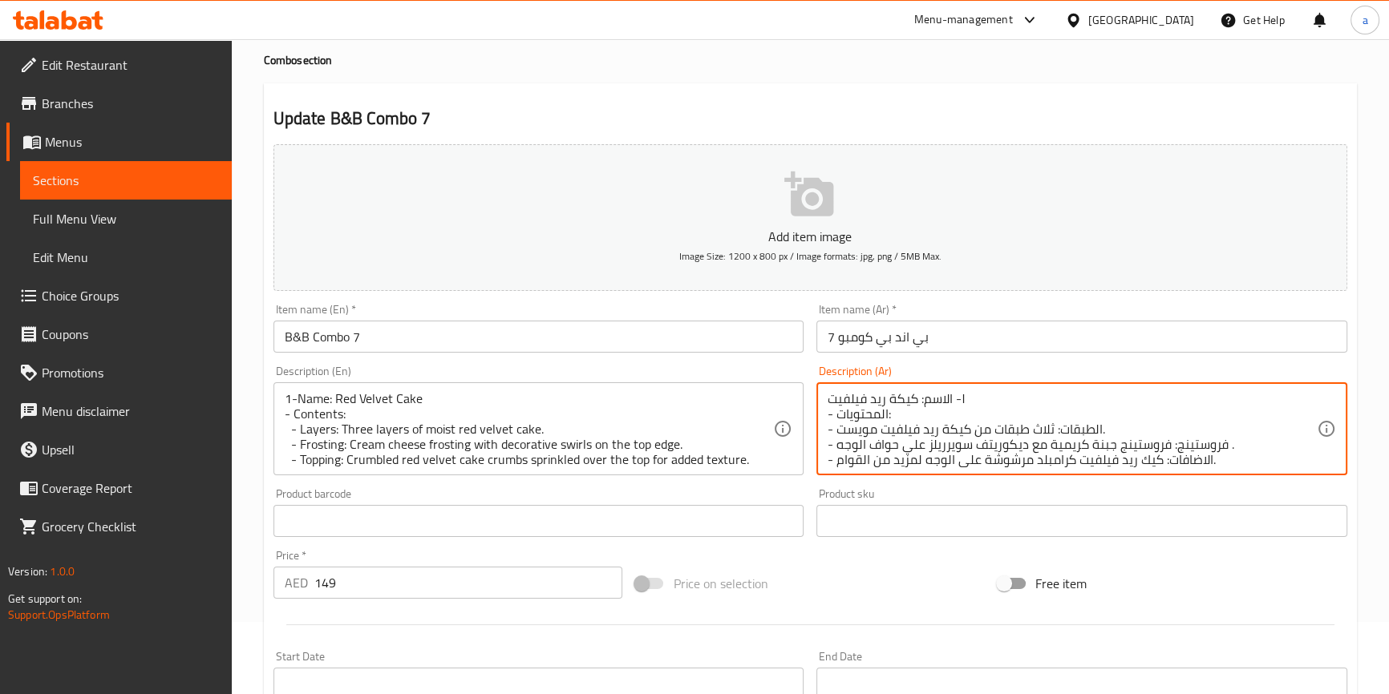
click at [999, 430] on textarea "١- الاسم: كيكة ريد فيلفيت - المحتويات: - الطبقات: ثلاث طبقات من كيكة ريد فيلفيت…" at bounding box center [1072, 429] width 489 height 76
